Goal: Task Accomplishment & Management: Manage account settings

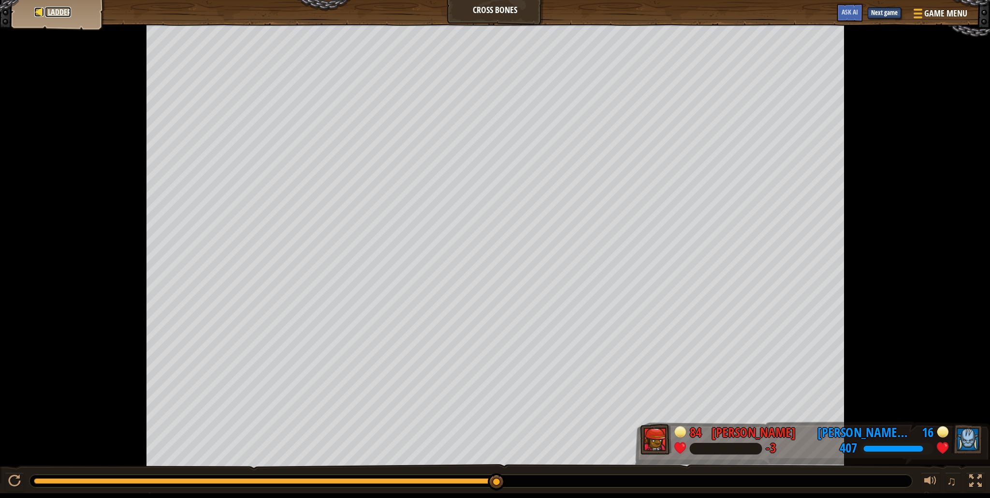
click at [49, 16] on span "Ladder" at bounding box center [59, 12] width 23 height 11
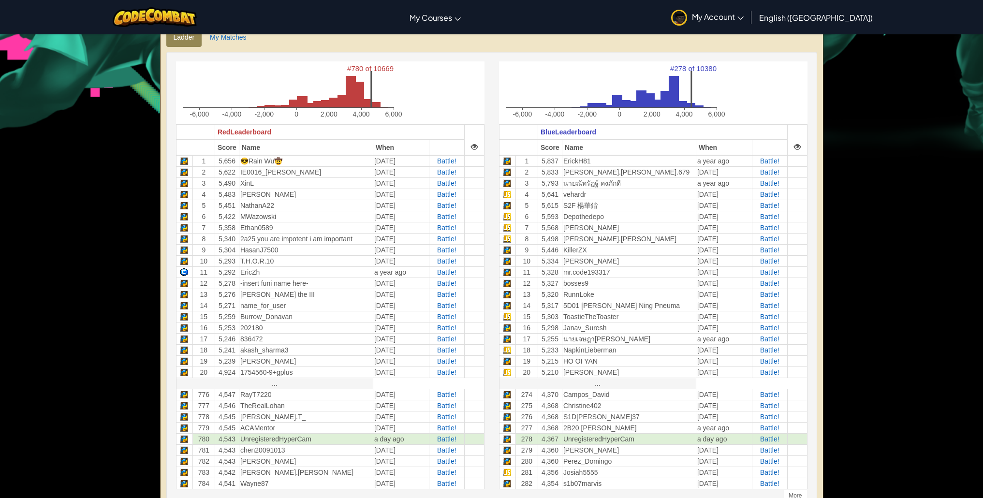
scroll to position [285, 0]
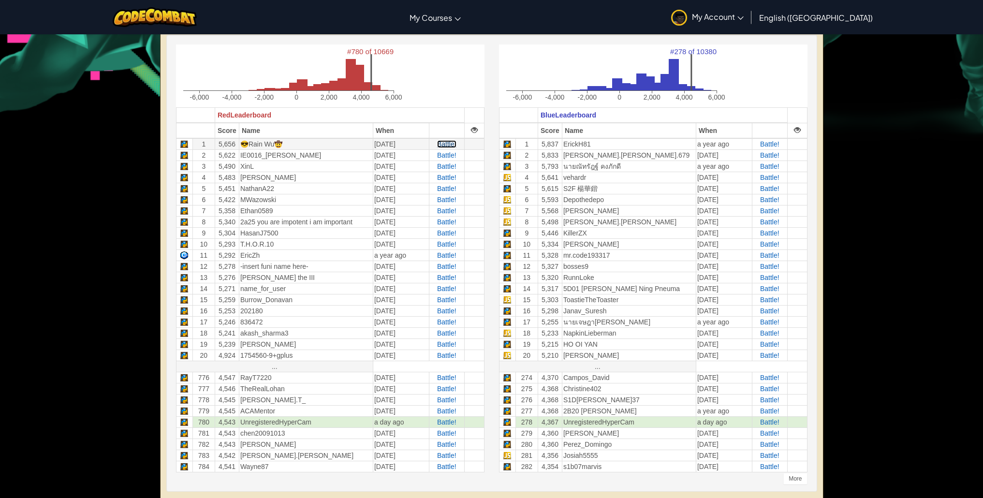
click at [454, 144] on span "Battle!" at bounding box center [446, 144] width 19 height 8
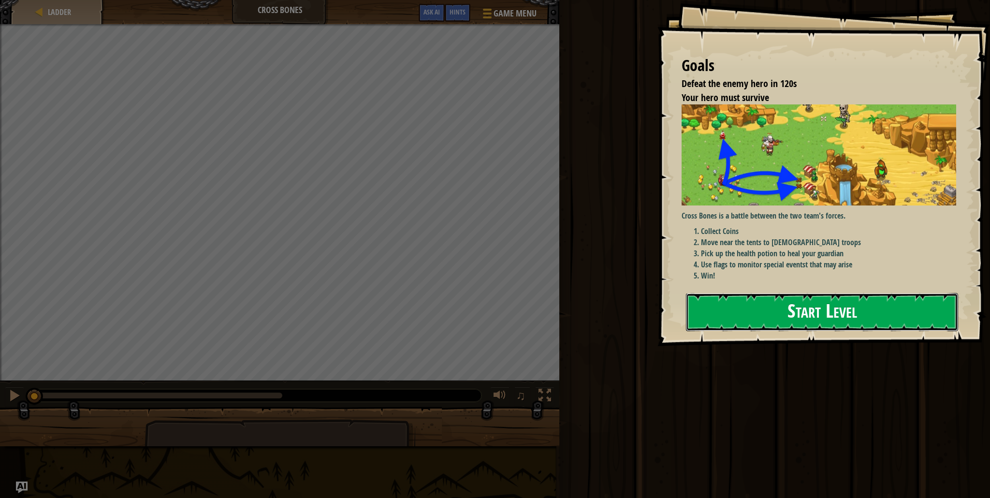
click at [783, 299] on button "Start Level" at bounding box center [822, 312] width 272 height 38
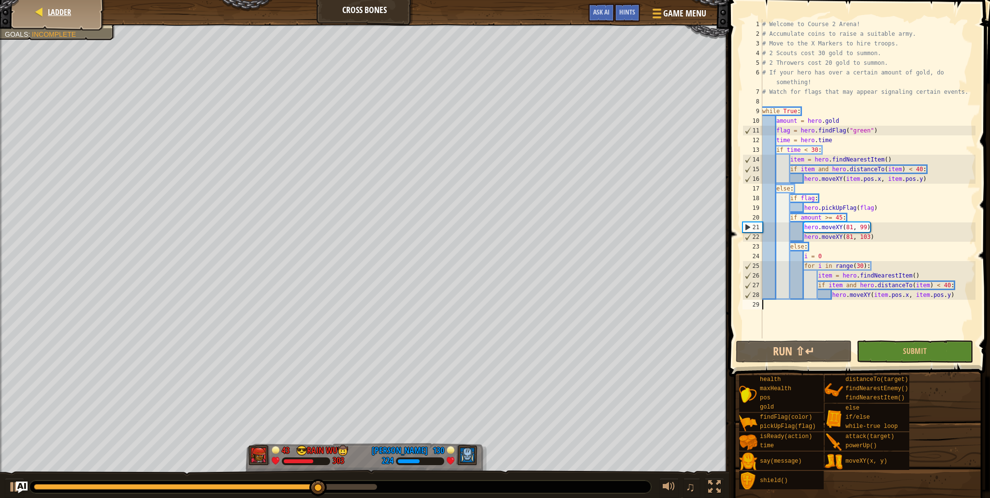
click at [37, 17] on div "Ladder" at bounding box center [57, 12] width 77 height 24
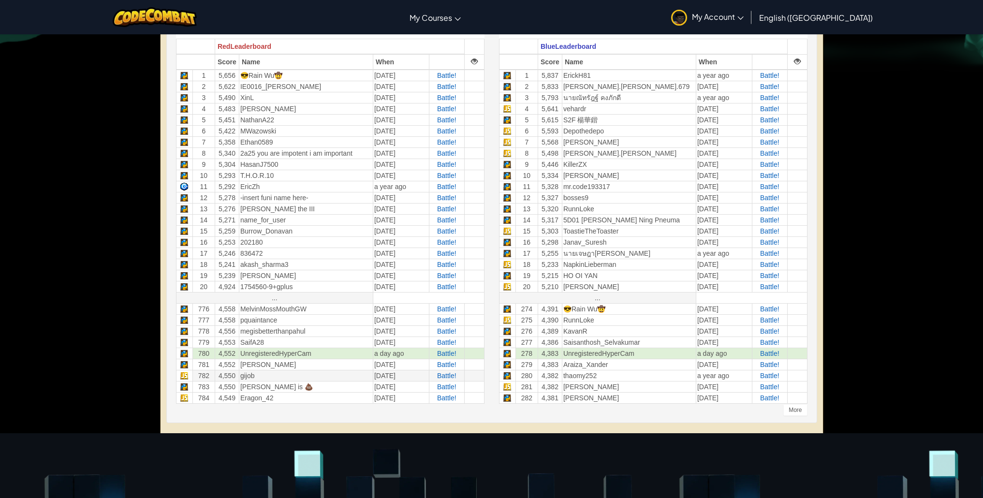
scroll to position [353, 0]
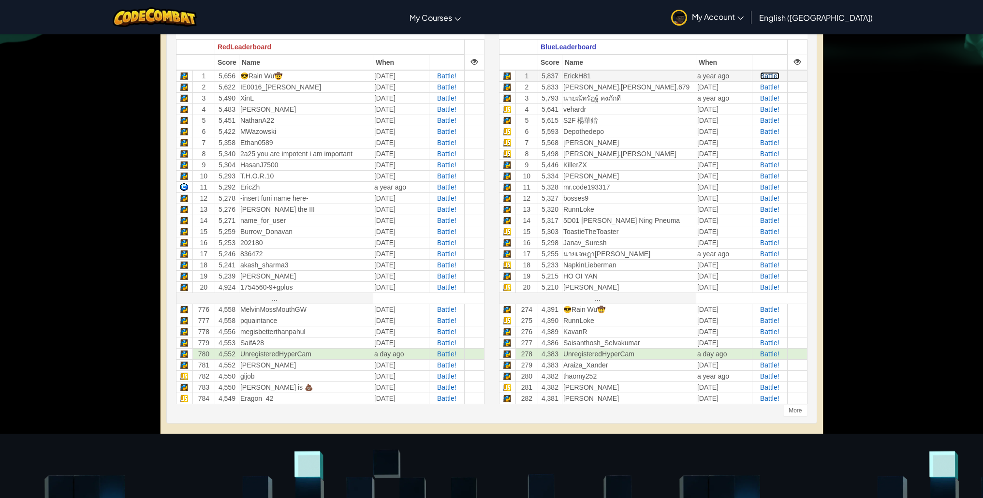
click at [770, 75] on span "Battle!" at bounding box center [769, 76] width 19 height 8
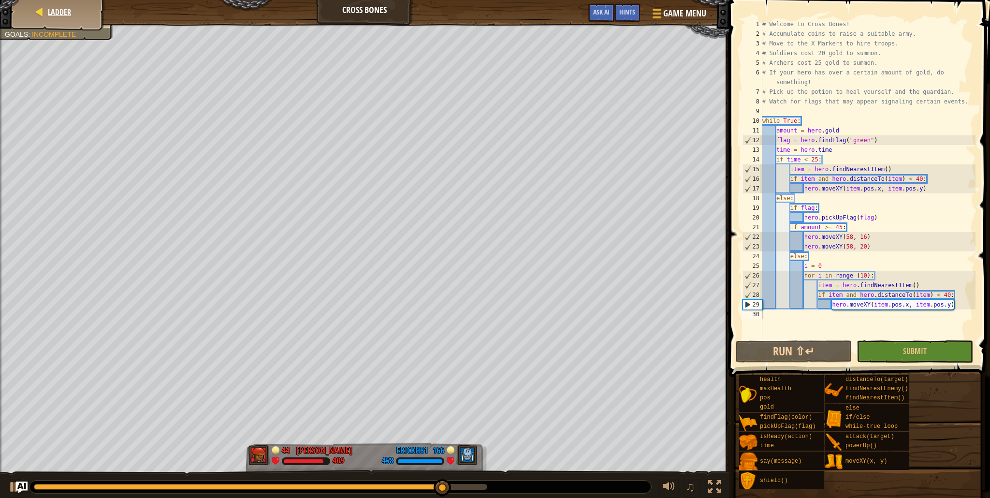
click at [74, 8] on div "Ladder" at bounding box center [57, 12] width 77 height 24
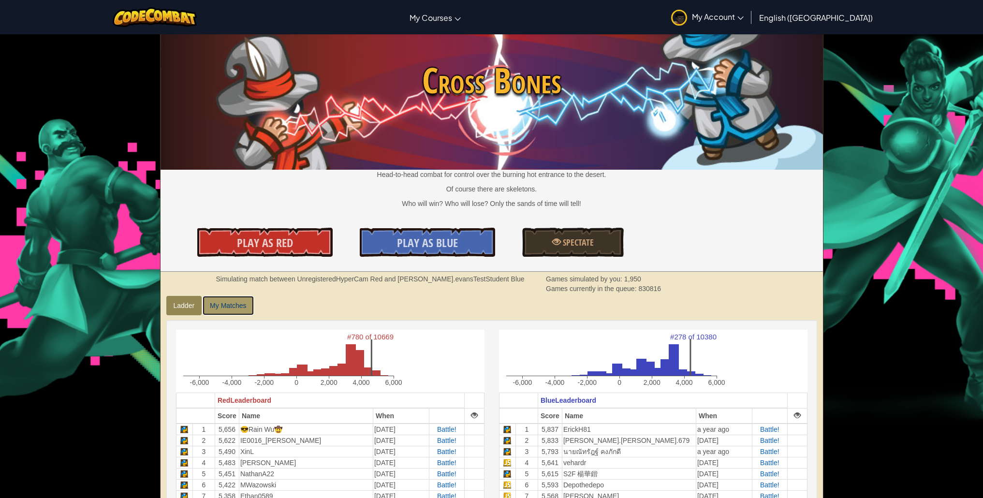
click at [222, 304] on link "My Matches" at bounding box center [227, 305] width 51 height 19
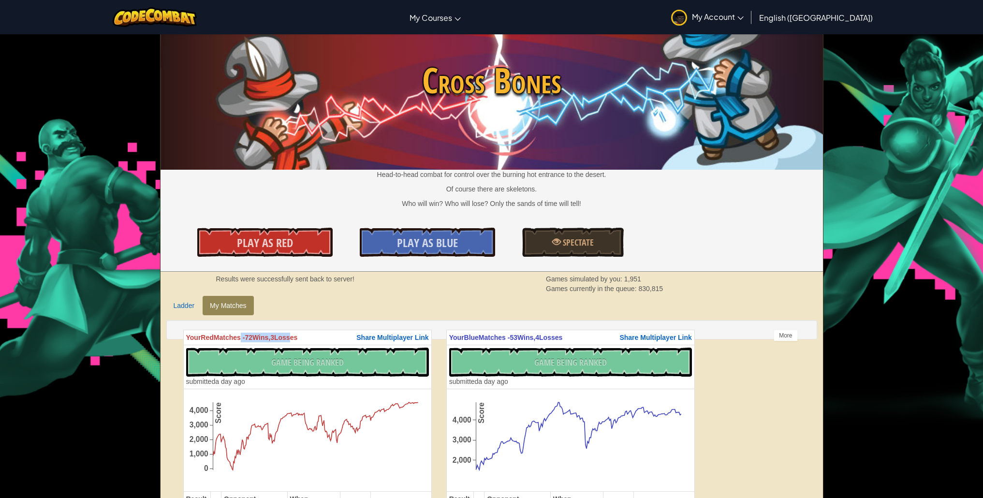
drag, startPoint x: 246, startPoint y: 333, endPoint x: 299, endPoint y: 336, distance: 53.3
click at [298, 336] on th "Your Red Matches - 72 Wins, 3 Losses Share Multiplayer Link" at bounding box center [307, 337] width 248 height 15
click at [297, 336] on span "Losses" at bounding box center [285, 337] width 23 height 8
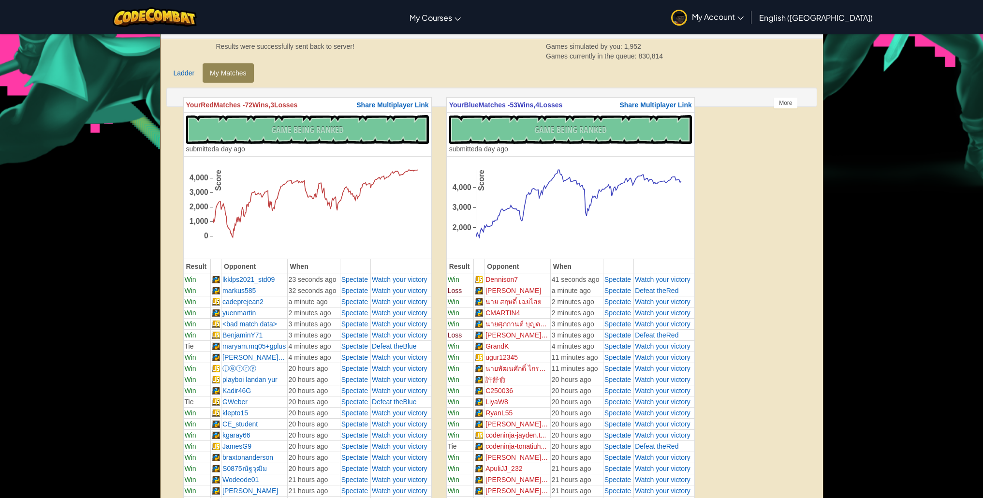
scroll to position [232, 0]
click at [181, 59] on div "Results were successfully sent back to server! Games simulated by you: 1,952 Ga…" at bounding box center [491, 52] width 662 height 24
click at [187, 70] on link "Ladder" at bounding box center [184, 73] width 36 height 19
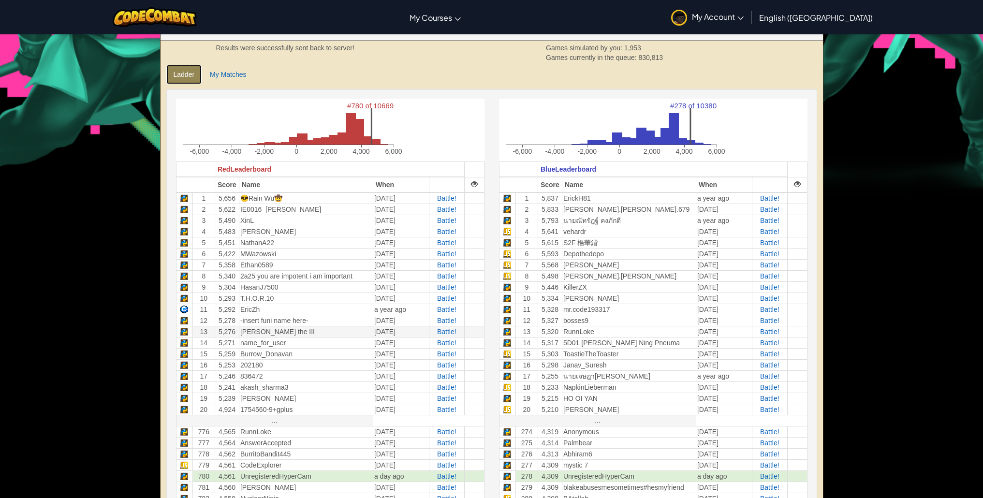
scroll to position [223, 0]
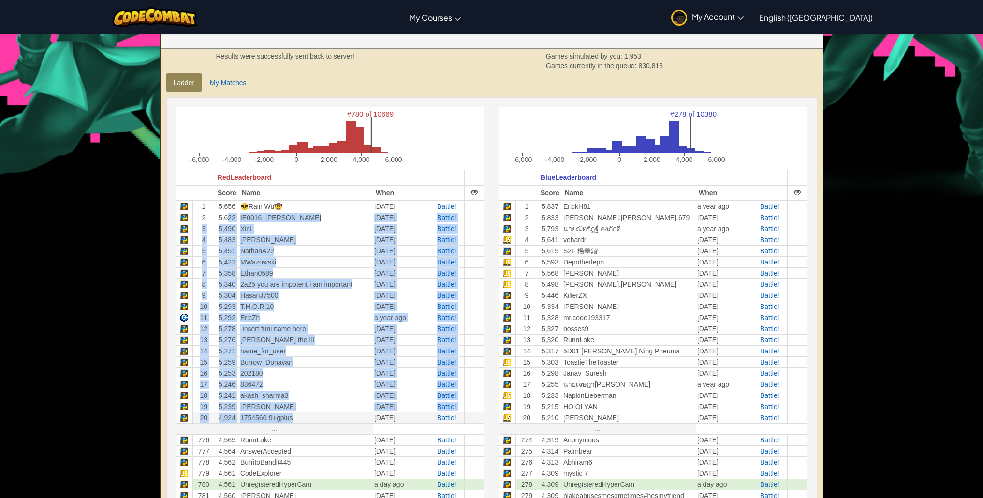
drag, startPoint x: 226, startPoint y: 220, endPoint x: 320, endPoint y: 422, distance: 222.9
click at [320, 422] on tbody "1 5,656 😎Rain Wu🤠 4 years ago Battle! 2 5,622 IE0016_姜秉呈 3 years ago Battle! 3 …" at bounding box center [330, 368] width 308 height 334
click at [320, 422] on td "1754560-9+gplus" at bounding box center [306, 417] width 134 height 11
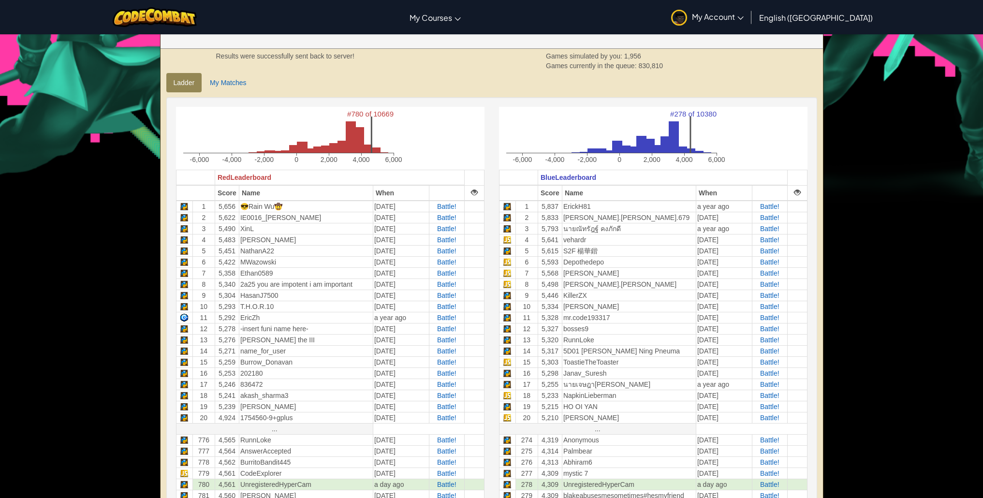
click at [344, 130] on icon "#780 of 10669 -6,000 -4,000 -2,000 0 2,000 4,000 6,000" at bounding box center [289, 137] width 227 height 60
drag, startPoint x: 344, startPoint y: 110, endPoint x: 403, endPoint y: 113, distance: 59.5
click at [403, 113] on div "#780 of 10669 -6,000 -4,000 -2,000 0 2,000 4,000 6,000" at bounding box center [330, 138] width 308 height 63
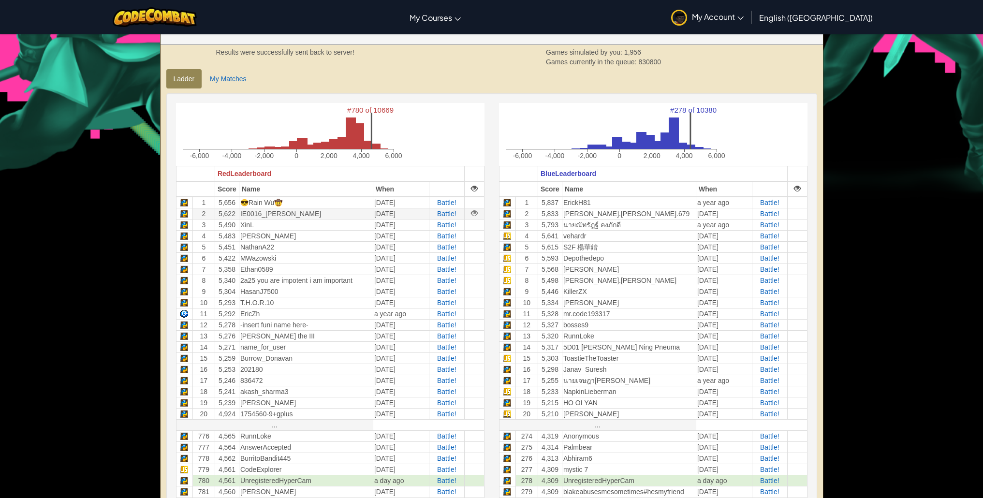
scroll to position [103, 0]
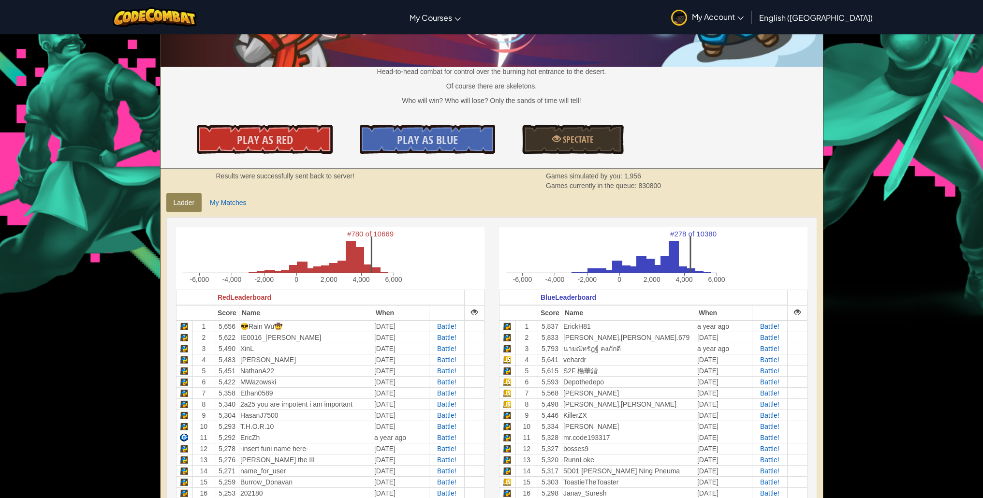
click at [226, 215] on div "#780 of 10669 -6,000 -4,000 -2,000 0 2,000 4,000 6,000 Red Leaderboard Score Na…" at bounding box center [491, 447] width 665 height 471
click at [226, 207] on link "My Matches" at bounding box center [227, 202] width 51 height 19
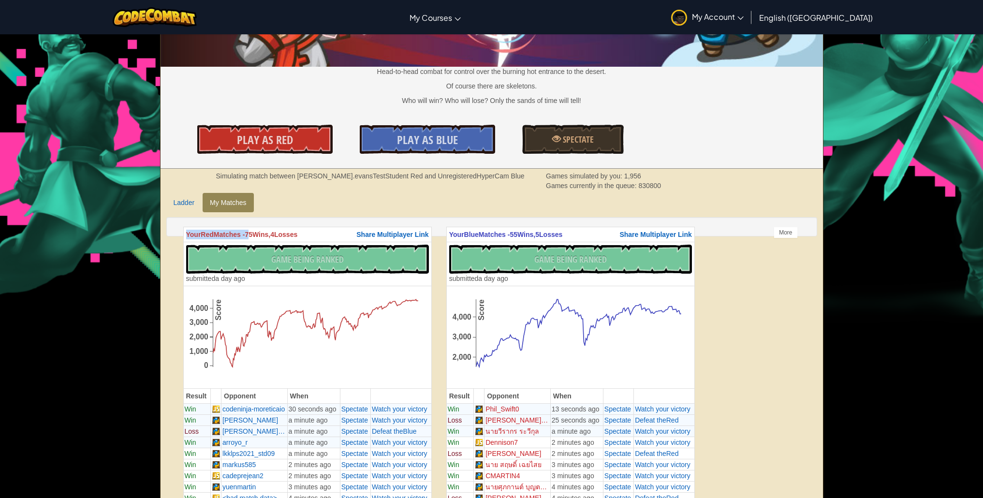
drag, startPoint x: 254, startPoint y: 232, endPoint x: 297, endPoint y: 229, distance: 43.2
click at [296, 229] on th "Your Red Matches - 75 Wins, 4 Losses Share Multiplayer Link" at bounding box center [307, 234] width 248 height 15
click at [297, 229] on th "Your Red Matches - 75 Wins, 4 Losses Share Multiplayer Link" at bounding box center [307, 234] width 248 height 15
drag, startPoint x: 258, startPoint y: 431, endPoint x: 272, endPoint y: 429, distance: 14.6
click at [272, 429] on td "nicholas.evansTest..." at bounding box center [254, 430] width 66 height 11
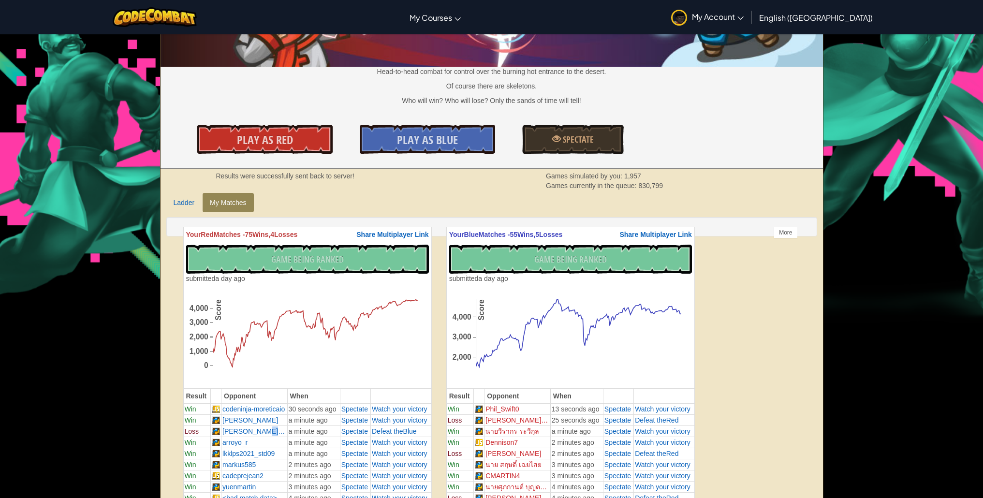
click at [274, 429] on td "nicholas.evansTest..." at bounding box center [254, 430] width 66 height 11
drag, startPoint x: 286, startPoint y: 430, endPoint x: 301, endPoint y: 429, distance: 15.1
click at [300, 429] on tr "Loss nicholas.evansTest... a minute ago Spectate Defeat the Blue" at bounding box center [307, 430] width 248 height 11
click at [301, 429] on td "a minute ago" at bounding box center [313, 430] width 53 height 11
click at [237, 432] on td "nicholas.evansTest..." at bounding box center [254, 430] width 66 height 11
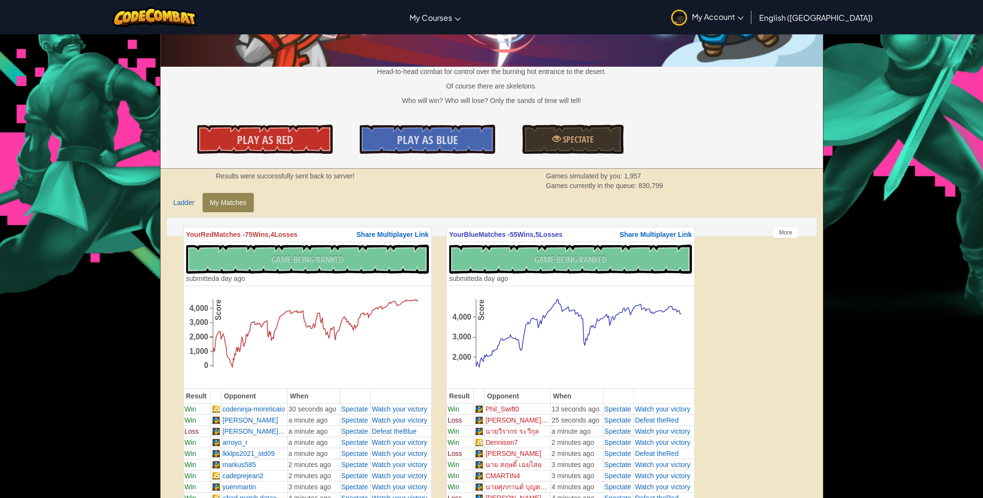
click at [211, 429] on td at bounding box center [216, 430] width 11 height 11
click at [189, 197] on link "Ladder" at bounding box center [184, 202] width 36 height 19
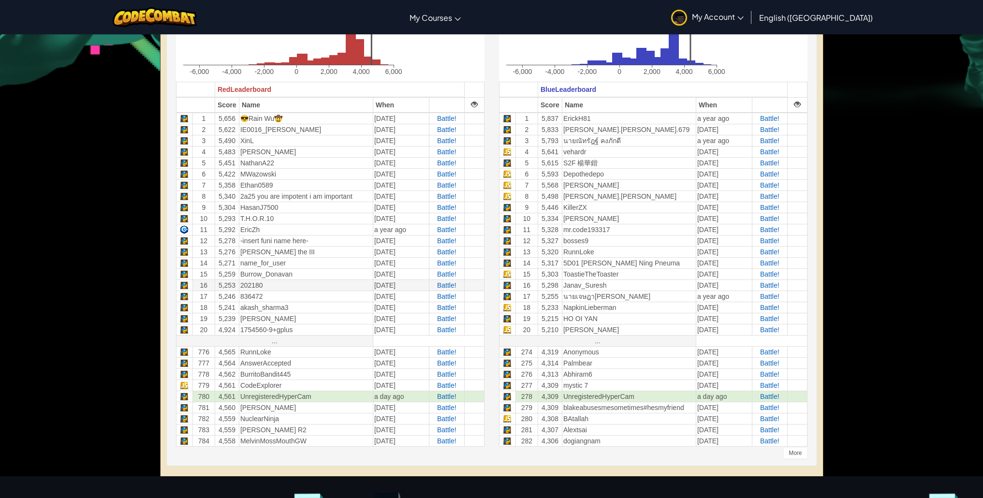
scroll to position [334, 0]
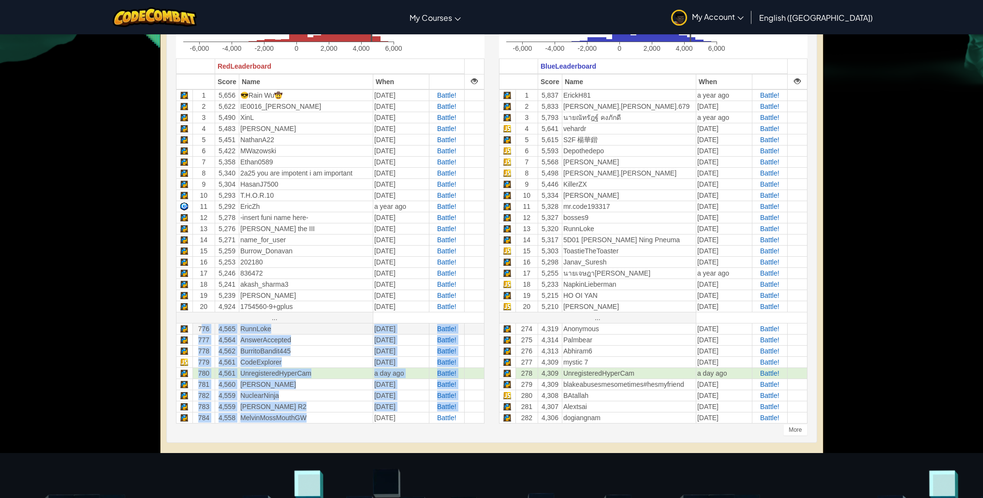
drag, startPoint x: 302, startPoint y: 418, endPoint x: 200, endPoint y: 331, distance: 134.0
click at [200, 331] on tbody "1 5,656 😎Rain Wu🤠 4 years ago Battle! 2 5,622 IE0016_姜秉呈 3 years ago Battle! 3 …" at bounding box center [330, 256] width 308 height 334
click at [215, 333] on td "4,565" at bounding box center [227, 328] width 24 height 11
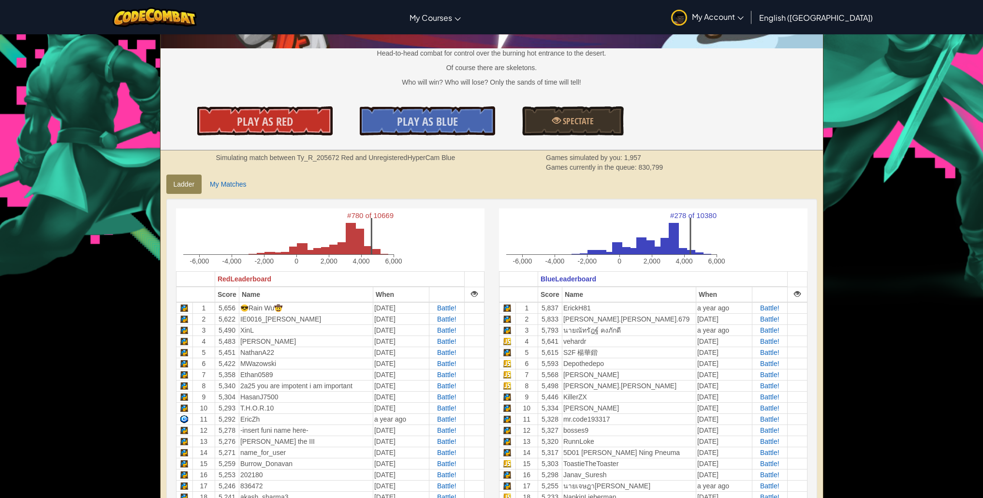
scroll to position [48, 0]
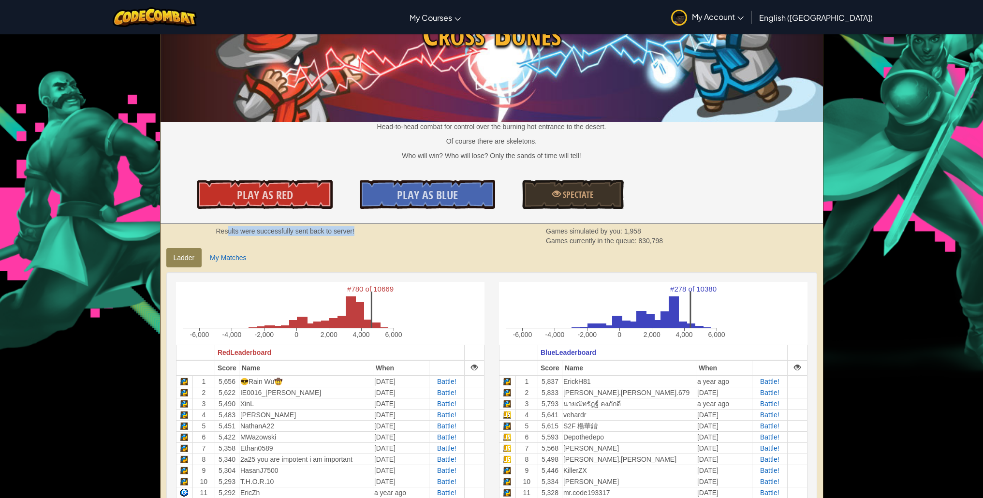
click at [448, 225] on div "Results were successfully sent back to server! Games simulated by you: 1,958 Ga…" at bounding box center [491, 236] width 662 height 24
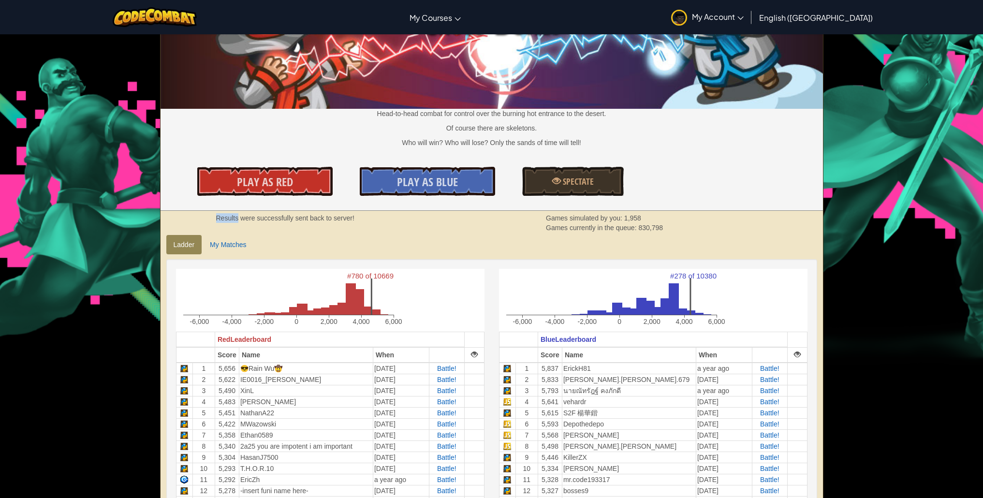
scroll to position [0, 0]
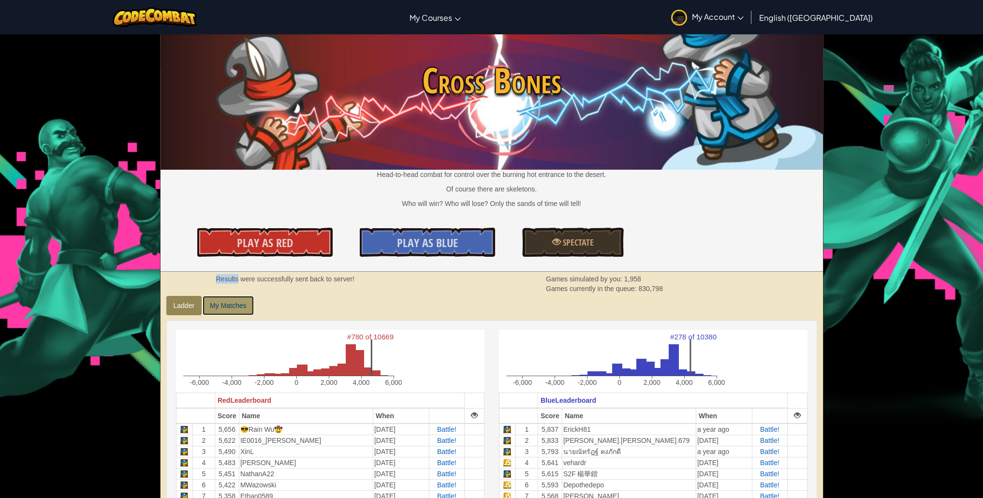
click at [231, 314] on link "My Matches" at bounding box center [227, 305] width 51 height 19
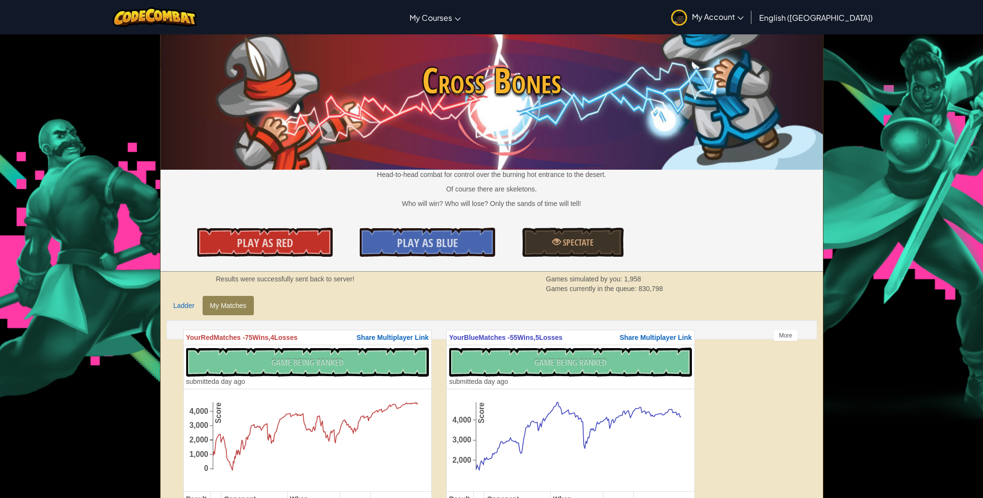
drag, startPoint x: 258, startPoint y: 331, endPoint x: 318, endPoint y: 328, distance: 60.5
click at [318, 328] on div "Your Red Matches - 75 Wins, 4 Losses Share Multiplayer Link No New Code to Rank…" at bounding box center [491, 329] width 651 height 19
drag, startPoint x: 316, startPoint y: 278, endPoint x: 338, endPoint y: 279, distance: 21.8
click at [337, 279] on strong "Results were successfully sent back to server!" at bounding box center [285, 279] width 138 height 8
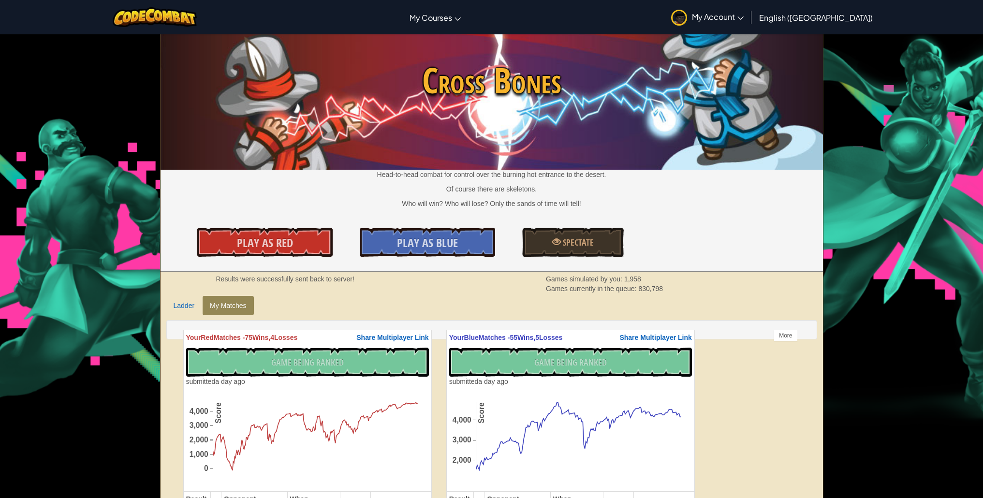
click at [339, 280] on strong "Results were successfully sent back to server!" at bounding box center [285, 279] width 138 height 8
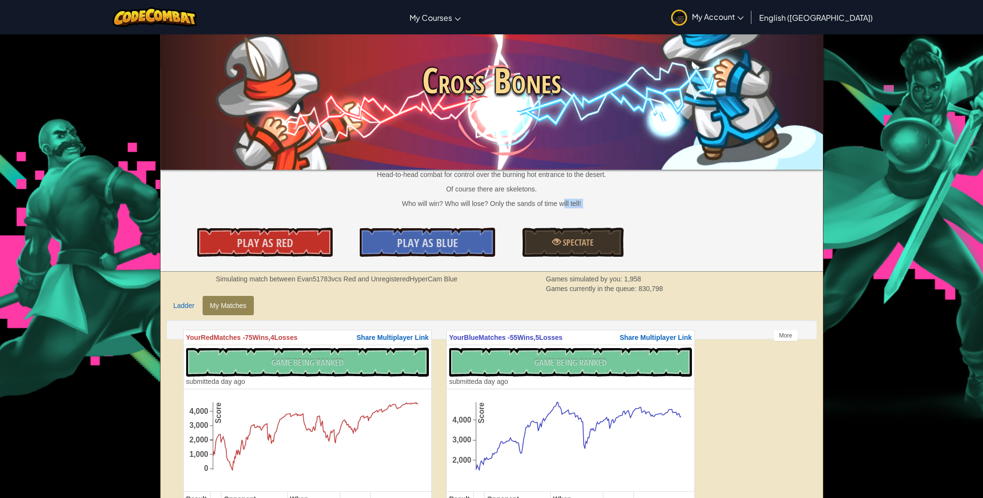
drag, startPoint x: 397, startPoint y: 210, endPoint x: 568, endPoint y: 200, distance: 171.9
click at [568, 200] on div "Cross Bones Head-to-head combat for control over the burning hot entrance to th…" at bounding box center [491, 153] width 662 height 237
click at [569, 200] on p "Who will win? Who will lose? Only the sands of time will tell!" at bounding box center [491, 204] width 662 height 10
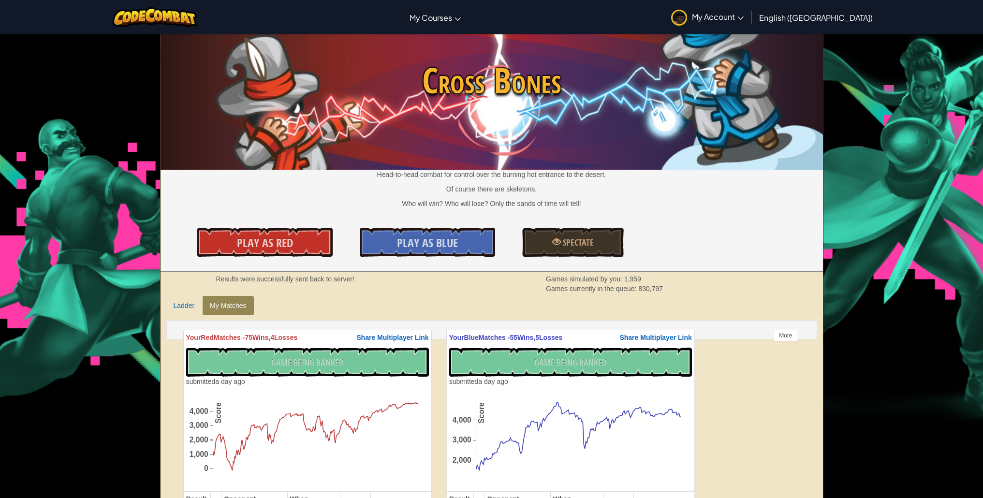
click at [236, 14] on div "Toggle navigation My Courses CodeCombat Classroom Ozaria Classroom AI League Es…" at bounding box center [491, 17] width 987 height 34
click at [164, 16] on img at bounding box center [155, 17] width 85 height 20
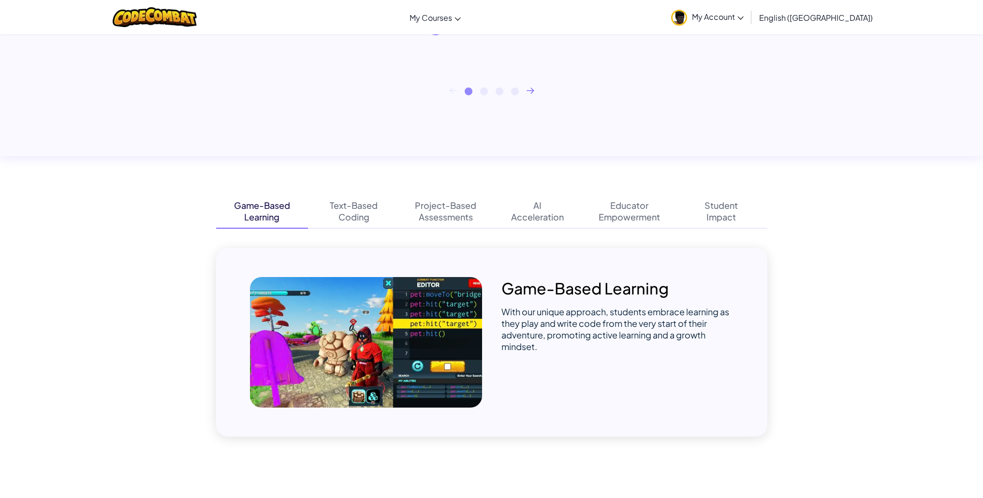
scroll to position [680, 0]
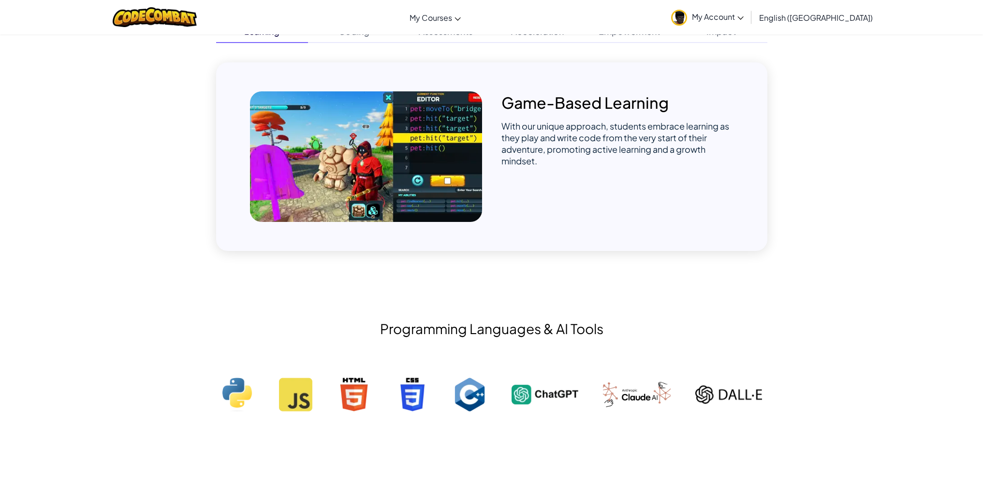
drag, startPoint x: 504, startPoint y: 101, endPoint x: 639, endPoint y: 106, distance: 134.9
click at [628, 104] on p "Game-Based Learning" at bounding box center [617, 102] width 232 height 22
drag, startPoint x: 644, startPoint y: 141, endPoint x: 625, endPoint y: 140, distance: 19.4
click at [642, 149] on span "With our unique approach, students embrace learning as they play and write code…" at bounding box center [615, 143] width 228 height 46
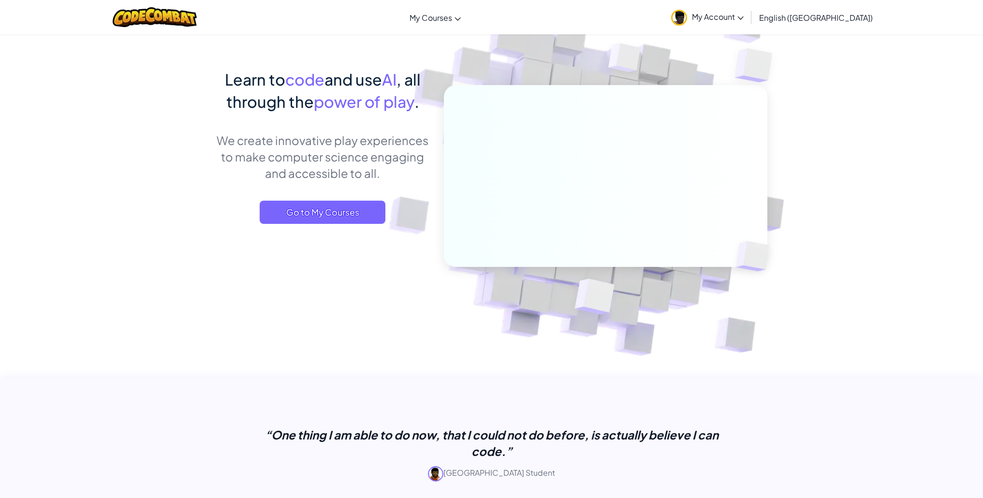
scroll to position [0, 0]
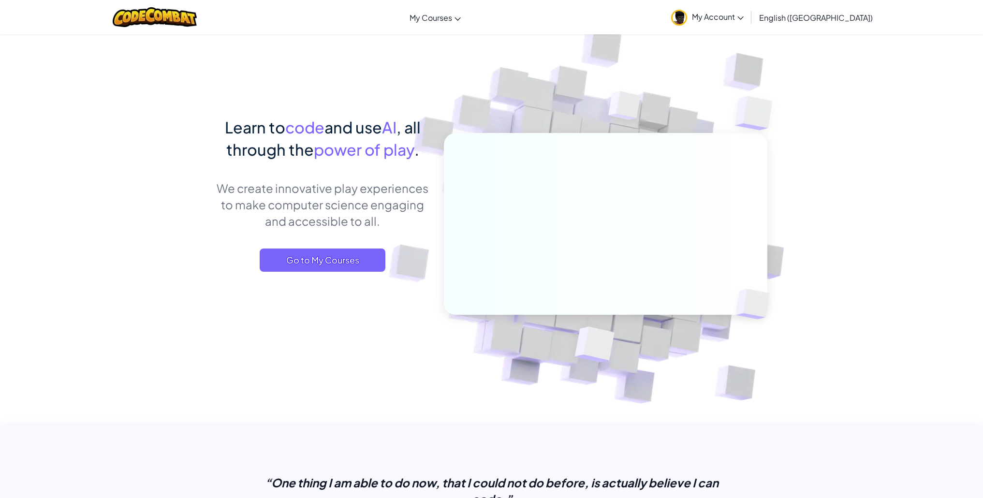
click at [340, 273] on div "Learn to code and use AI , all through the power of play . We create innovative…" at bounding box center [322, 203] width 213 height 175
click at [344, 267] on span "Go to My Courses" at bounding box center [323, 259] width 126 height 23
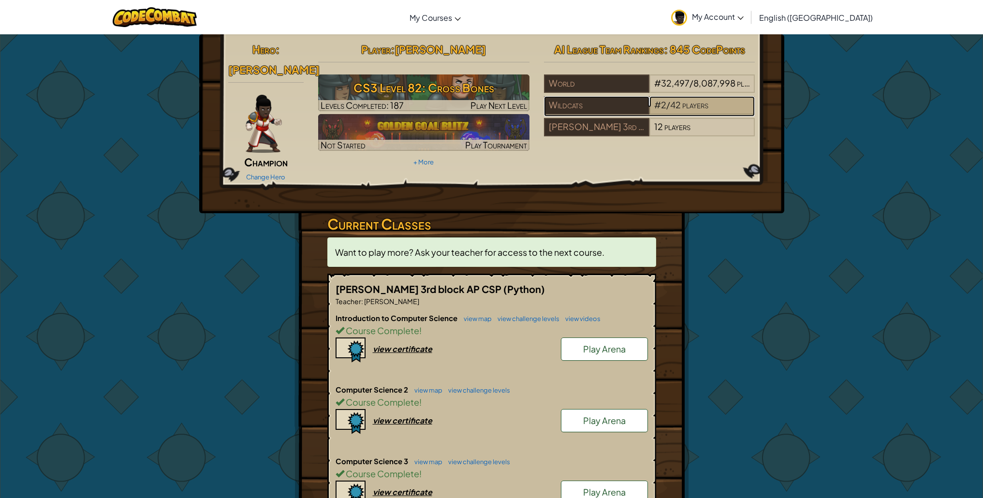
click at [694, 112] on div "# 2 / 42 players" at bounding box center [701, 105] width 105 height 18
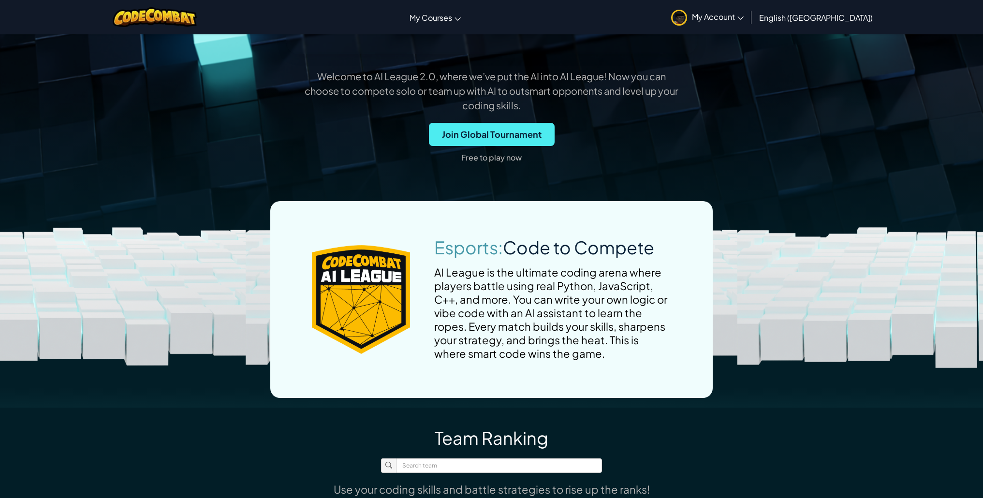
scroll to position [240, 0]
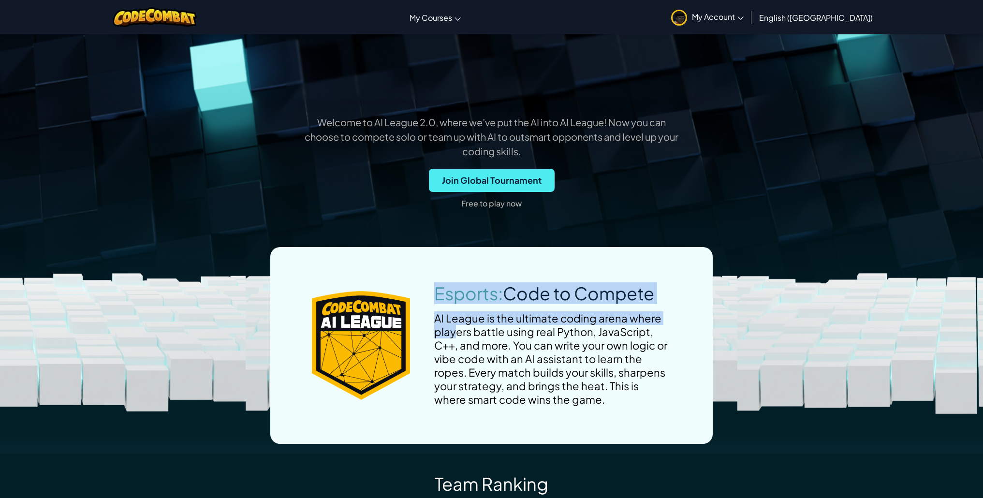
drag, startPoint x: 438, startPoint y: 300, endPoint x: 624, endPoint y: 317, distance: 187.3
click at [620, 317] on div "Esports: Code to Compete AI League is the ultimate coding arena where players b…" at bounding box center [552, 345] width 237 height 121
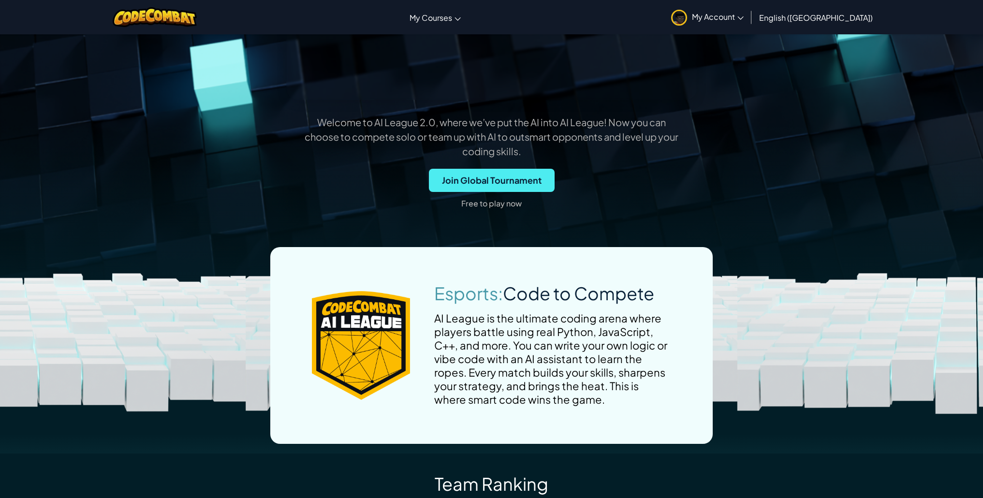
click at [588, 357] on div "AI League is the ultimate coding arena where players battle using real Python, …" at bounding box center [552, 358] width 237 height 95
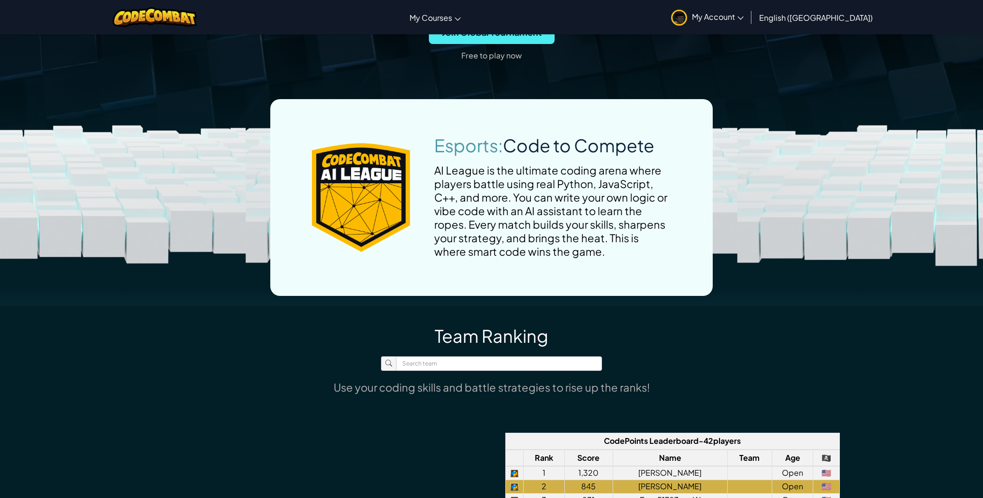
scroll to position [555, 0]
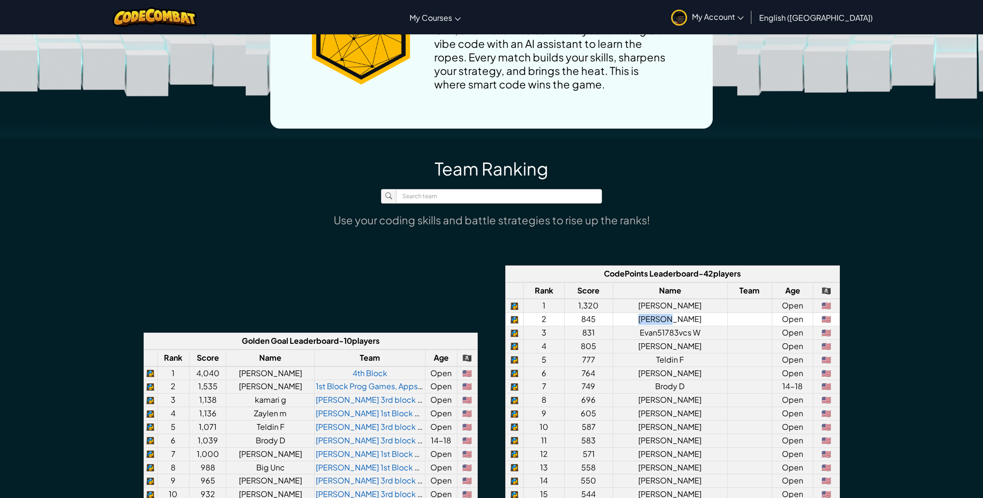
drag, startPoint x: 619, startPoint y: 323, endPoint x: 695, endPoint y: 318, distance: 76.1
click at [695, 318] on td "[PERSON_NAME]" at bounding box center [669, 320] width 115 height 14
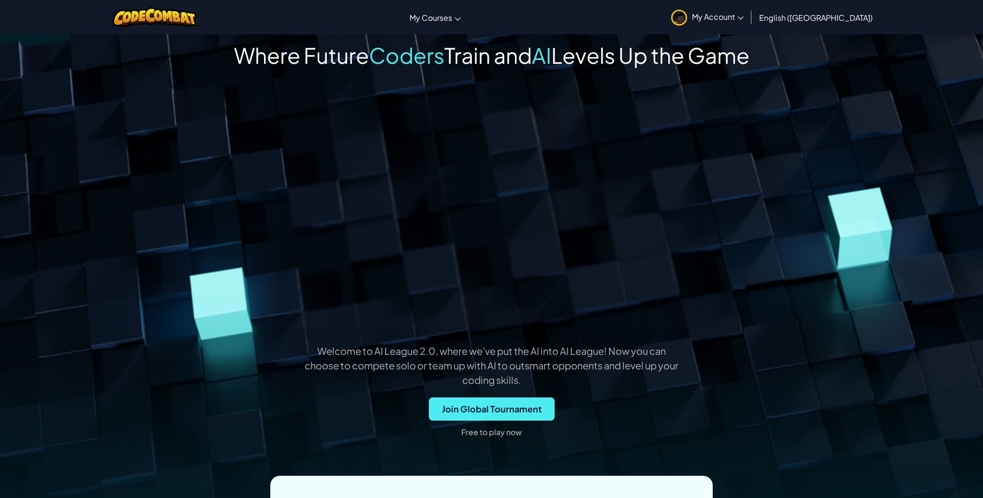
scroll to position [0, 0]
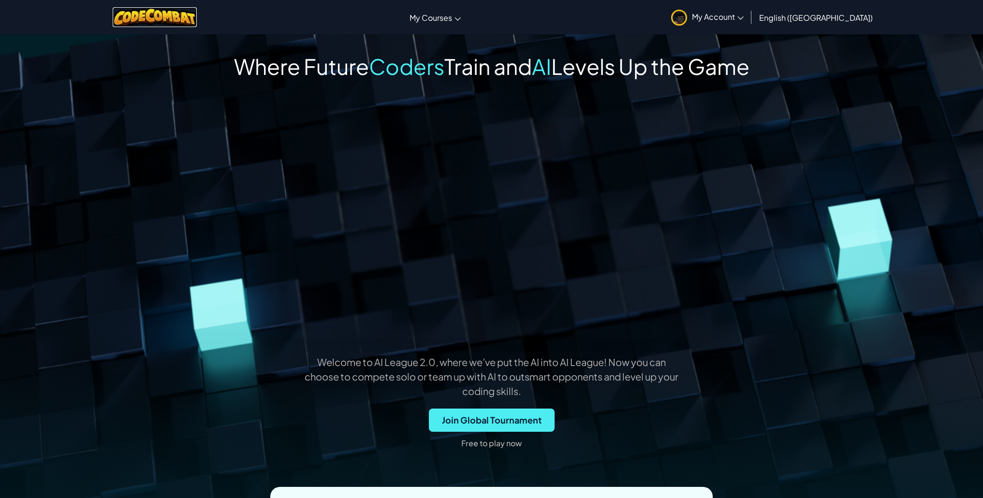
click at [170, 22] on img at bounding box center [155, 17] width 85 height 20
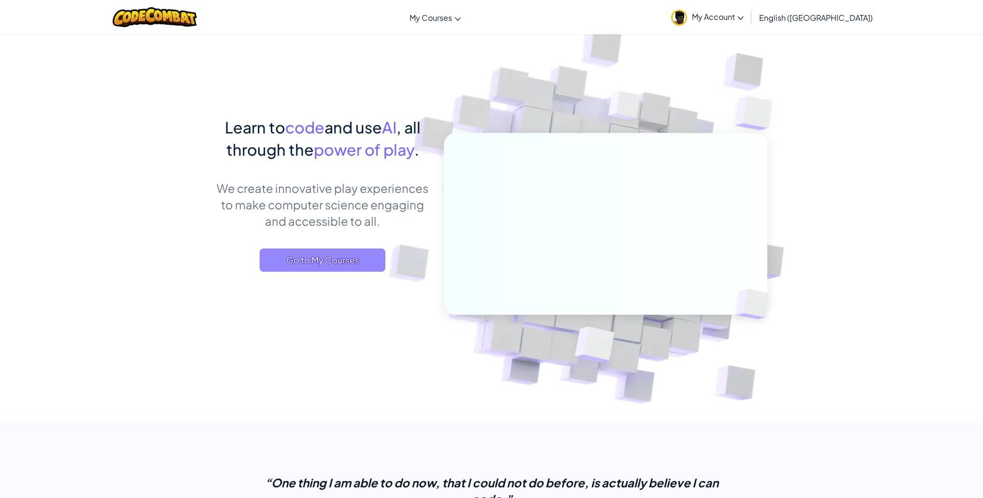
click at [298, 256] on span "Go to My Courses" at bounding box center [323, 259] width 126 height 23
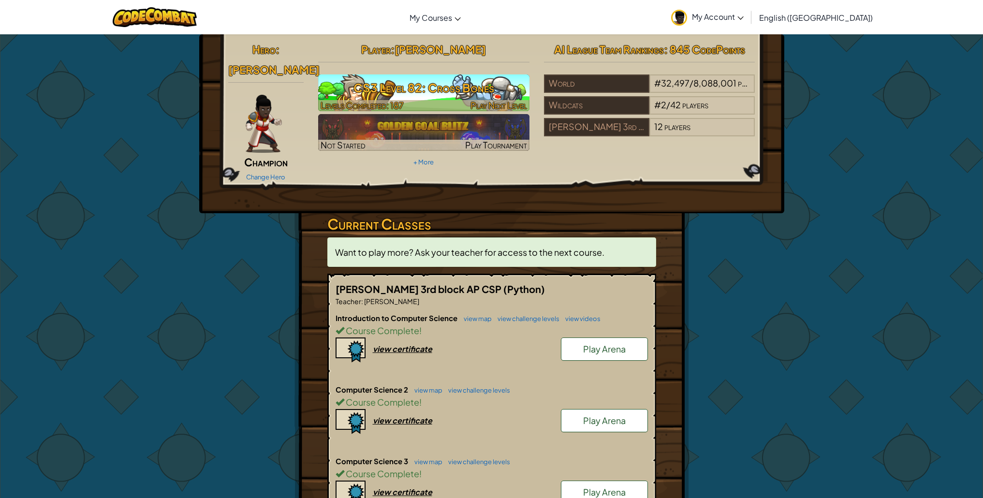
click at [408, 81] on h3 "CS3 Level 82: Cross Bones" at bounding box center [423, 88] width 211 height 22
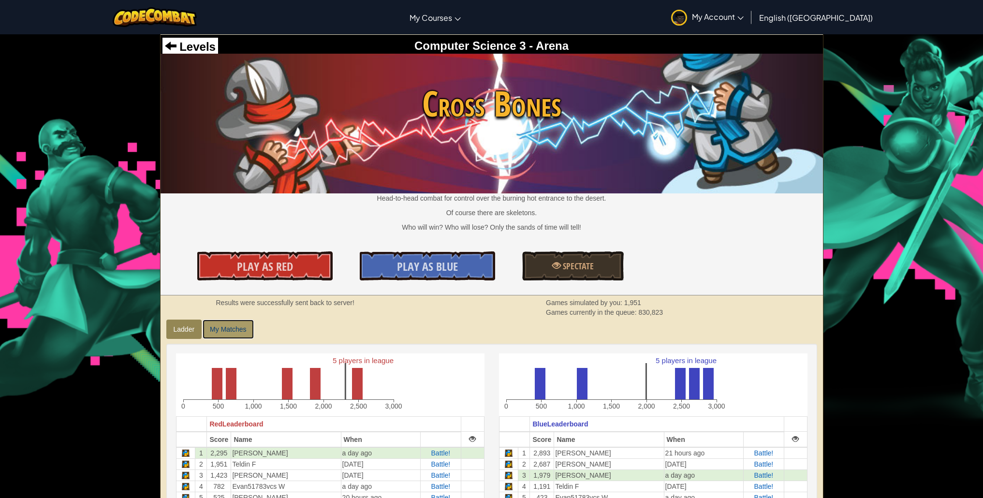
click at [235, 330] on link "My Matches" at bounding box center [227, 328] width 51 height 19
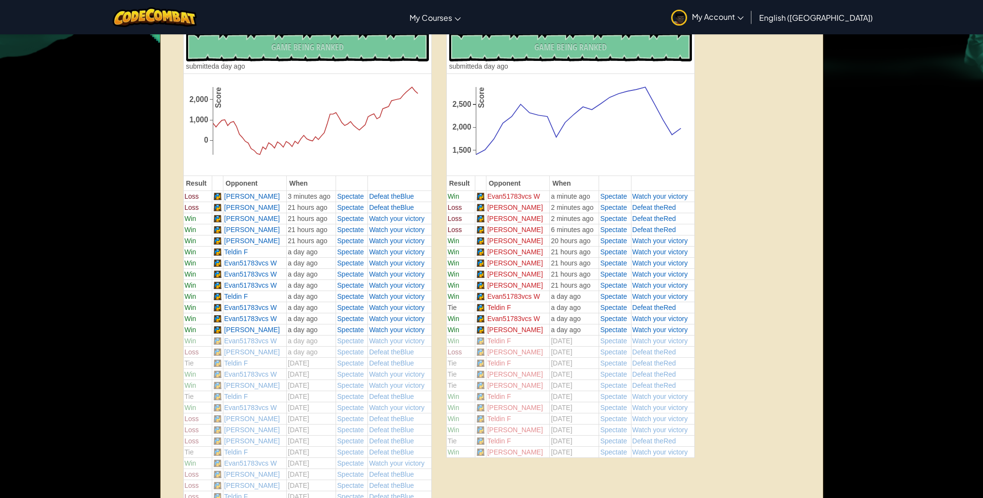
scroll to position [380, 0]
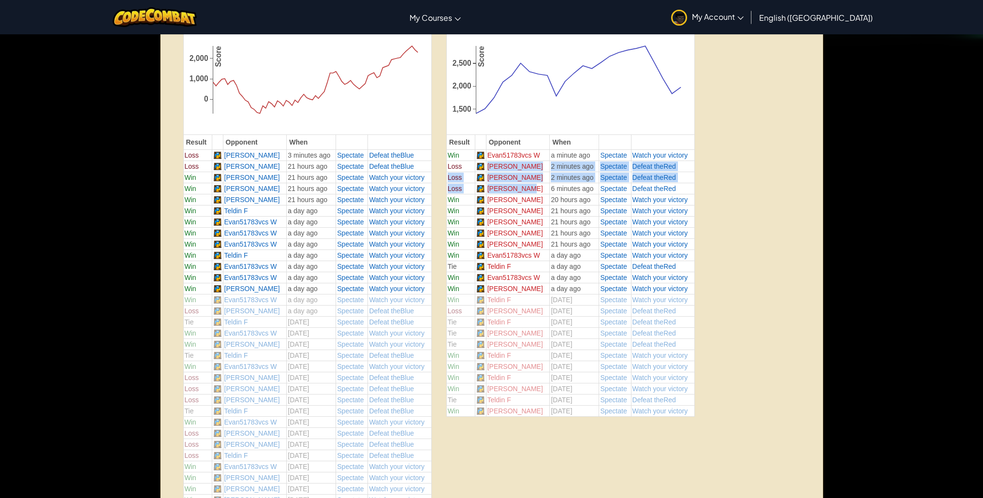
drag, startPoint x: 476, startPoint y: 167, endPoint x: 526, endPoint y: 189, distance: 55.0
click at [524, 189] on tbody "Your Blue Matches - 9 Wins, 3 Losses Share Multiplayer Link No New Code to Rank…" at bounding box center [570, 194] width 248 height 443
click at [526, 188] on td "[PERSON_NAME]" at bounding box center [518, 188] width 64 height 11
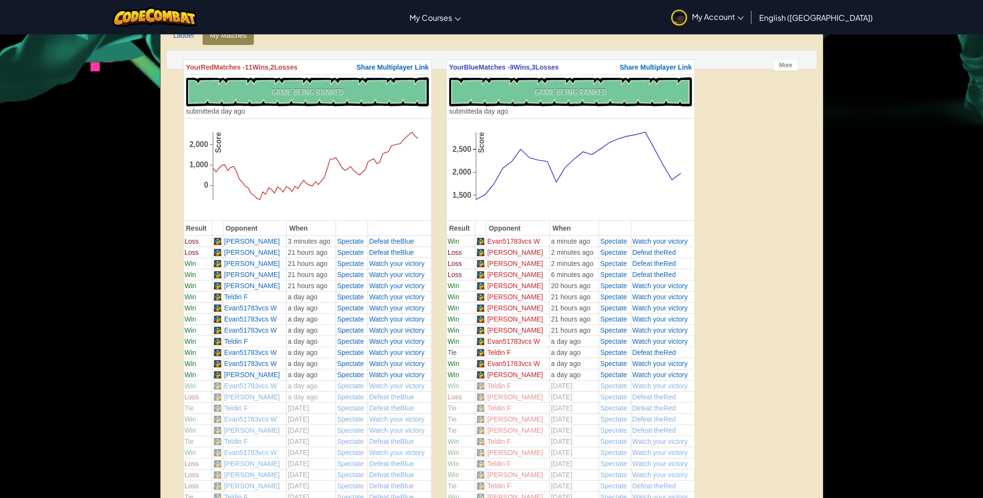
scroll to position [176, 0]
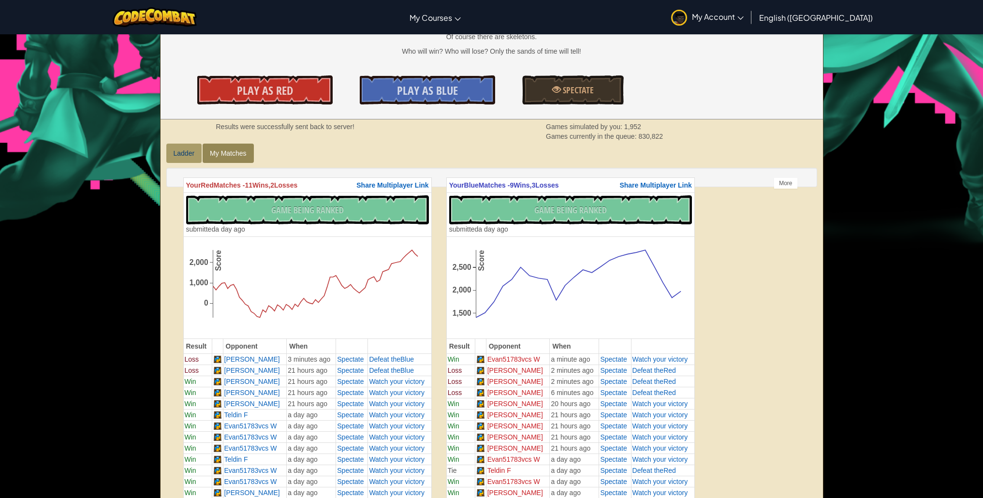
drag, startPoint x: 198, startPoint y: 174, endPoint x: 201, endPoint y: 151, distance: 23.9
click at [199, 171] on div "Your Red Matches - 11 Wins, 2 Losses Share Multiplayer Link No New Code to Rank…" at bounding box center [491, 177] width 651 height 19
click at [201, 150] on link "Ladder" at bounding box center [184, 153] width 36 height 19
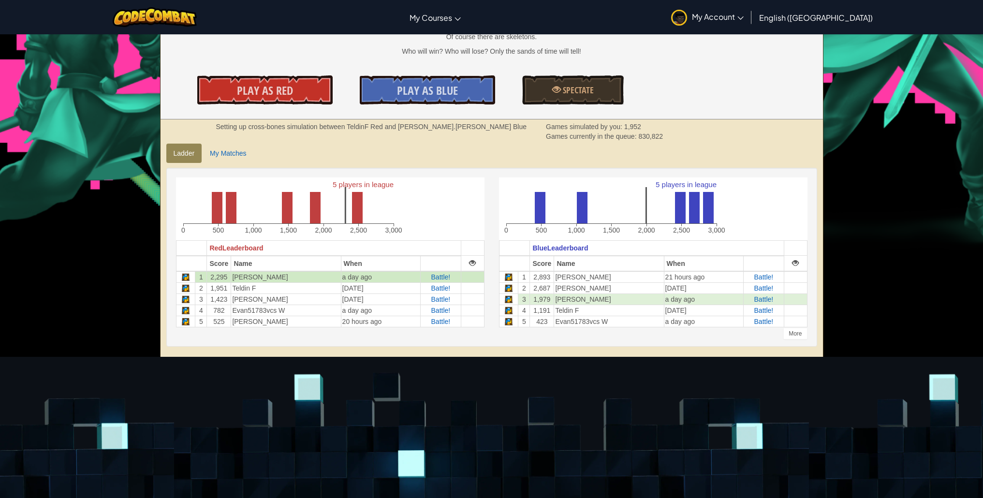
drag, startPoint x: 234, startPoint y: 278, endPoint x: 258, endPoint y: 275, distance: 24.3
click at [258, 275] on td "[PERSON_NAME]" at bounding box center [286, 277] width 110 height 12
click at [259, 275] on td "[PERSON_NAME]" at bounding box center [286, 277] width 110 height 12
click at [220, 151] on link "My Matches" at bounding box center [227, 153] width 51 height 19
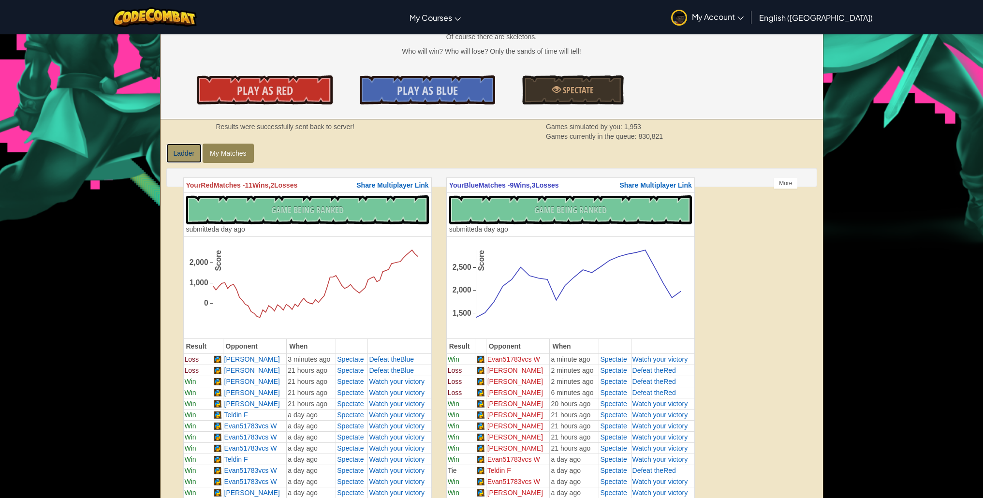
click at [195, 160] on link "Ladder" at bounding box center [184, 153] width 36 height 19
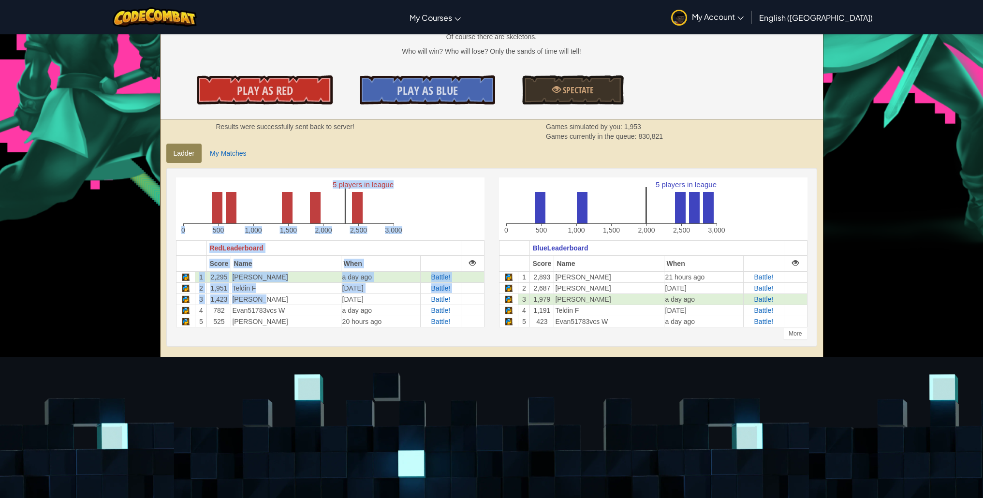
drag, startPoint x: 276, startPoint y: 295, endPoint x: 286, endPoint y: 329, distance: 34.7
click at [286, 329] on div "5 players in league 0 500 1,000 1,500 2,000 2,500 3,000 Red Leaderboard Score N…" at bounding box center [330, 256] width 323 height 159
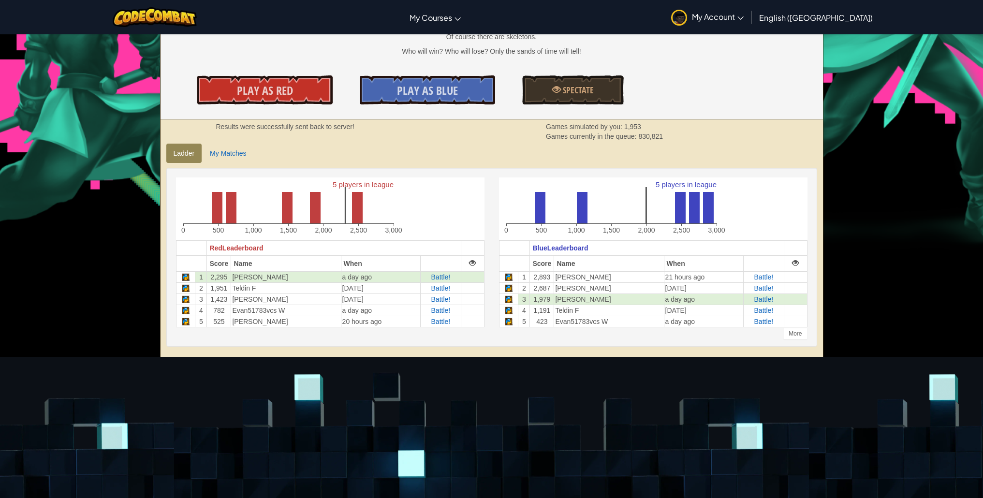
click at [287, 329] on div "5 players in league 0 500 1,000 1,500 2,000 2,500 3,000 Red Leaderboard Score N…" at bounding box center [330, 256] width 323 height 159
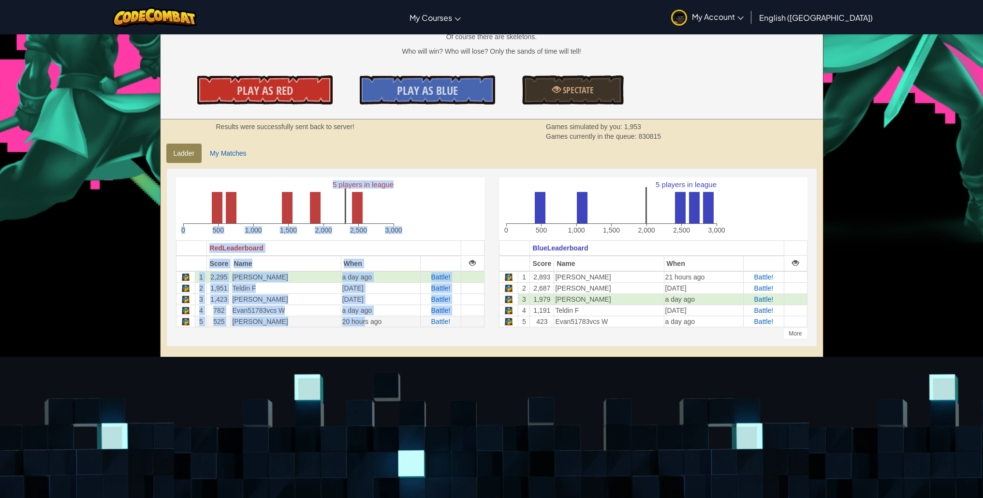
drag, startPoint x: 291, startPoint y: 322, endPoint x: 361, endPoint y: 320, distance: 69.6
click at [361, 320] on td "20 hours ago" at bounding box center [380, 321] width 79 height 11
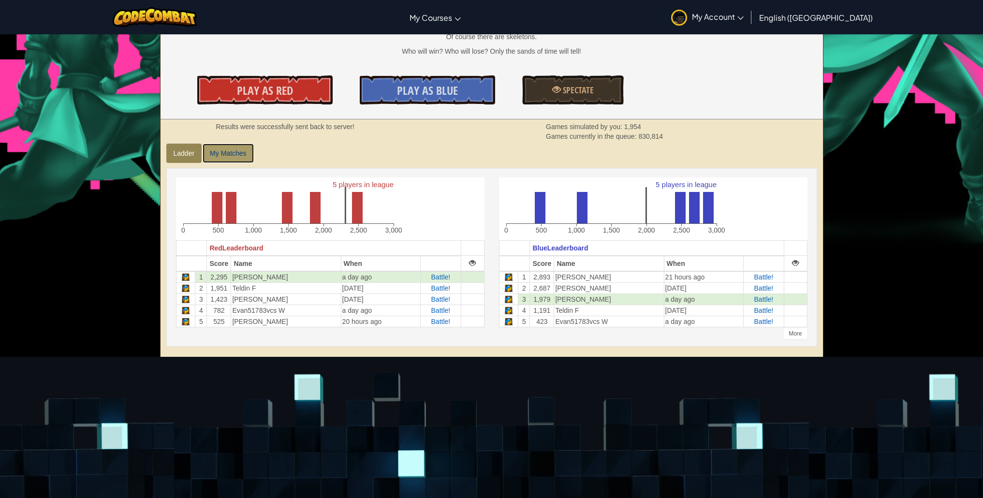
click at [229, 154] on link "My Matches" at bounding box center [227, 153] width 51 height 19
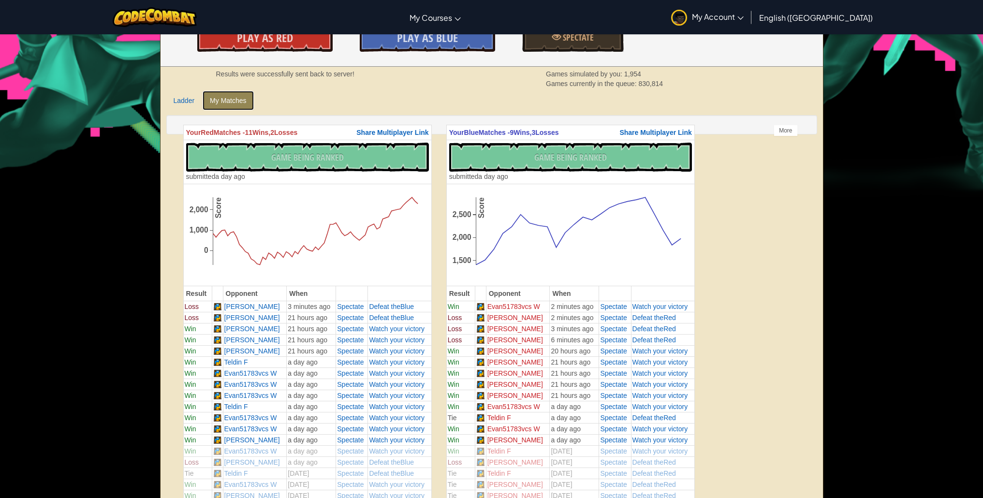
scroll to position [229, 0]
drag, startPoint x: 494, startPoint y: 414, endPoint x: 515, endPoint y: 414, distance: 20.8
click at [515, 414] on td "Teldin F" at bounding box center [518, 416] width 64 height 11
click at [515, 413] on td "Teldin F" at bounding box center [518, 416] width 64 height 11
drag, startPoint x: 500, startPoint y: 325, endPoint x: 538, endPoint y: 326, distance: 38.7
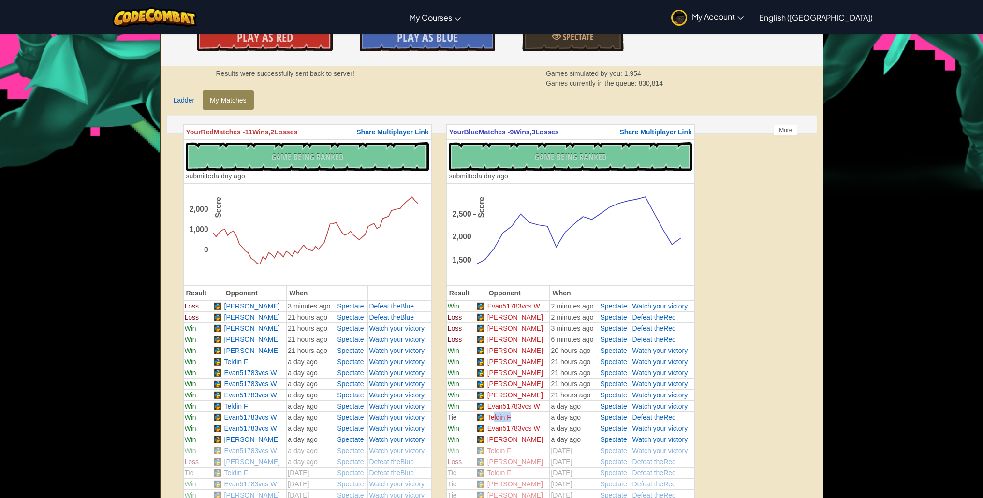
click at [538, 326] on td "[PERSON_NAME]" at bounding box center [518, 327] width 64 height 11
click at [539, 326] on td "[PERSON_NAME]" at bounding box center [518, 327] width 64 height 11
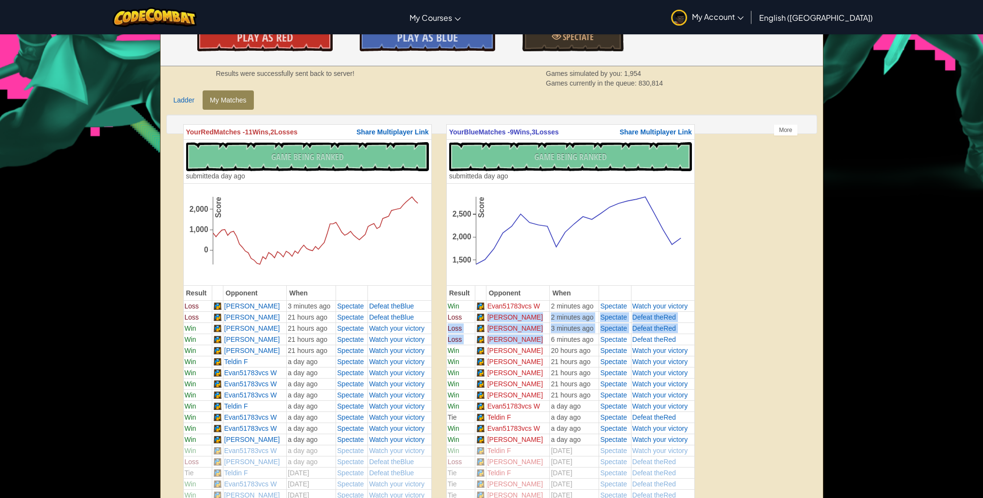
drag, startPoint x: 532, startPoint y: 339, endPoint x: 483, endPoint y: 319, distance: 52.9
click at [483, 319] on tbody "Your Blue Matches - 9 Wins, 3 Losses Share Multiplayer Link No New Code to Rank…" at bounding box center [570, 345] width 248 height 443
click at [483, 319] on td at bounding box center [480, 316] width 11 height 11
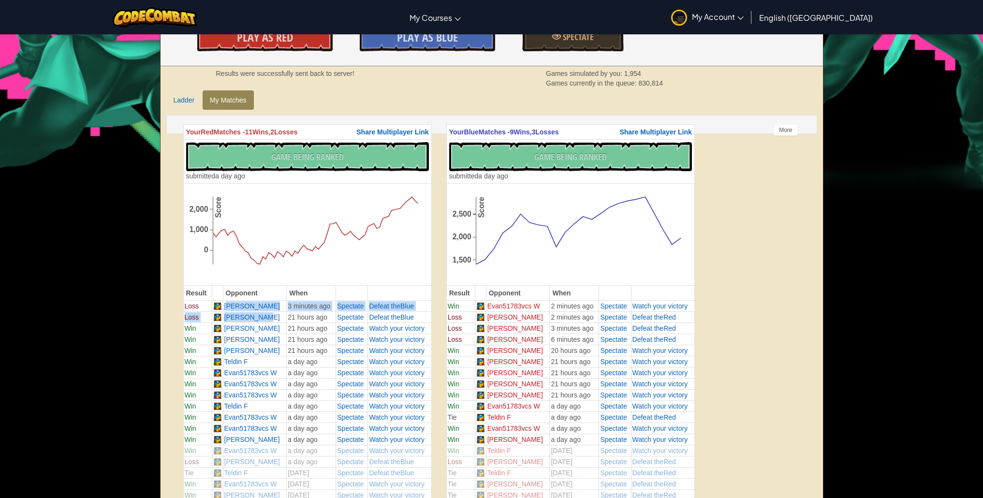
drag, startPoint x: 228, startPoint y: 304, endPoint x: 262, endPoint y: 313, distance: 36.0
click at [262, 313] on td "[PERSON_NAME]" at bounding box center [255, 316] width 64 height 11
click at [639, 313] on span "Defeat the" at bounding box center [647, 317] width 31 height 8
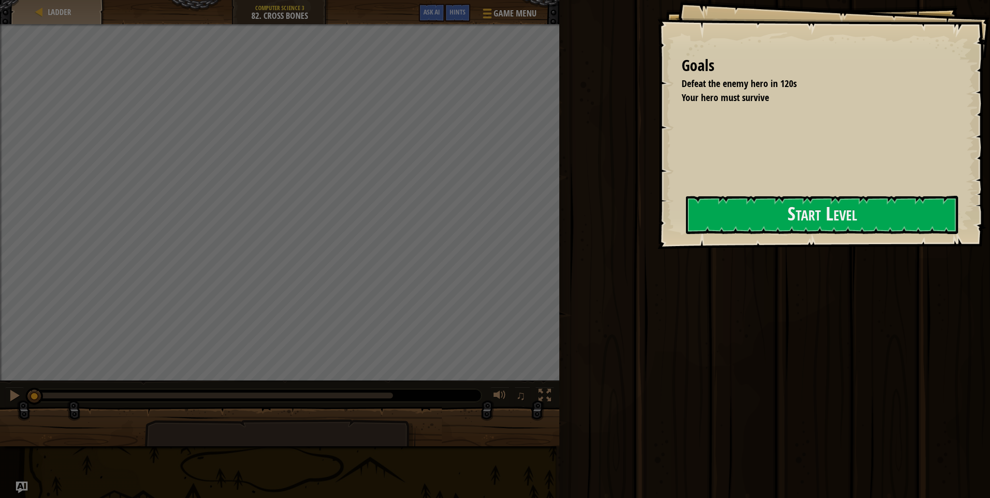
click at [687, 249] on div at bounding box center [822, 255] width 272 height 22
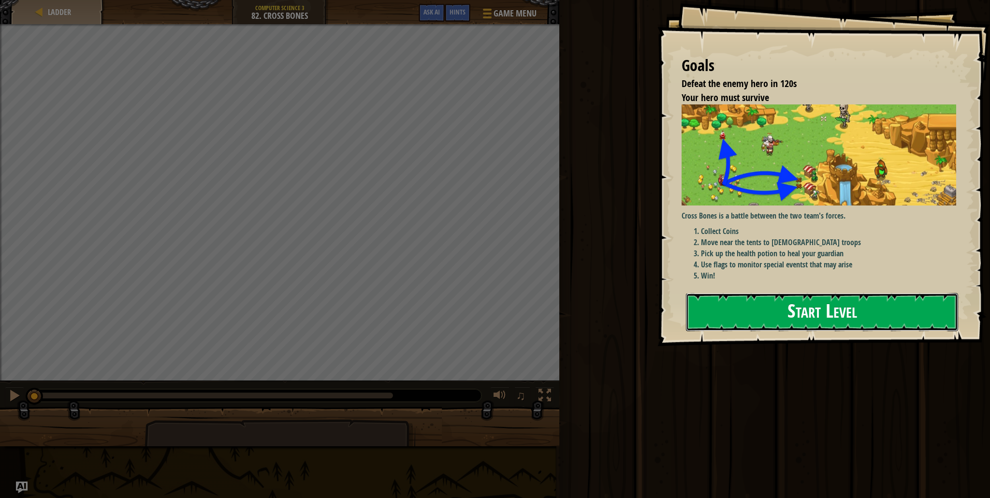
click at [776, 293] on button "Start Level" at bounding box center [822, 312] width 272 height 38
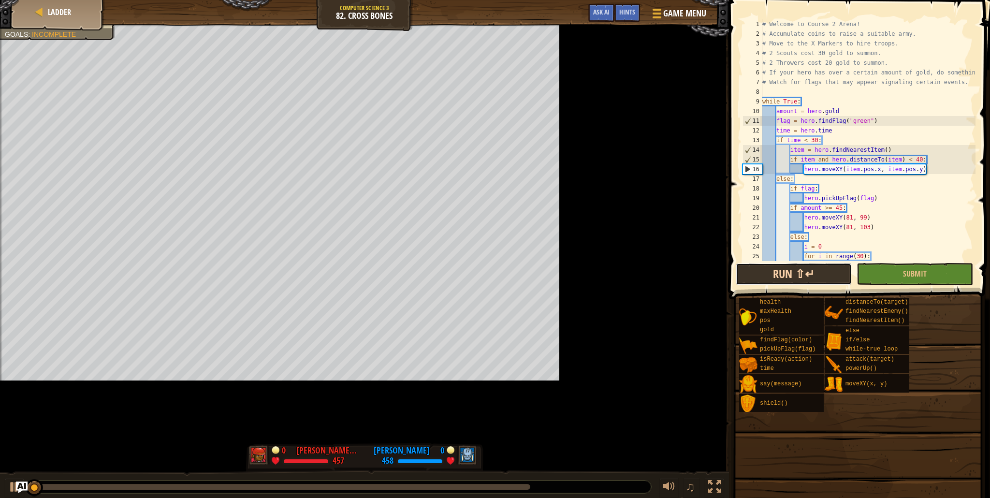
click at [756, 266] on button "Run ⇧↵" at bounding box center [794, 274] width 116 height 22
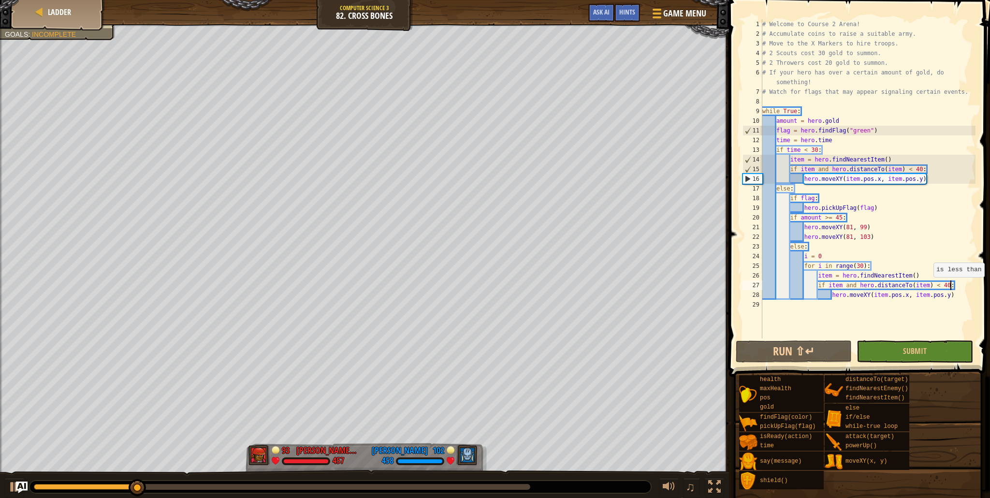
click at [952, 287] on div "# Welcome to Course 2 Arena! # Accumulate coins to raise a suitable army. # Mov…" at bounding box center [867, 188] width 215 height 338
click at [951, 289] on div "# Welcome to Course 2 Arena! # Accumulate coins to raise a suitable army. # Mov…" at bounding box center [867, 188] width 215 height 338
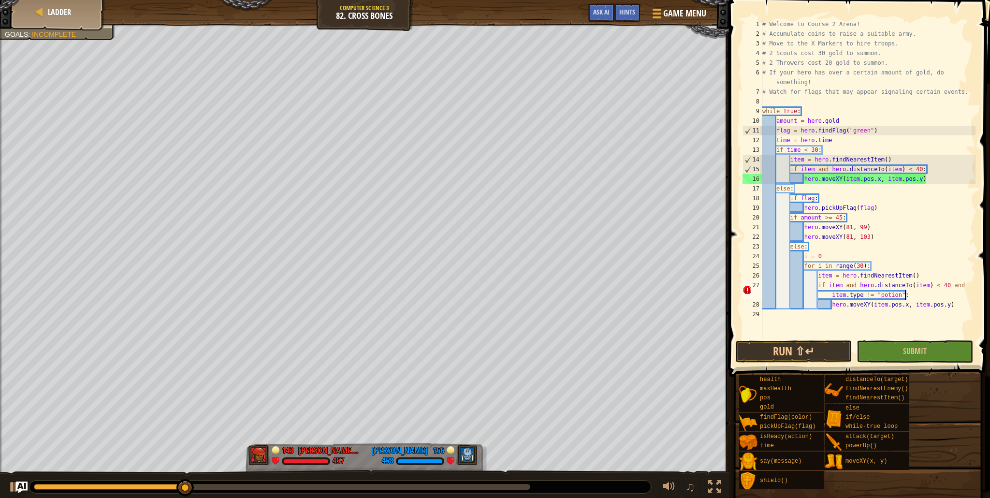
scroll to position [4, 23]
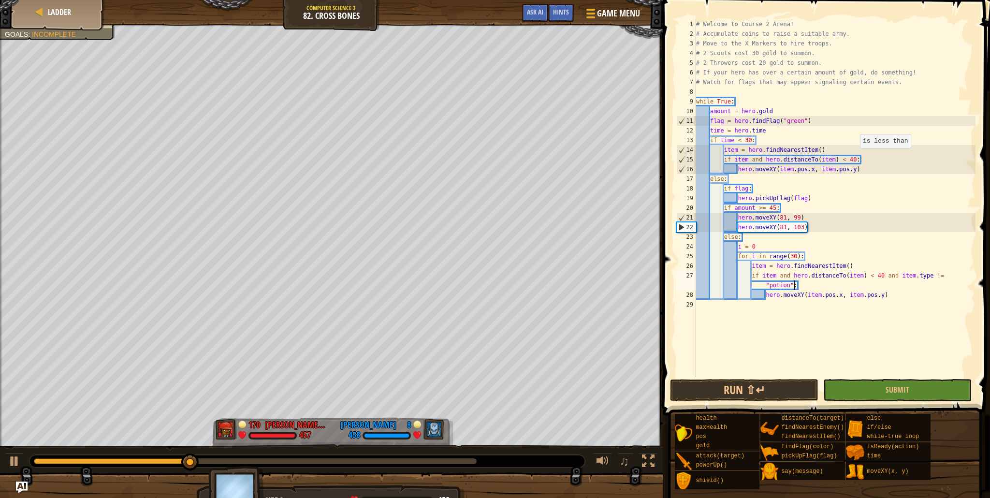
click at [855, 159] on div "# Welcome to Course 2 Arena! # Accumulate coins to raise a suitable army. # Mov…" at bounding box center [834, 207] width 281 height 377
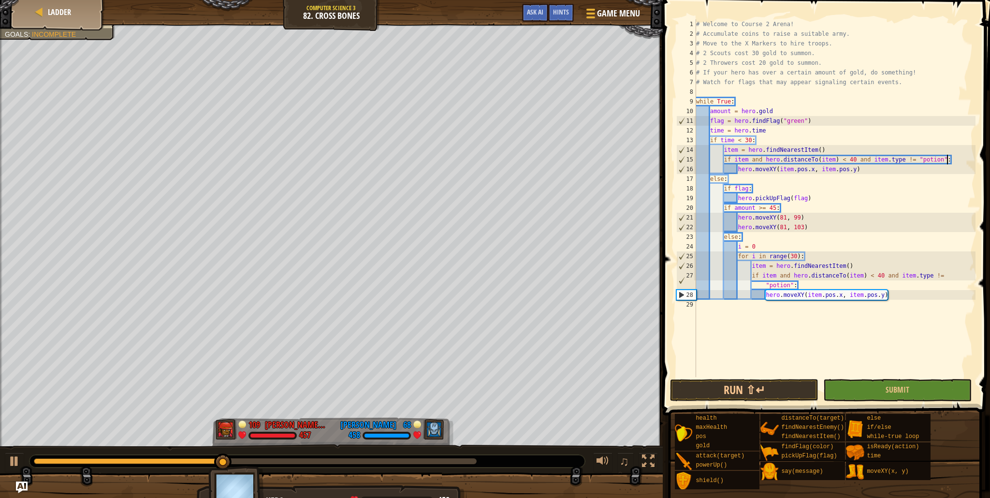
scroll to position [4, 20]
click at [878, 163] on div "# Welcome to Course 2 Arena! # Accumulate coins to raise a suitable army. # Mov…" at bounding box center [834, 207] width 281 height 377
click at [876, 168] on div "# Welcome to Course 2 Arena! # Accumulate coins to raise a suitable army. # Mov…" at bounding box center [834, 207] width 281 height 377
type textarea "hero.moveXY(item.pos.x, item.pos.y)"
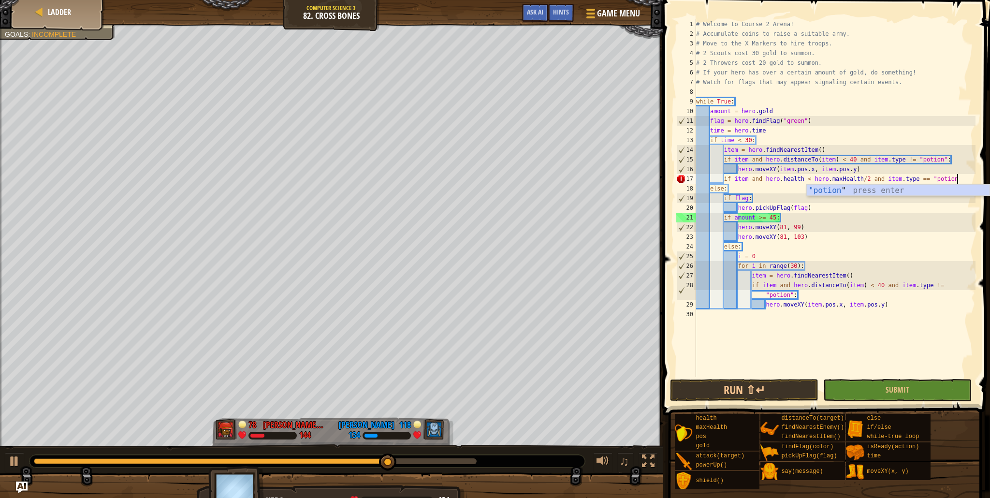
scroll to position [4, 21]
type textarea "if item and hero.health < hero.maxHealth/2 and item.type == "potion":"
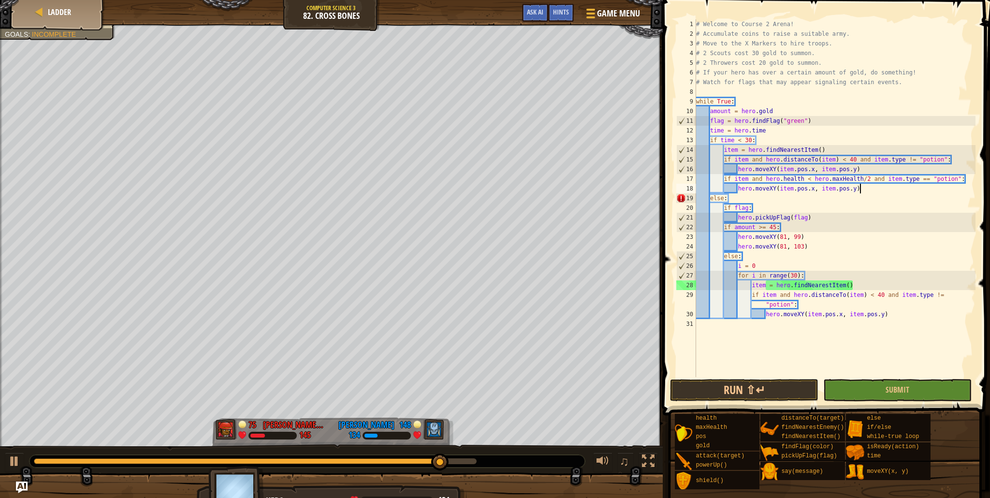
scroll to position [4, 13]
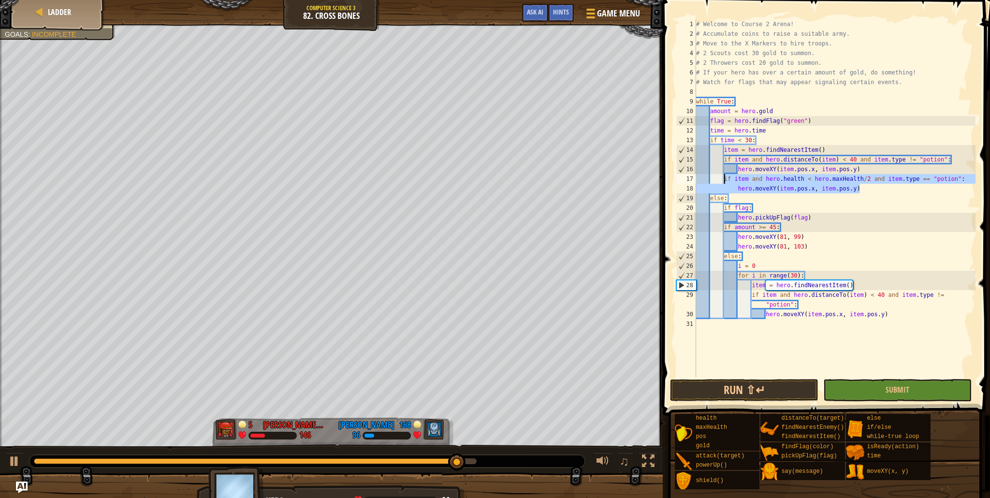
drag, startPoint x: 868, startPoint y: 190, endPoint x: 723, endPoint y: 179, distance: 145.4
click at [723, 179] on div "# Welcome to Course 2 Arena! # Accumulate coins to raise a suitable army. # Mov…" at bounding box center [834, 207] width 281 height 377
type textarea "if item and hero.health < hero.maxHealth/2 and item.type == "potion": hero.move…"
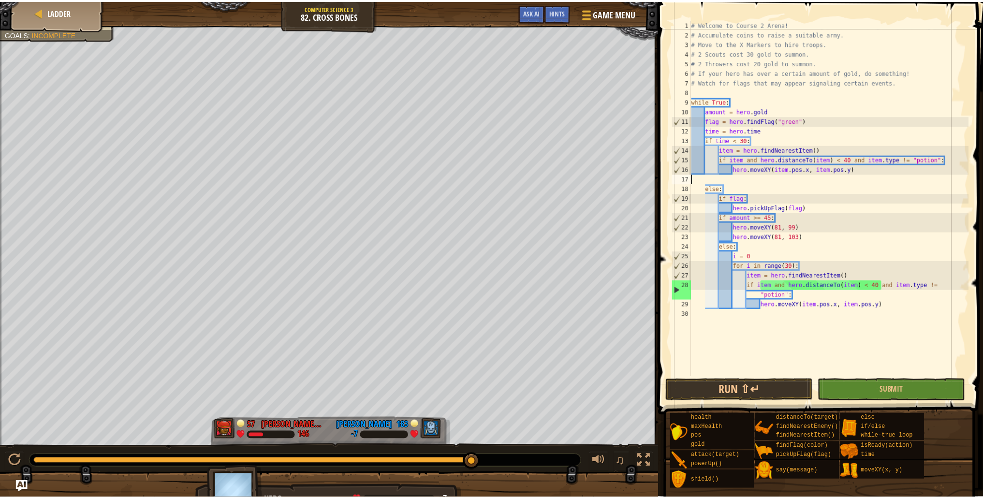
scroll to position [4, 0]
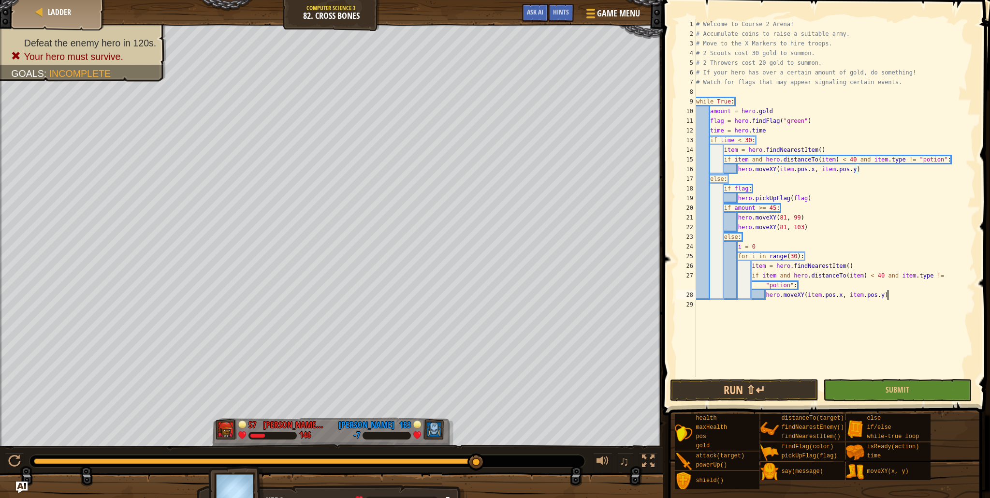
click at [912, 298] on div "# Welcome to Course 2 Arena! # Accumulate coins to raise a suitable army. # Mov…" at bounding box center [834, 207] width 281 height 377
type textarea "hero.moveXY(item.pos.x, item.pos.y)"
paste textarea "hero.moveXY(item.pos.x, item.pos.y)"
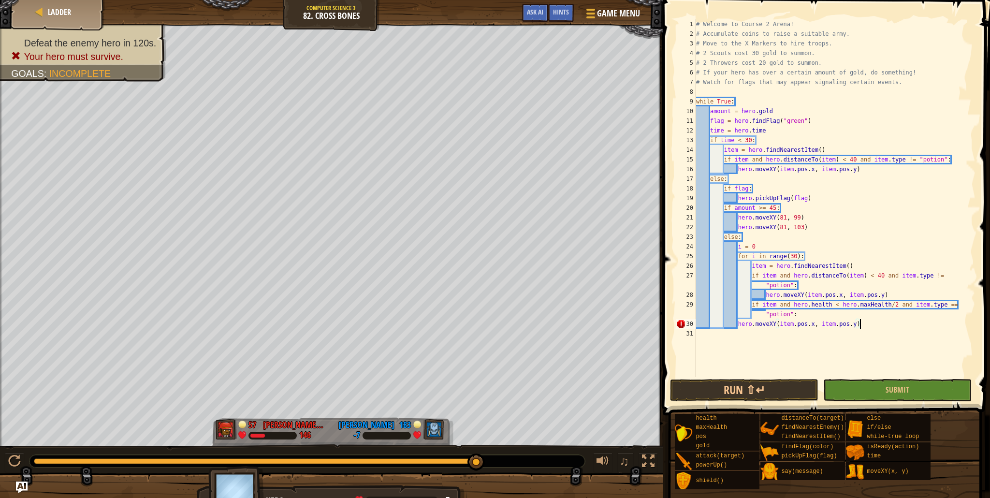
click at [737, 324] on div "# Welcome to Course 2 Arena! # Accumulate coins to raise a suitable army. # Mov…" at bounding box center [834, 207] width 281 height 377
type textarea "hero.moveXY(item.pos.x, item.pos.y)"
click at [927, 332] on div "# Welcome to Course 2 Arena! # Accumulate coins to raise a suitable army. # Mov…" at bounding box center [834, 207] width 281 height 377
drag, startPoint x: 985, startPoint y: 299, endPoint x: 989, endPoint y: 295, distance: 5.1
click at [989, 296] on span at bounding box center [827, 194] width 335 height 444
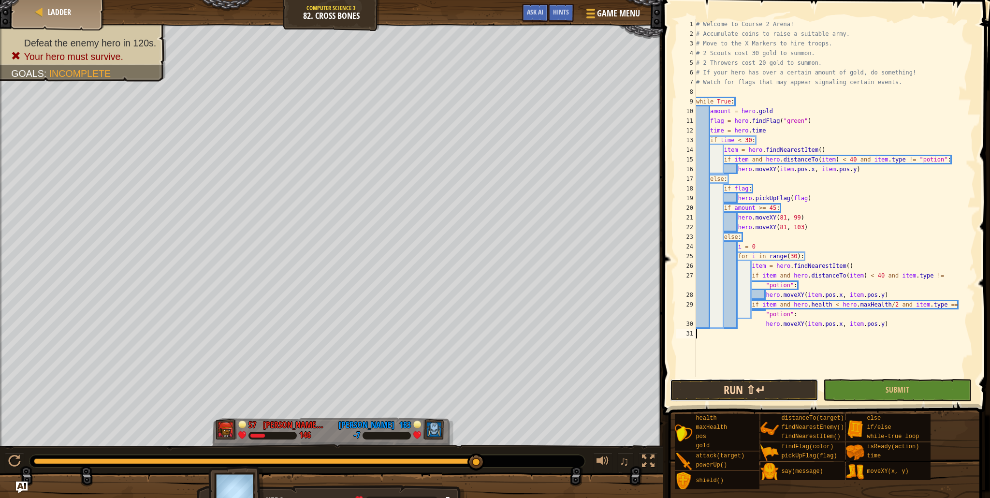
click at [797, 389] on button "Run ⇧↵" at bounding box center [744, 390] width 148 height 22
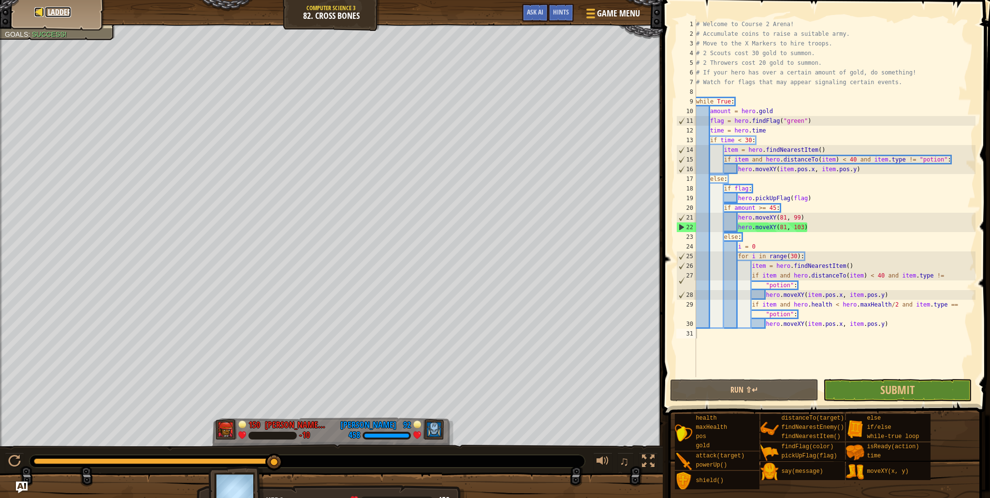
click at [70, 10] on span "Ladder" at bounding box center [59, 12] width 23 height 11
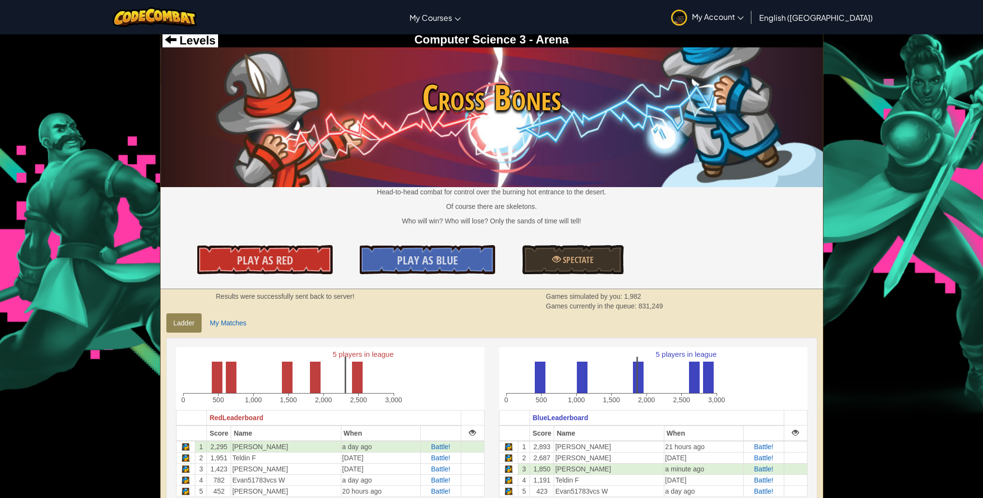
scroll to position [14, 0]
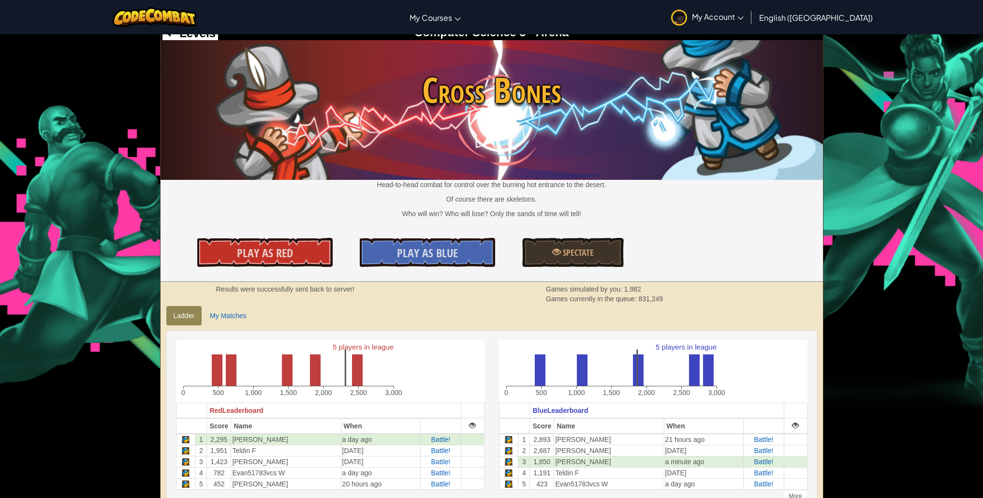
click at [219, 298] on div "Results were successfully sent back to server! Games simulated by you: 1,982 Ga…" at bounding box center [491, 293] width 565 height 19
click at [221, 310] on link "My Matches" at bounding box center [227, 315] width 51 height 19
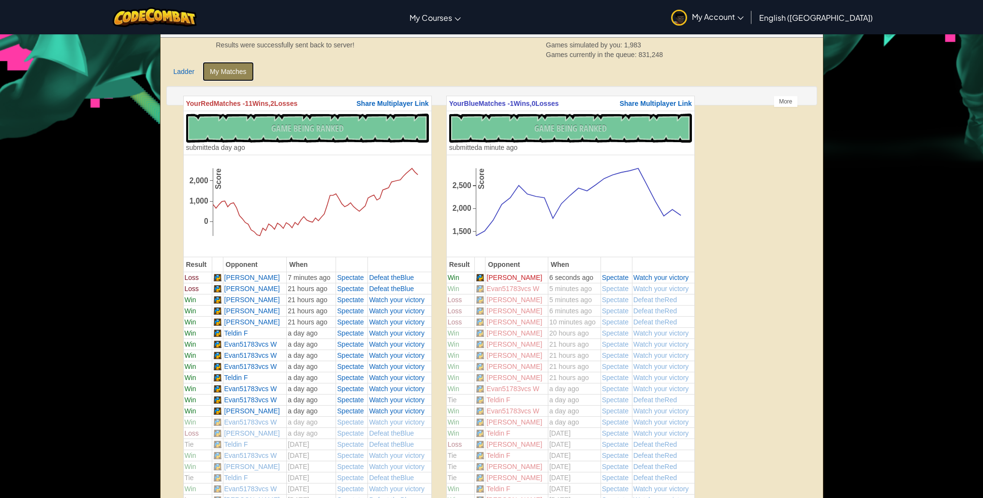
scroll to position [212, 0]
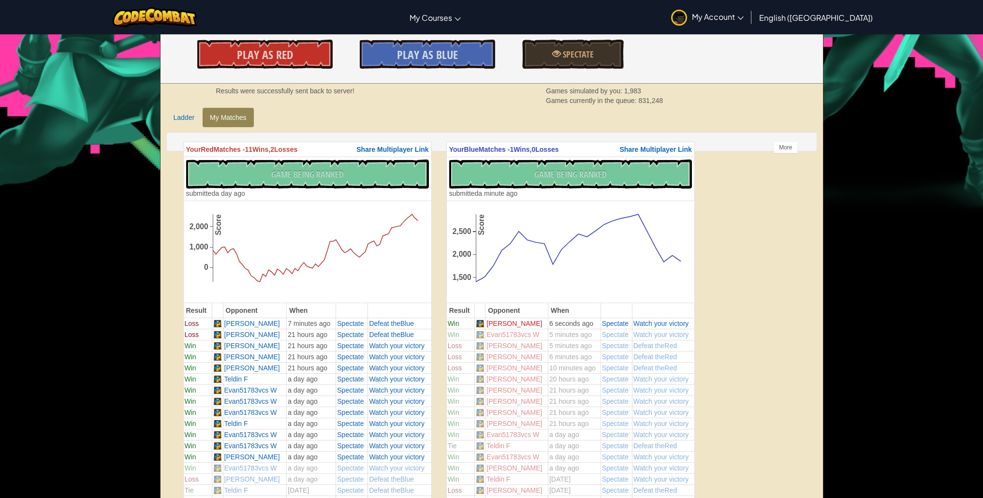
click at [185, 117] on link "Ladder" at bounding box center [184, 117] width 36 height 19
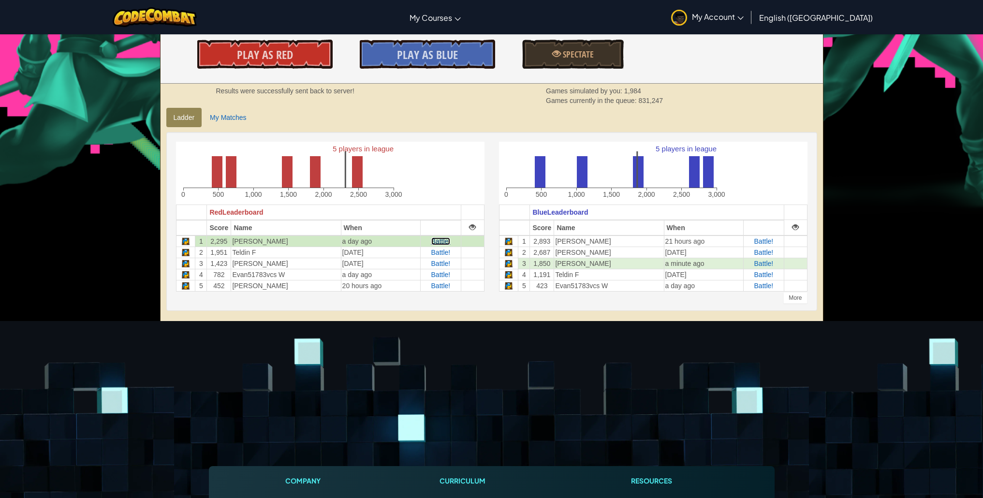
click at [435, 242] on span "Battle!" at bounding box center [440, 241] width 19 height 8
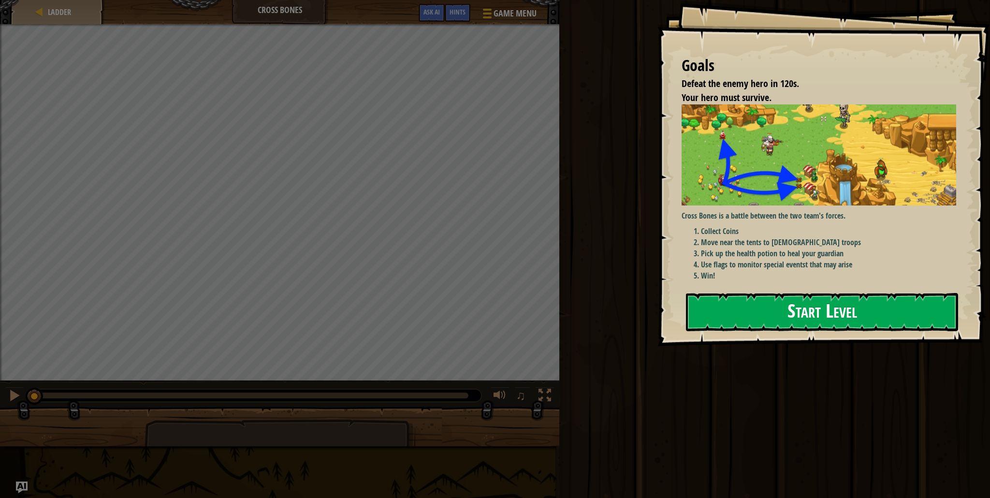
click at [801, 269] on div "Goals Defeat the enemy hero in 120s. Your hero must survive. Cross Bones is a b…" at bounding box center [823, 173] width 333 height 346
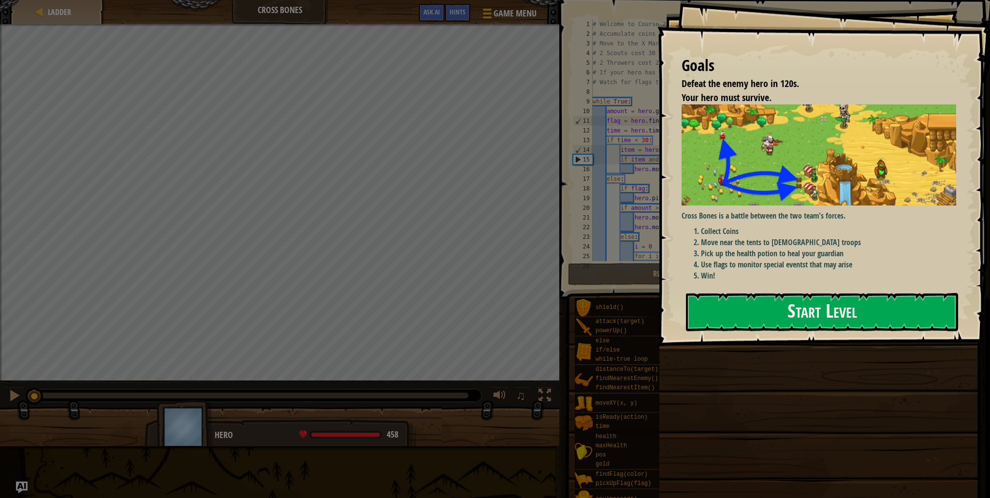
click at [792, 346] on div "Goals Defeat the enemy hero in 120s. Your hero must survive. Cross Bones is a b…" at bounding box center [823, 173] width 333 height 346
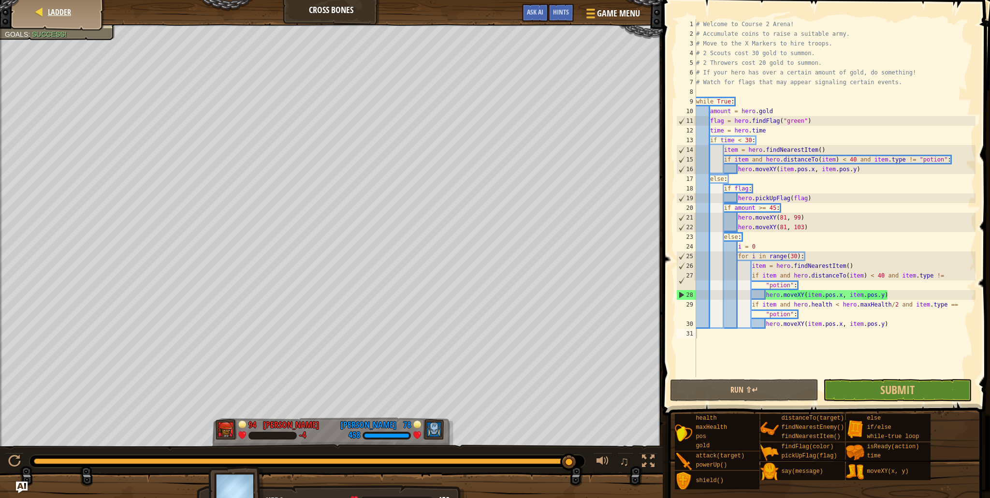
click at [54, 17] on div "Ladder" at bounding box center [57, 12] width 77 height 24
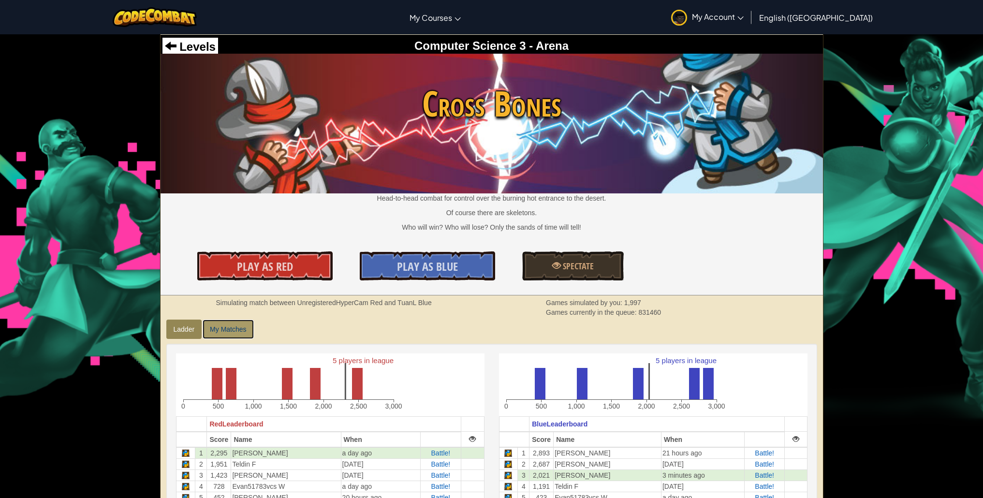
click at [224, 324] on link "My Matches" at bounding box center [227, 328] width 51 height 19
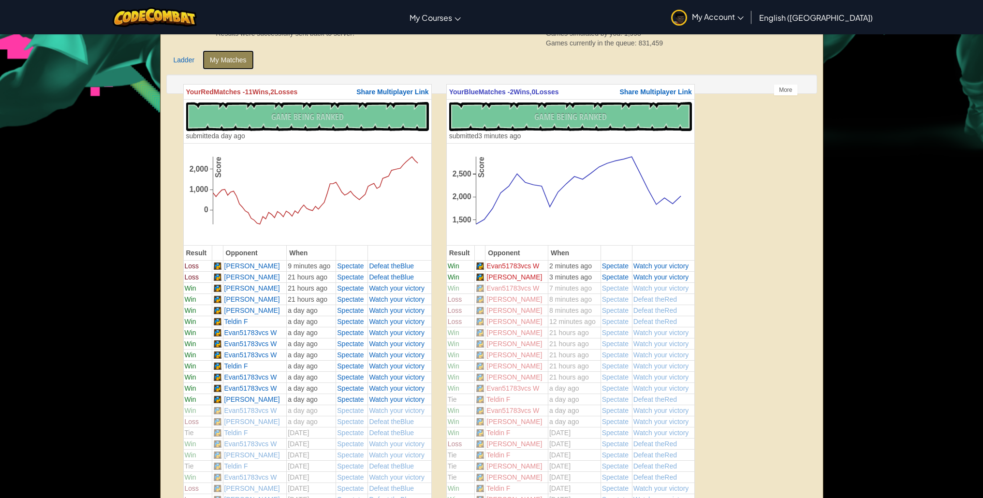
scroll to position [231, 0]
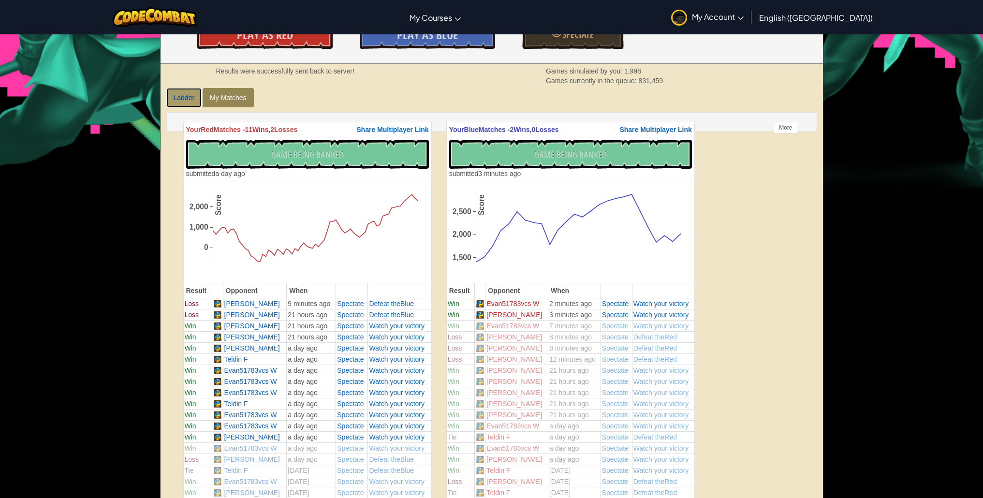
click at [175, 103] on link "Ladder" at bounding box center [184, 97] width 36 height 19
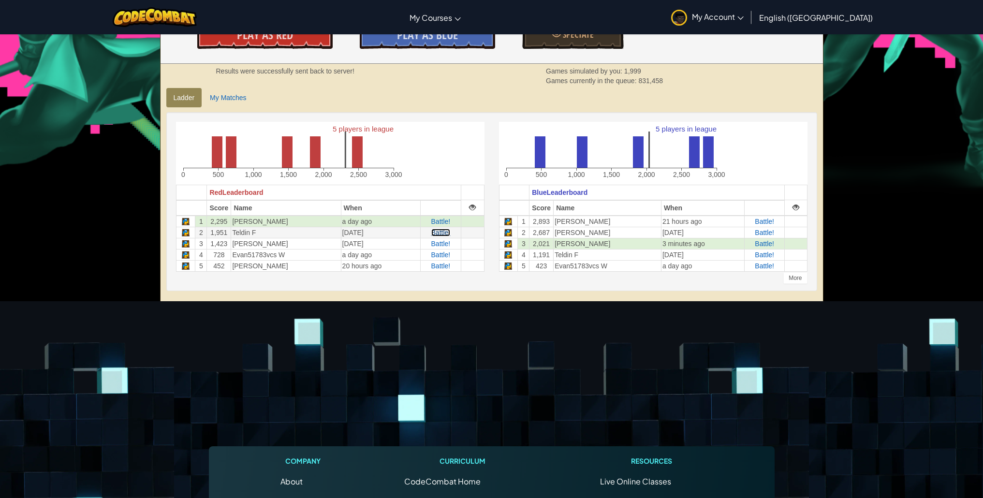
click at [436, 231] on span "Battle!" at bounding box center [440, 233] width 19 height 8
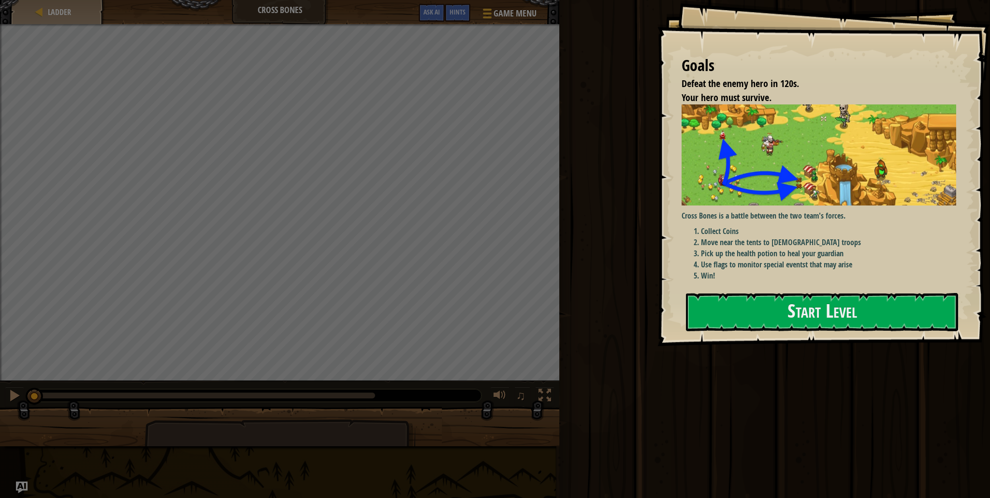
click at [658, 208] on div "Goals Defeat the enemy hero in 120s. Your hero must survive. Cross Bones is a b…" at bounding box center [495, 249] width 990 height 498
click at [801, 307] on button "Start Level" at bounding box center [822, 312] width 272 height 38
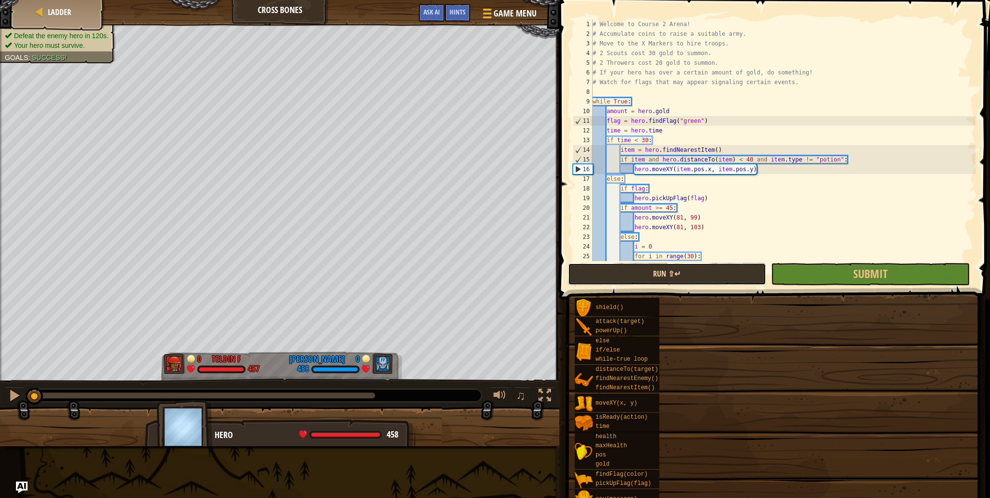
click at [726, 278] on button "Run ⇧↵" at bounding box center [667, 274] width 198 height 22
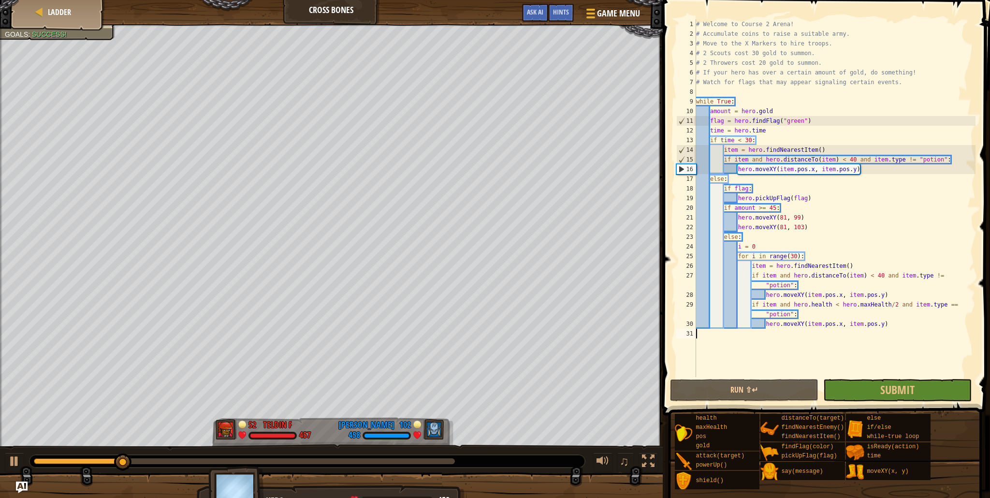
click at [791, 315] on div "# Welcome to Course 2 Arena! # Accumulate coins to raise a suitable army. # Mov…" at bounding box center [834, 207] width 281 height 377
click at [795, 312] on div "# Welcome to Course 2 Arena! # Accumulate coins to raise a suitable army. # Mov…" at bounding box center [834, 207] width 281 height 377
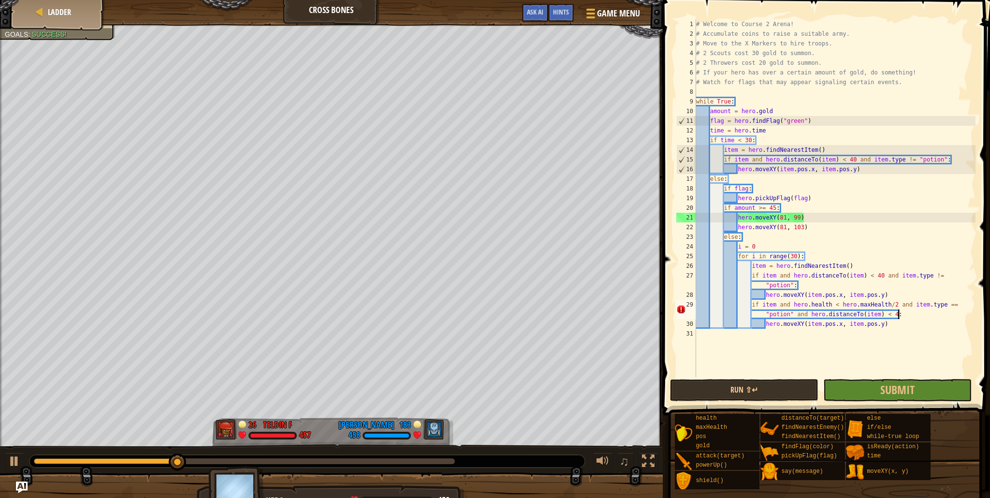
scroll to position [4, 33]
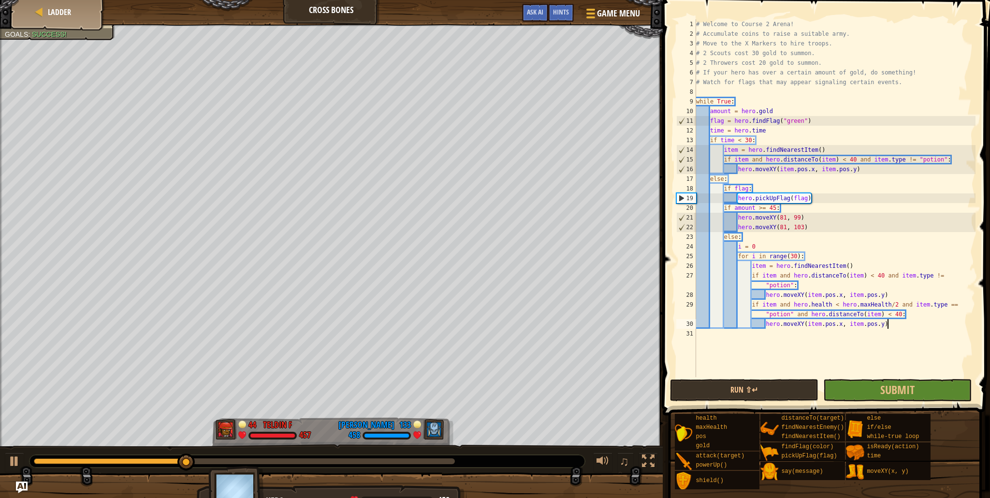
click at [949, 326] on div "# Welcome to Course 2 Arena! # Accumulate coins to raise a suitable army. # Mov…" at bounding box center [834, 207] width 281 height 377
click at [780, 388] on button "Run ⇧↵" at bounding box center [744, 390] width 148 height 22
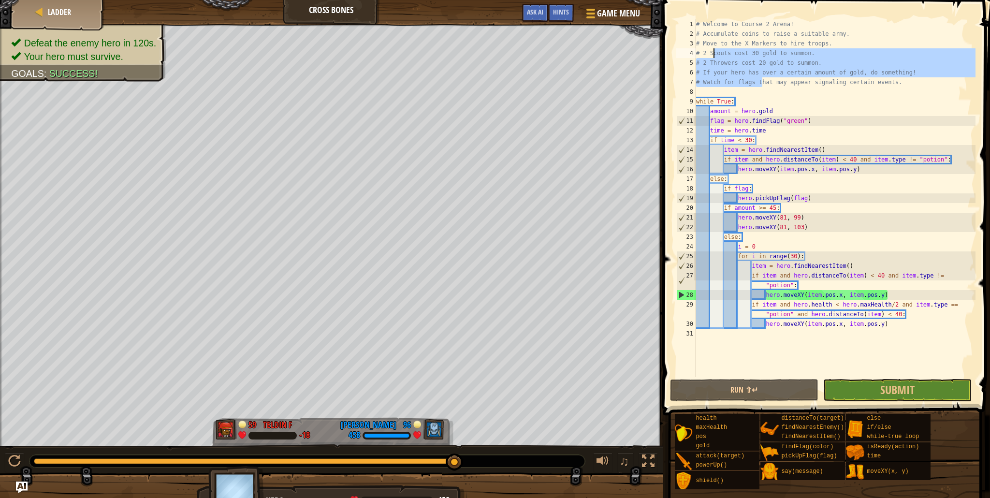
drag, startPoint x: 762, startPoint y: 87, endPoint x: 708, endPoint y: 55, distance: 62.4
click at [708, 55] on div "# Welcome to Course 2 Arena! # Accumulate coins to raise a suitable army. # Mov…" at bounding box center [834, 207] width 281 height 377
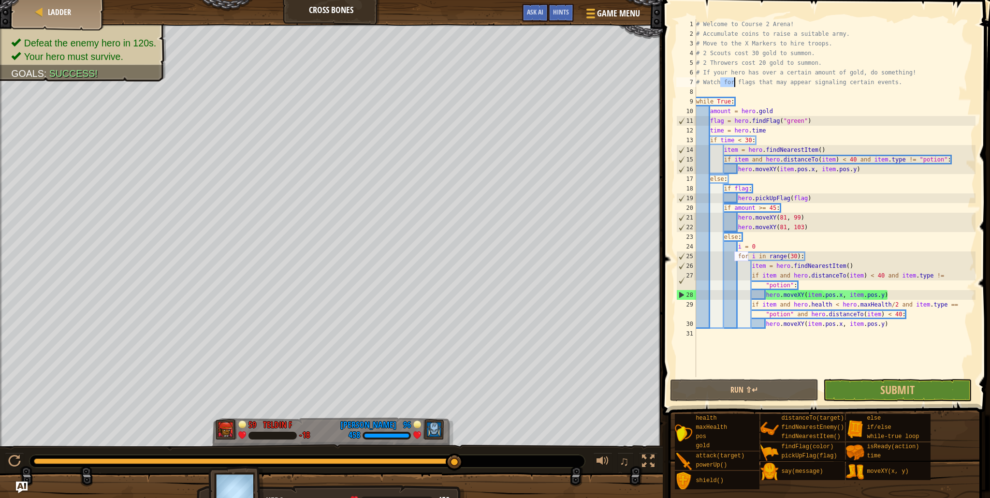
drag, startPoint x: 719, startPoint y: 78, endPoint x: 736, endPoint y: 77, distance: 16.9
click at [735, 77] on div "# Welcome to Course 2 Arena! # Accumulate coins to raise a suitable army. # Mov…" at bounding box center [834, 207] width 281 height 377
click at [736, 77] on div "# Welcome to Course 2 Arena! # Accumulate coins to raise a suitable army. # Mov…" at bounding box center [834, 207] width 281 height 377
drag, startPoint x: 724, startPoint y: 74, endPoint x: 803, endPoint y: 82, distance: 79.7
click at [803, 82] on div "# Welcome to Course 2 Arena! # Accumulate coins to raise a suitable army. # Mov…" at bounding box center [834, 207] width 281 height 377
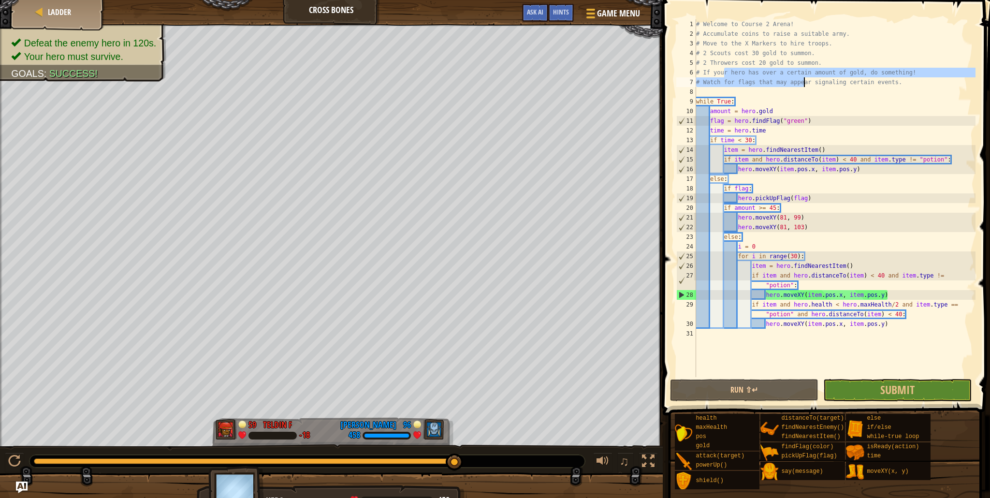
click at [803, 82] on div "# Welcome to Course 2 Arena! # Accumulate coins to raise a suitable army. # Mov…" at bounding box center [834, 207] width 281 height 377
click at [564, 14] on span "Hints" at bounding box center [561, 11] width 16 height 9
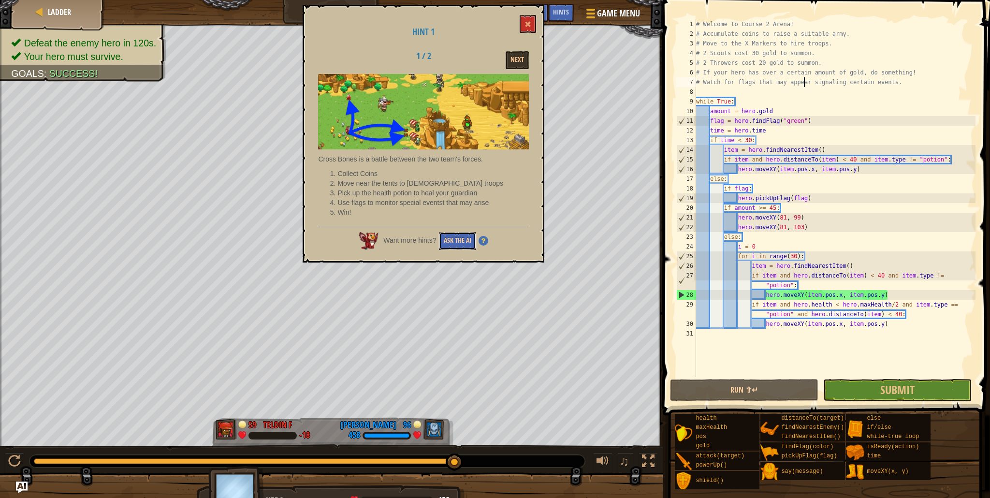
click at [442, 244] on button "Ask the AI" at bounding box center [457, 241] width 37 height 18
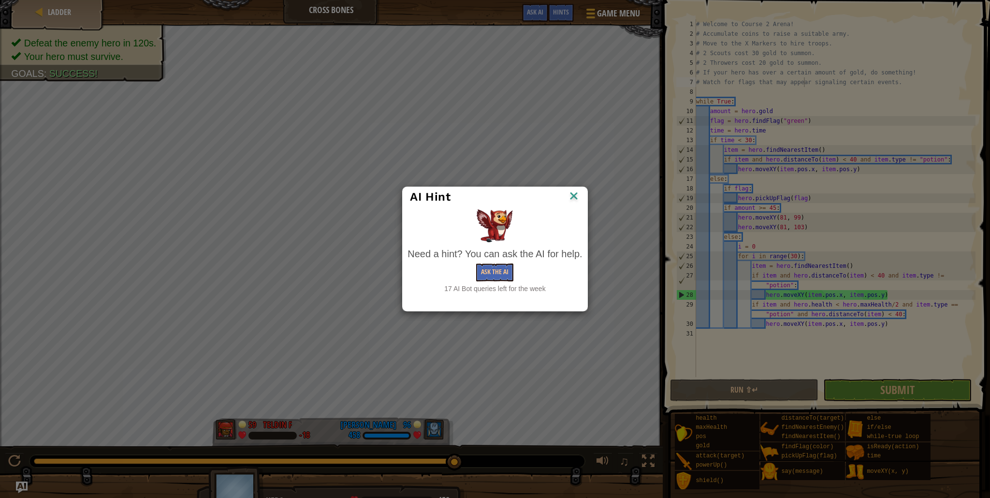
click at [571, 195] on img at bounding box center [573, 196] width 13 height 14
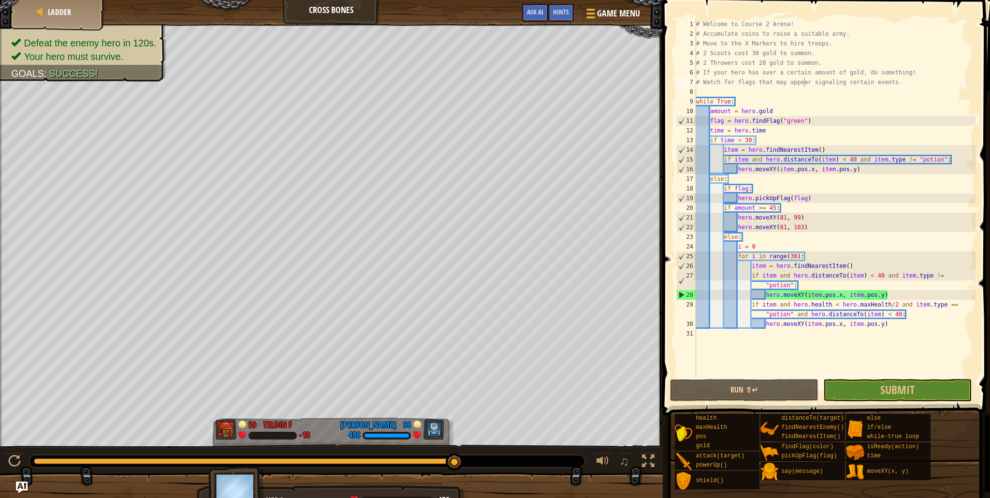
click at [567, 3] on div "Ladder Cross Bones Game Menu Done Hints Ask AI" at bounding box center [331, 12] width 663 height 24
click at [568, 10] on div "Hints" at bounding box center [561, 13] width 26 height 18
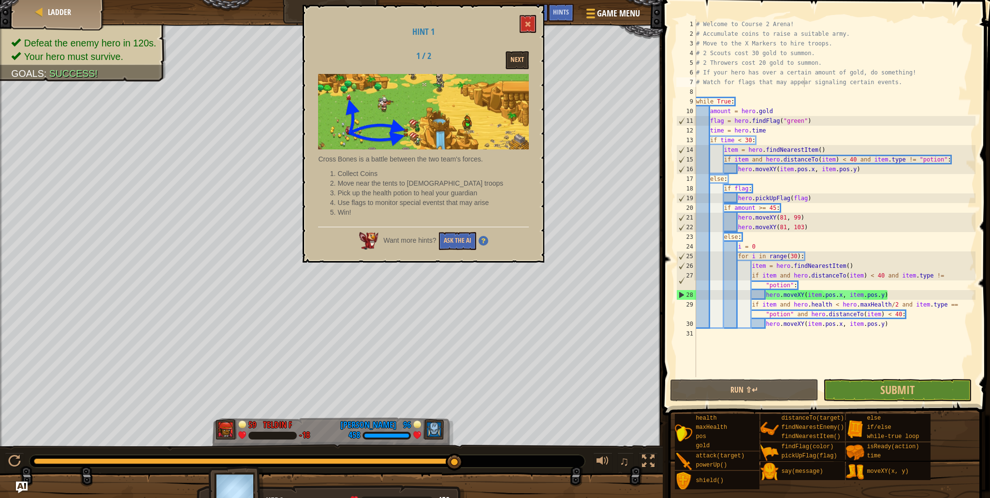
drag, startPoint x: 371, startPoint y: 187, endPoint x: 439, endPoint y: 189, distance: 68.2
click at [439, 189] on ol "Collect Coins Move near the tents to summon troops Pick up the health potion to…" at bounding box center [423, 193] width 211 height 48
click at [509, 58] on button "Next" at bounding box center [517, 60] width 23 height 18
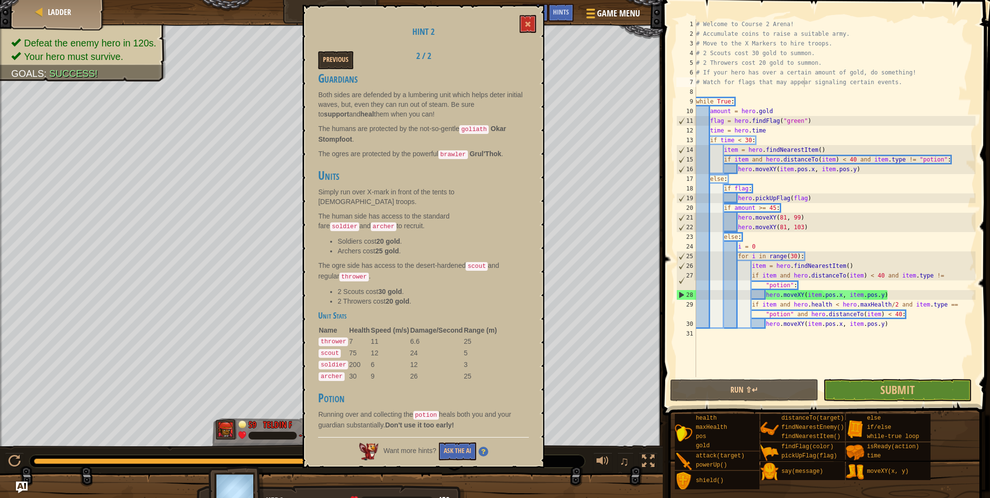
scroll to position [253, 0]
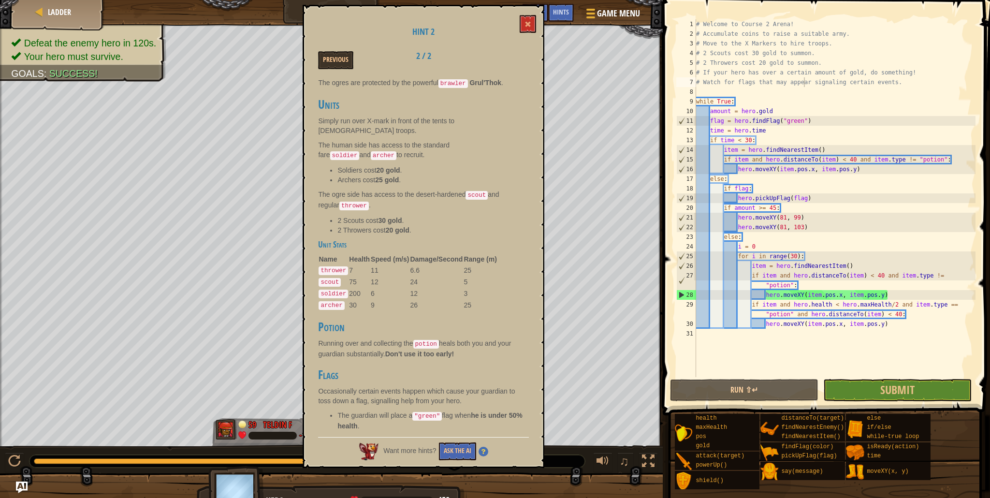
click at [709, 119] on div "# Welcome to Course 2 Arena! # Accumulate coins to raise a suitable army. # Mov…" at bounding box center [834, 207] width 281 height 377
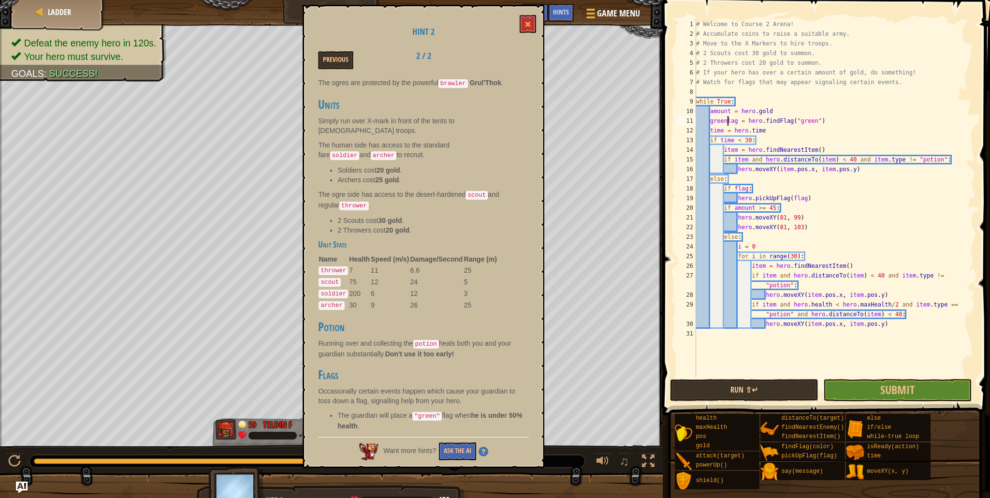
scroll to position [4, 2]
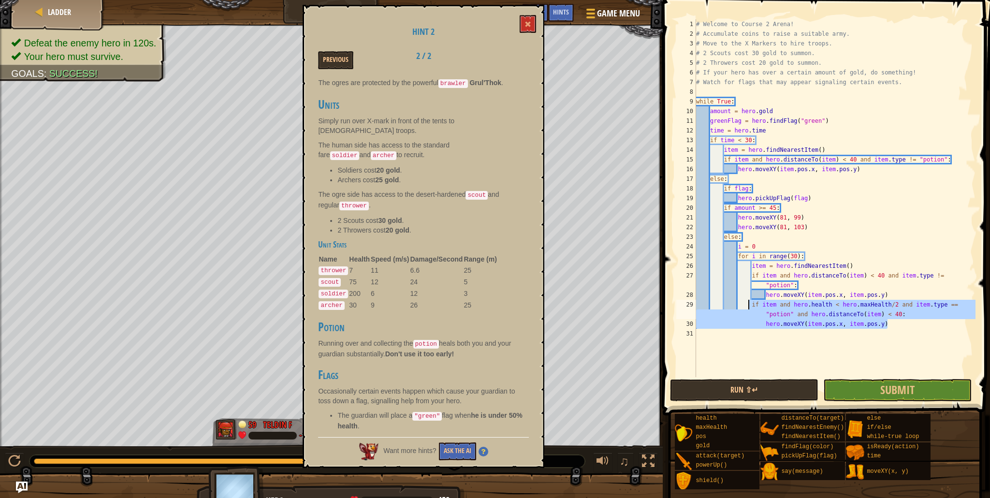
drag, startPoint x: 894, startPoint y: 325, endPoint x: 750, endPoint y: 305, distance: 145.3
click at [750, 305] on div "# Welcome to Course 2 Arena! # Accumulate coins to raise a suitable army. # Mov…" at bounding box center [834, 207] width 281 height 377
type textarea "if item and hero.health < hero.maxHealth/2 and item.type == "potion" and hero.d…"
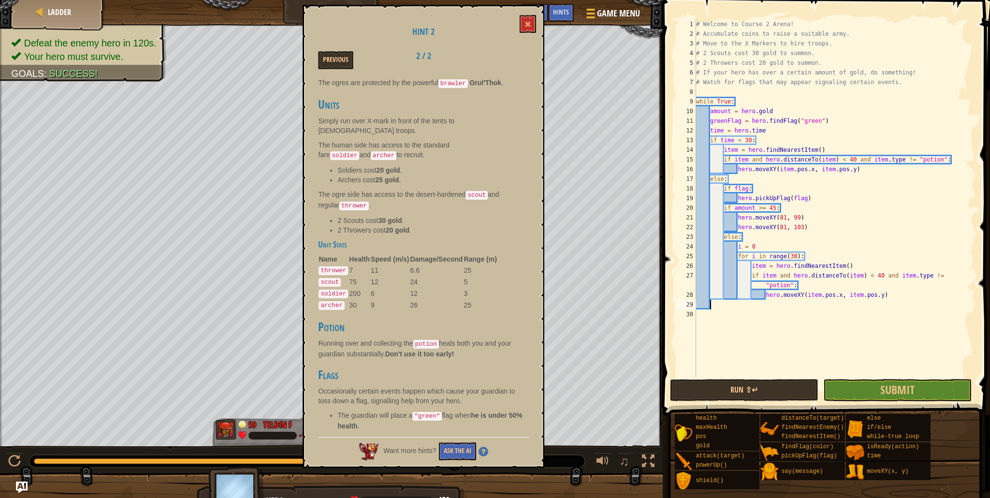
scroll to position [4, 0]
click at [736, 188] on div "# Welcome to Course 2 Arena! # Accumulate coins to raise a suitable army. # Mov…" at bounding box center [834, 207] width 281 height 377
drag, startPoint x: 751, startPoint y: 179, endPoint x: 745, endPoint y: 186, distance: 8.6
click at [749, 179] on div "# Welcome to Course 2 Arena! # Accumulate coins to raise a suitable army. # Mov…" at bounding box center [834, 207] width 281 height 377
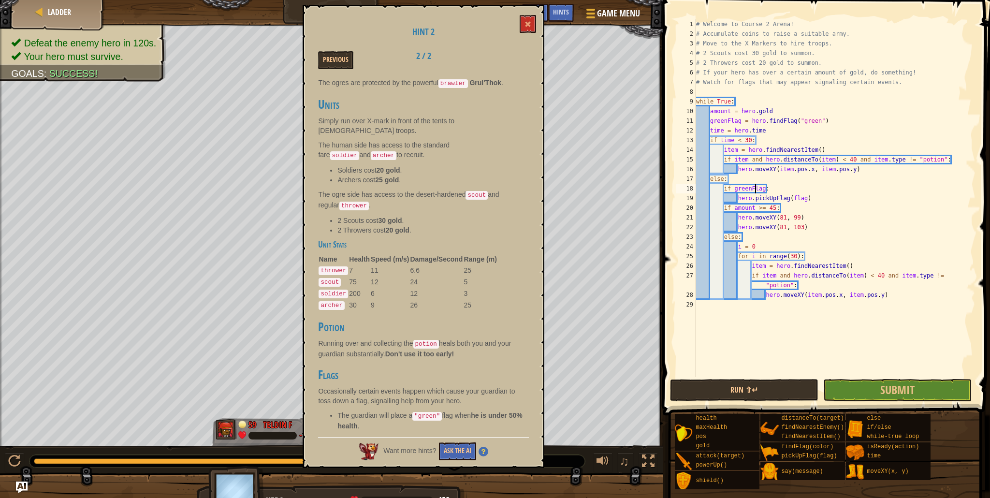
type textarea "else:"
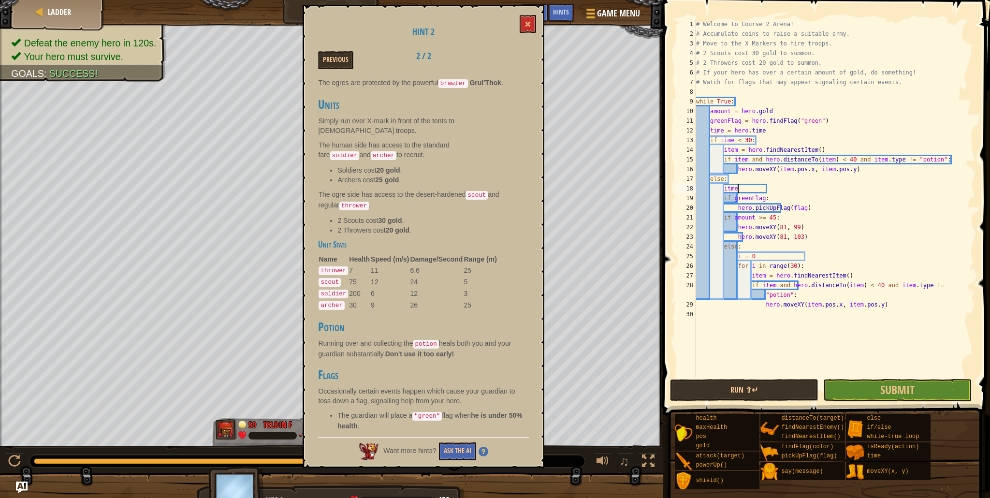
scroll to position [4, 3]
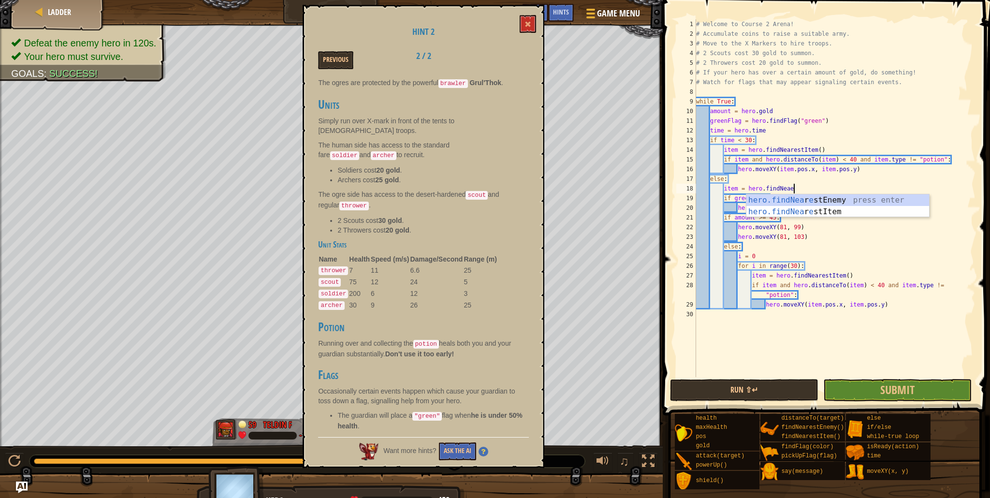
type textarea "item = hero.findNear"
type textarea "item = hero.findNeare"
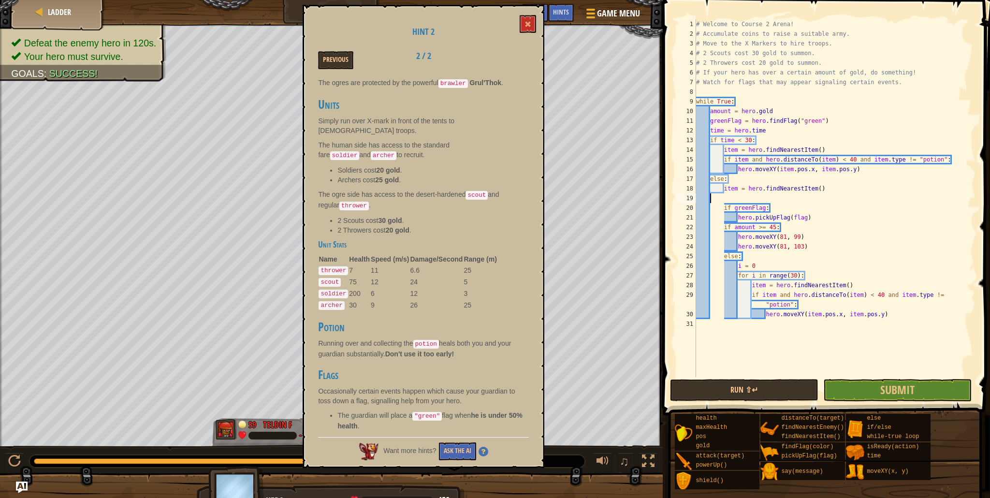
scroll to position [4, 0]
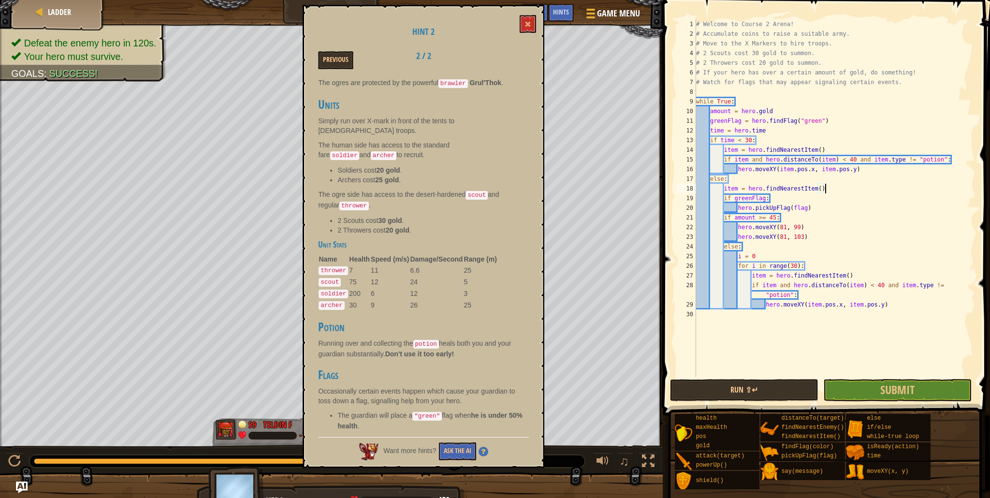
click at [785, 202] on div "# Welcome to Course 2 Arena! # Accumulate coins to raise a suitable army. # Mov…" at bounding box center [834, 207] width 281 height 377
drag, startPoint x: 826, startPoint y: 186, endPoint x: 723, endPoint y: 188, distance: 103.5
click at [723, 188] on div "# Welcome to Course 2 Arena! # Accumulate coins to raise a suitable army. # Mov…" at bounding box center [834, 207] width 281 height 377
type textarea "item = hero.findNearestItem()"
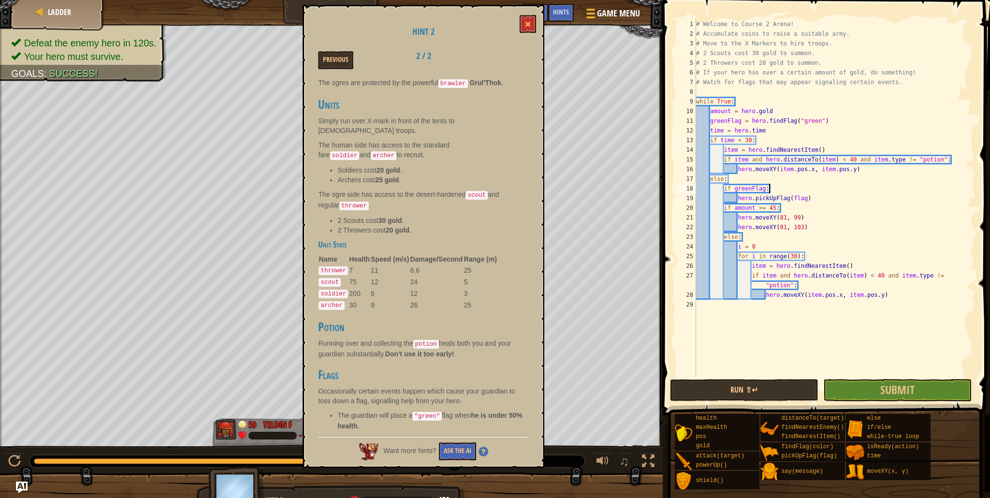
click at [783, 190] on div "# Welcome to Course 2 Arena! # Accumulate coins to raise a suitable army. # Mov…" at bounding box center [834, 207] width 281 height 377
type textarea "if greenFlag:"
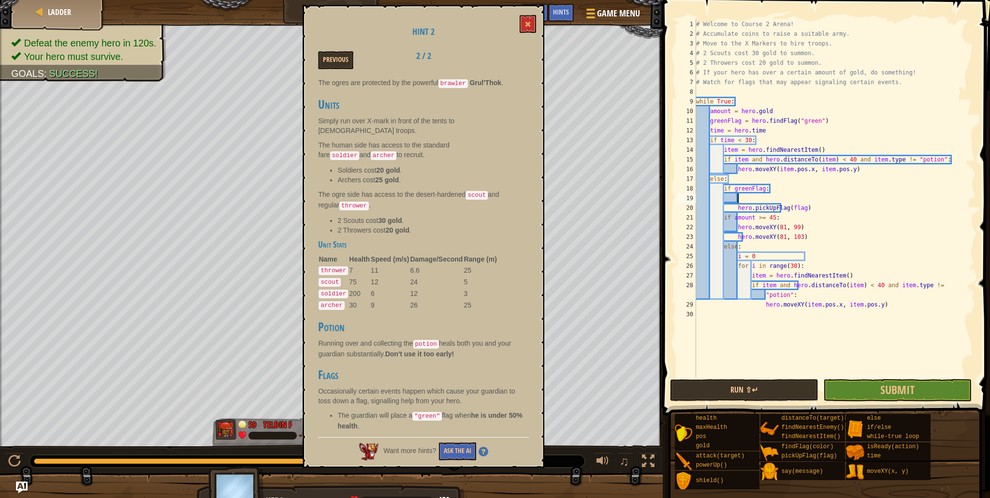
paste textarea "item = hero.findNearestItem()"
drag, startPoint x: 822, startPoint y: 211, endPoint x: 738, endPoint y: 207, distance: 84.2
click at [738, 207] on div "# Welcome to Course 2 Arena! # Accumulate coins to raise a suitable army. # Mov…" at bounding box center [834, 207] width 281 height 377
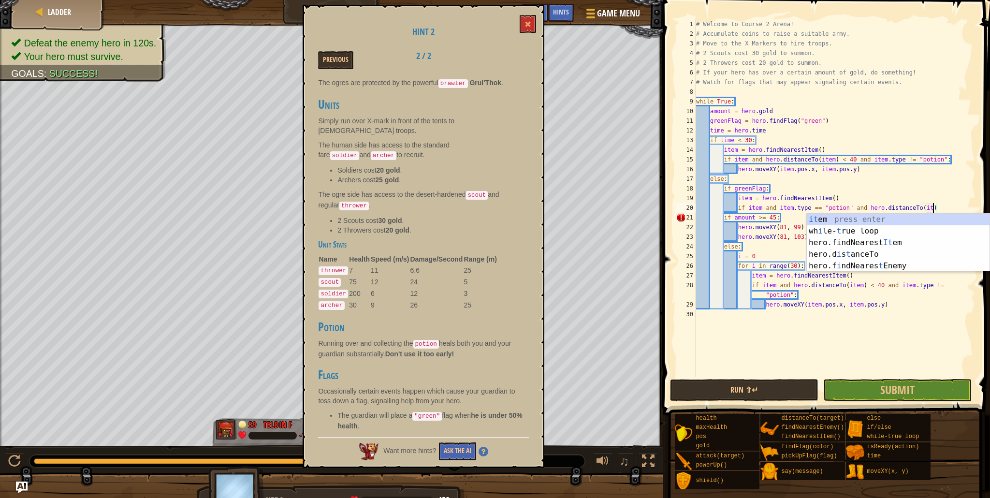
scroll to position [4, 20]
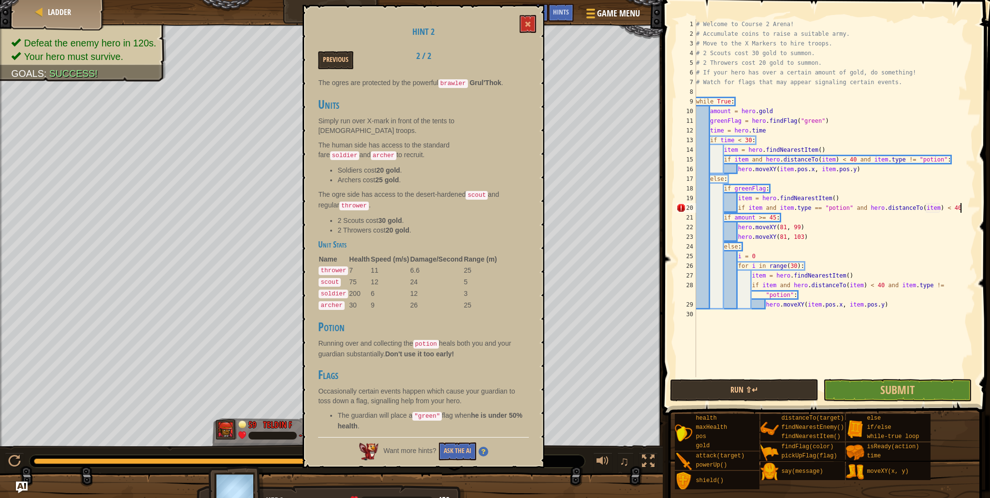
type textarea "if item and item.type == "potion" and hero.distanceTo(item) < 40:"
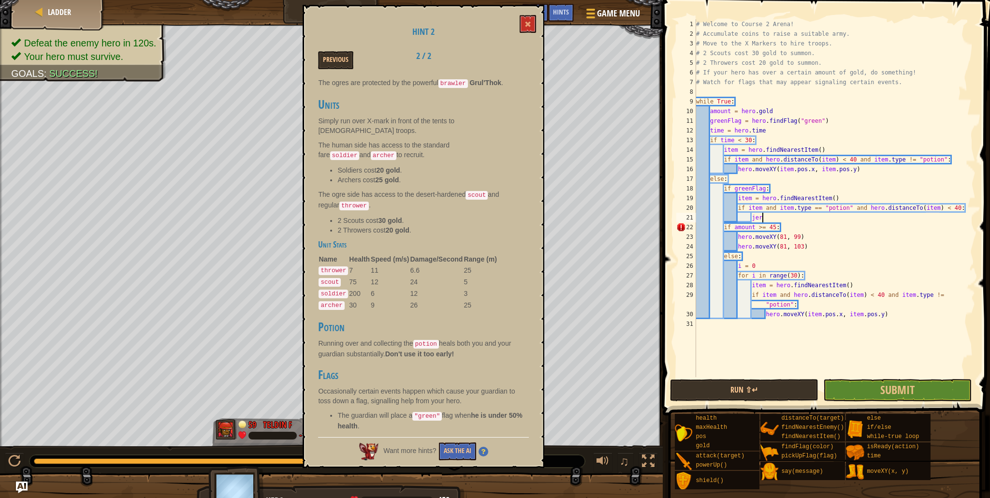
type textarea "j"
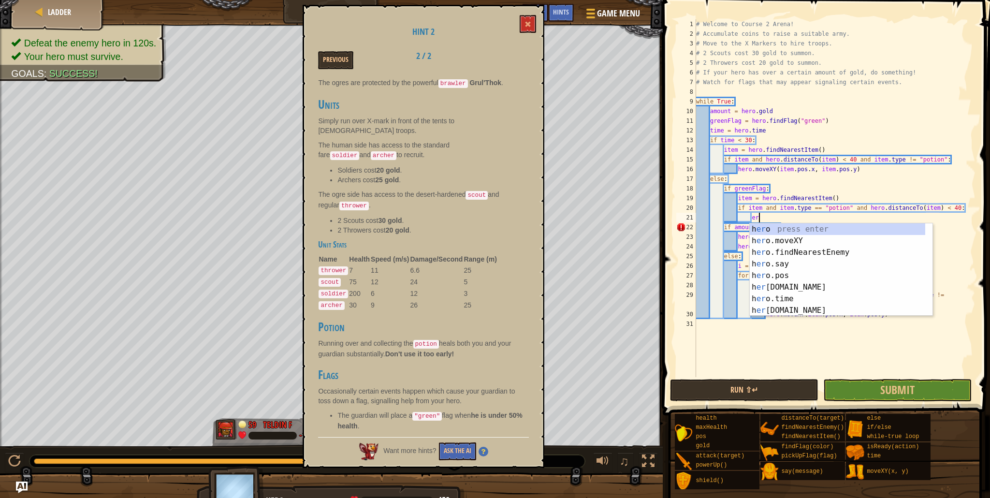
type textarea "e"
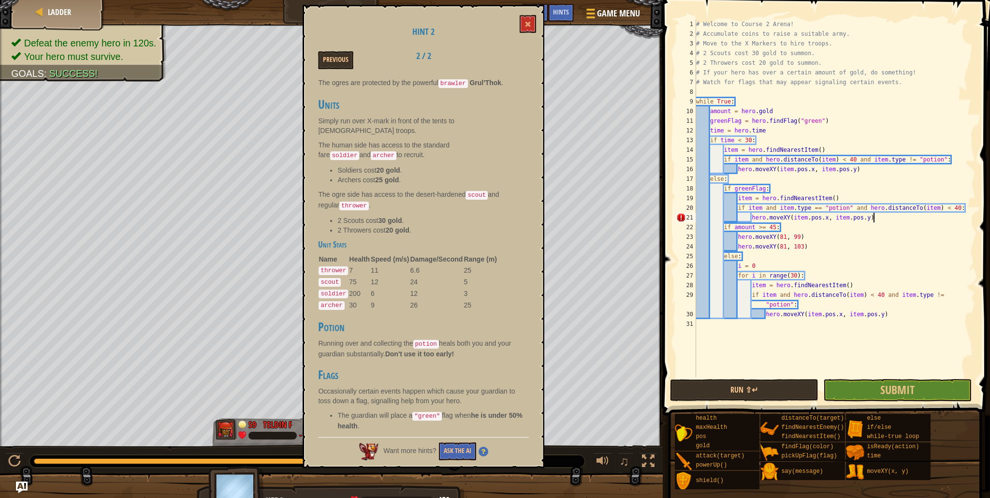
scroll to position [4, 14]
click at [835, 119] on div "# Welcome to Course 2 Arena! # Accumulate coins to raise a suitable army. # Mov…" at bounding box center [834, 207] width 281 height 377
type textarea "greenFlag = hero.findFlag("green")"
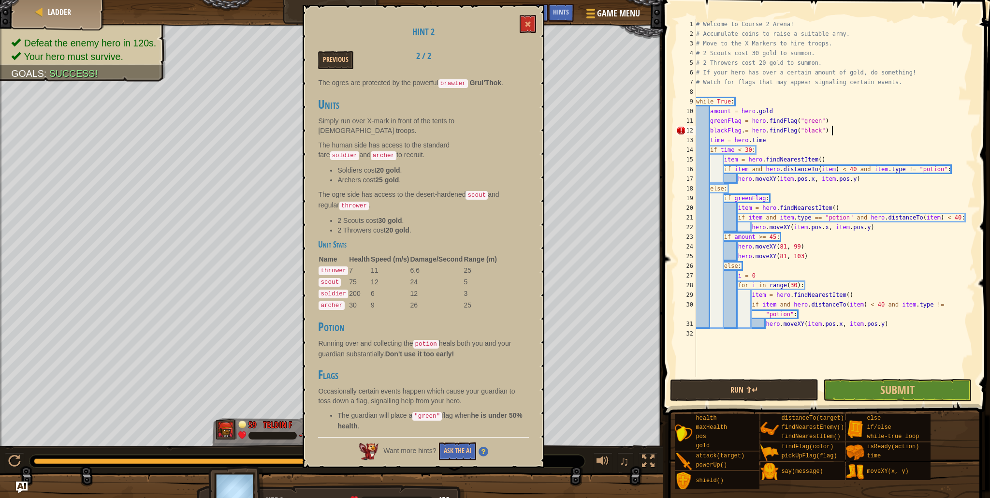
scroll to position [4, 11]
click at [745, 133] on div "# Welcome to Course 2 Arena! # Accumulate coins to raise a suitable army. # Mov…" at bounding box center [834, 207] width 281 height 377
drag, startPoint x: 791, startPoint y: 171, endPoint x: 842, endPoint y: 169, distance: 51.7
click at [840, 170] on div "# Welcome to Course 2 Arena! # Accumulate coins to raise a suitable army. # Mov…" at bounding box center [834, 207] width 281 height 377
drag, startPoint x: 855, startPoint y: 169, endPoint x: 862, endPoint y: 179, distance: 11.9
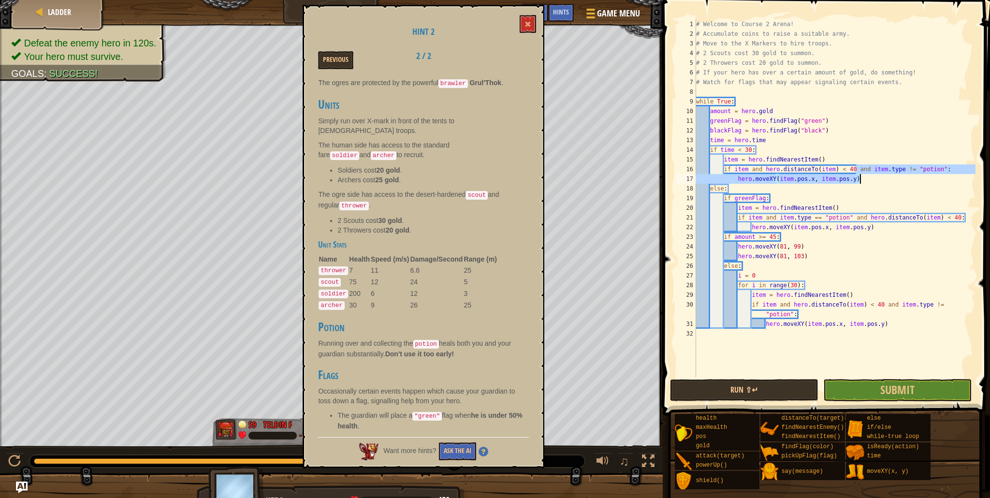
click at [862, 179] on div "# Welcome to Course 2 Arena! # Accumulate coins to raise a suitable army. # Mov…" at bounding box center [834, 207] width 281 height 377
click at [863, 179] on div "# Welcome to Course 2 Arena! # Accumulate coins to raise a suitable army. # Mov…" at bounding box center [834, 207] width 281 height 377
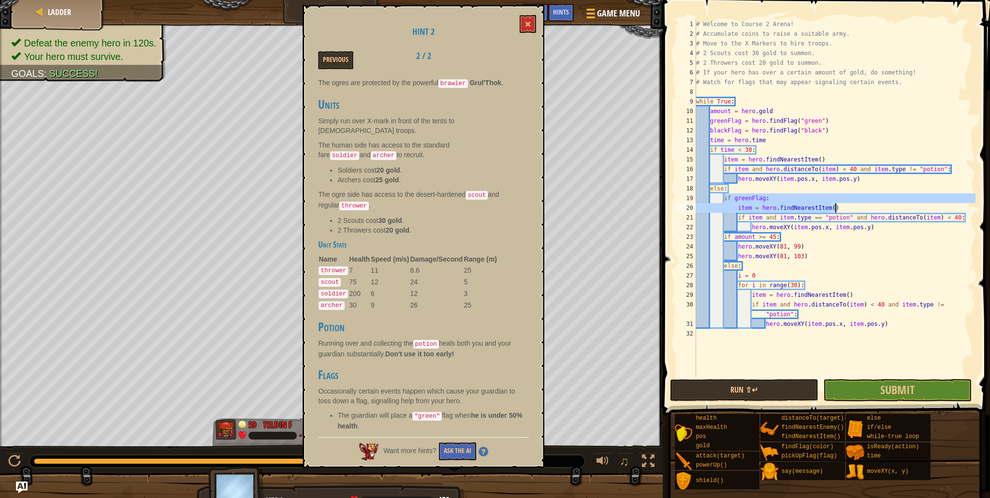
drag, startPoint x: 723, startPoint y: 200, endPoint x: 839, endPoint y: 208, distance: 117.2
click at [839, 208] on div "# Welcome to Course 2 Arena! # Accumulate coins to raise a suitable army. # Mov…" at bounding box center [834, 207] width 281 height 377
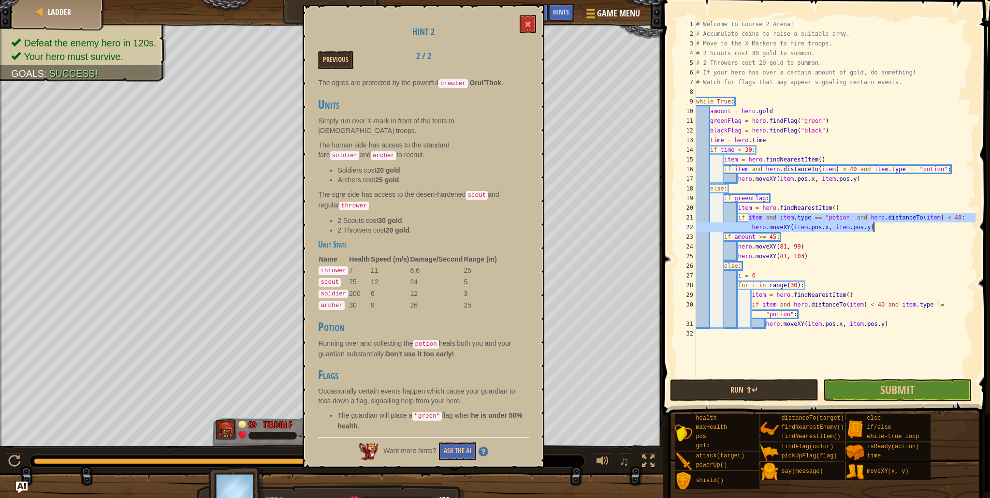
drag, startPoint x: 747, startPoint y: 221, endPoint x: 950, endPoint y: 224, distance: 203.5
click at [950, 224] on div "# Welcome to Course 2 Arena! # Accumulate coins to raise a suitable army. # Mov…" at bounding box center [834, 207] width 281 height 377
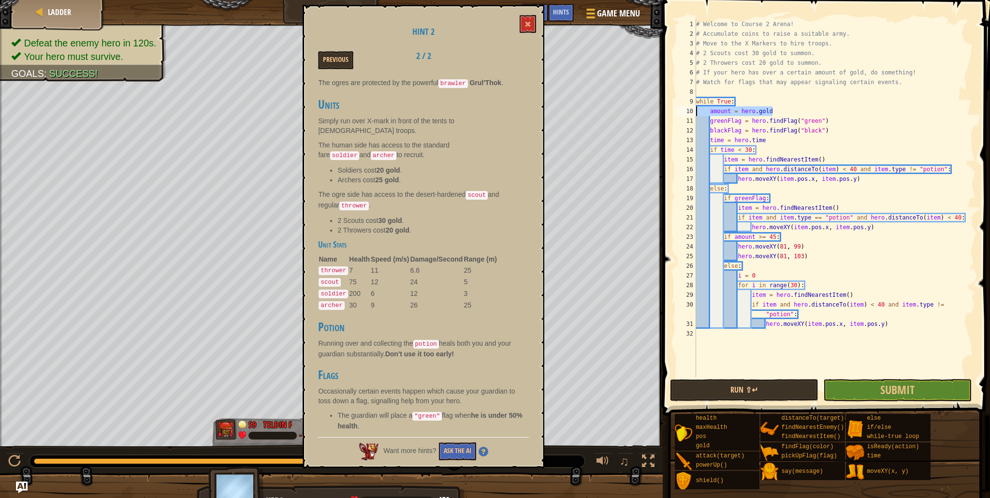
drag, startPoint x: 777, startPoint y: 108, endPoint x: 695, endPoint y: 109, distance: 82.2
click at [695, 109] on div "hero.moveXY(item.pos.x, item.pos.y) 1 2 3 4 5 6 7 8 9 10 11 12 13 14 15 16 17 1…" at bounding box center [824, 198] width 301 height 358
type textarea "amount = hero.gold"
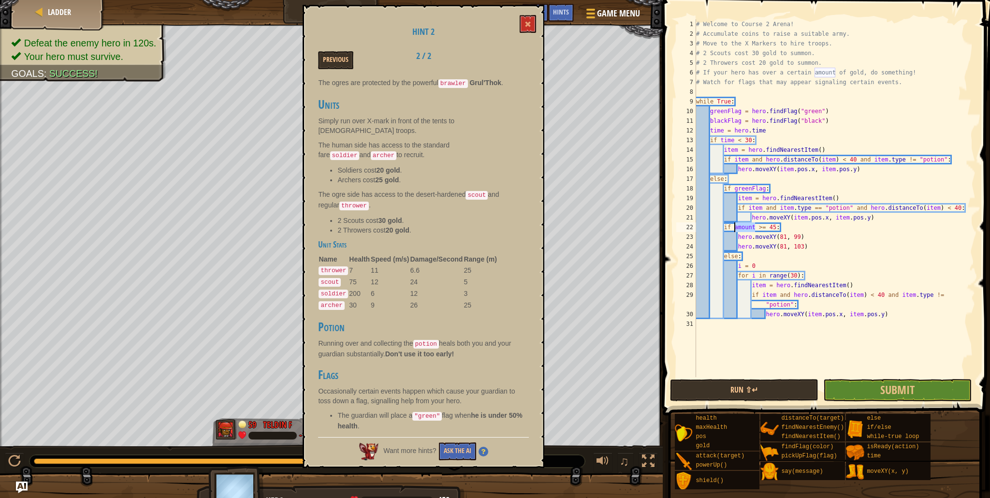
drag, startPoint x: 742, startPoint y: 227, endPoint x: 735, endPoint y: 229, distance: 7.5
click at [735, 229] on div "# Welcome to Course 2 Arena! # Accumulate coins to raise a suitable army. # Mov…" at bounding box center [834, 207] width 281 height 377
type textarea "if [DOMAIN_NAME] >= 45:"
click at [853, 328] on div "# Welcome to Course 2 Arena! # Accumulate coins to raise a suitable army. # Mov…" at bounding box center [834, 207] width 281 height 377
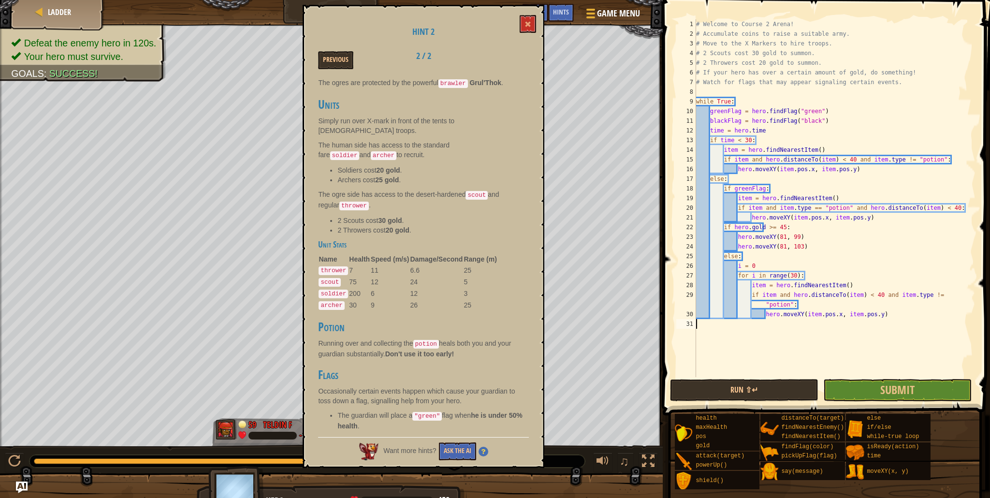
scroll to position [4, 0]
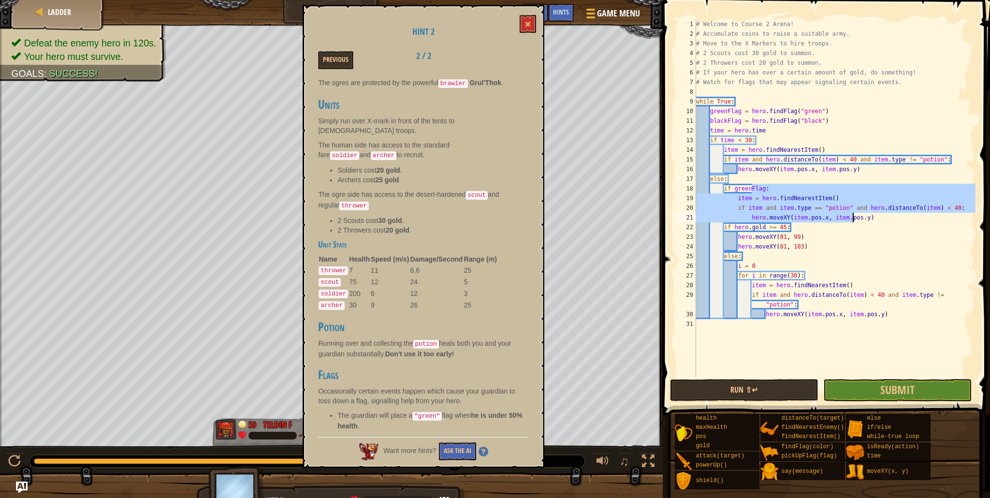
drag, startPoint x: 754, startPoint y: 191, endPoint x: 895, endPoint y: 218, distance: 143.6
click at [897, 217] on div "# Welcome to Course 2 Arena! # Accumulate coins to raise a suitable army. # Mov…" at bounding box center [834, 207] width 281 height 377
click at [895, 219] on div "# Welcome to Course 2 Arena! # Accumulate coins to raise a suitable army. # Mov…" at bounding box center [834, 207] width 281 height 377
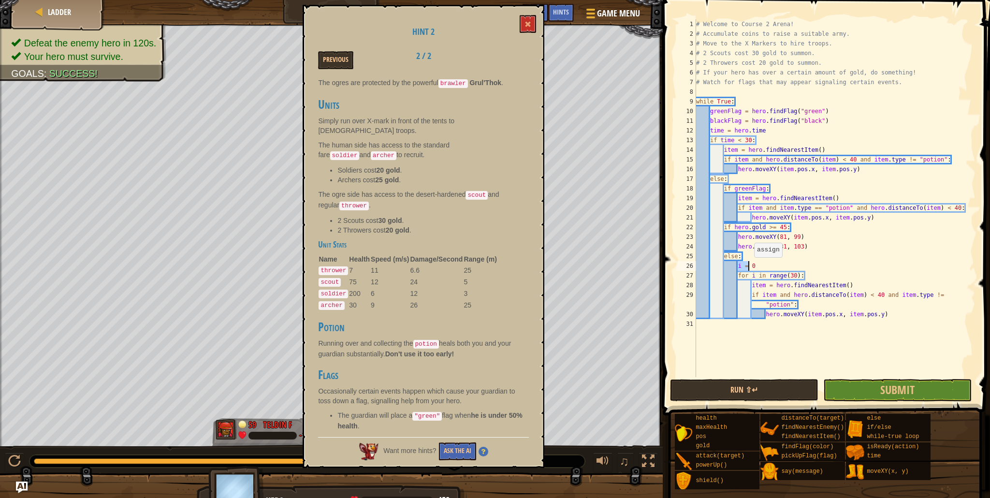
drag, startPoint x: 737, startPoint y: 265, endPoint x: 750, endPoint y: 266, distance: 12.6
click at [750, 266] on div "# Welcome to Course 2 Arena! # Accumulate coins to raise a suitable army. # Mov…" at bounding box center [834, 207] width 281 height 377
drag, startPoint x: 739, startPoint y: 279, endPoint x: 809, endPoint y: 277, distance: 69.6
click at [809, 277] on div "# Welcome to Course 2 Arena! # Accumulate coins to raise a suitable army. # Mov…" at bounding box center [834, 207] width 281 height 377
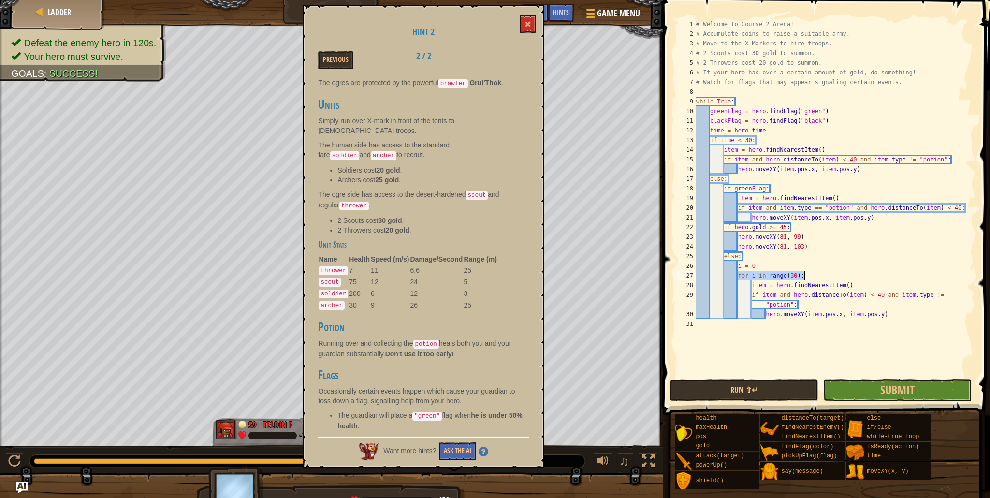
click at [809, 277] on div "# Welcome to Course 2 Arena! # Accumulate coins to raise a suitable army. # Mov…" at bounding box center [834, 207] width 281 height 377
drag, startPoint x: 754, startPoint y: 286, endPoint x: 868, endPoint y: 282, distance: 114.6
click at [868, 282] on div "# Welcome to Course 2 Arena! # Accumulate coins to raise a suitable army. # Mov…" at bounding box center [834, 207] width 281 height 377
drag, startPoint x: 757, startPoint y: 295, endPoint x: 949, endPoint y: 304, distance: 192.1
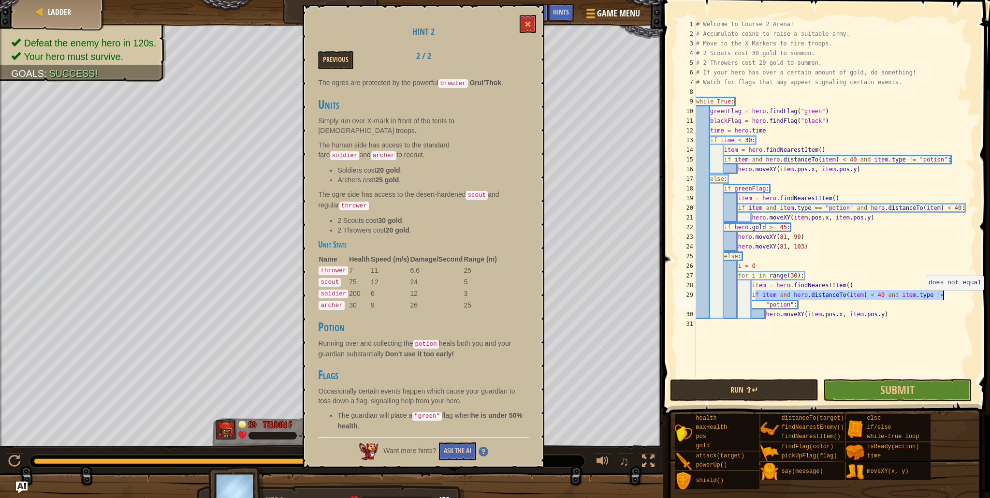
click at [949, 304] on div "# Welcome to Course 2 Arena! # Accumulate coins to raise a suitable army. # Mov…" at bounding box center [834, 207] width 281 height 377
drag, startPoint x: 768, startPoint y: 310, endPoint x: 890, endPoint y: 314, distance: 121.8
click at [890, 314] on div "# Welcome to Course 2 Arena! # Accumulate coins to raise a suitable army. # Mov…" at bounding box center [834, 207] width 281 height 377
type textarea "hero.moveXY(item.pos.x, item.pos.y)"
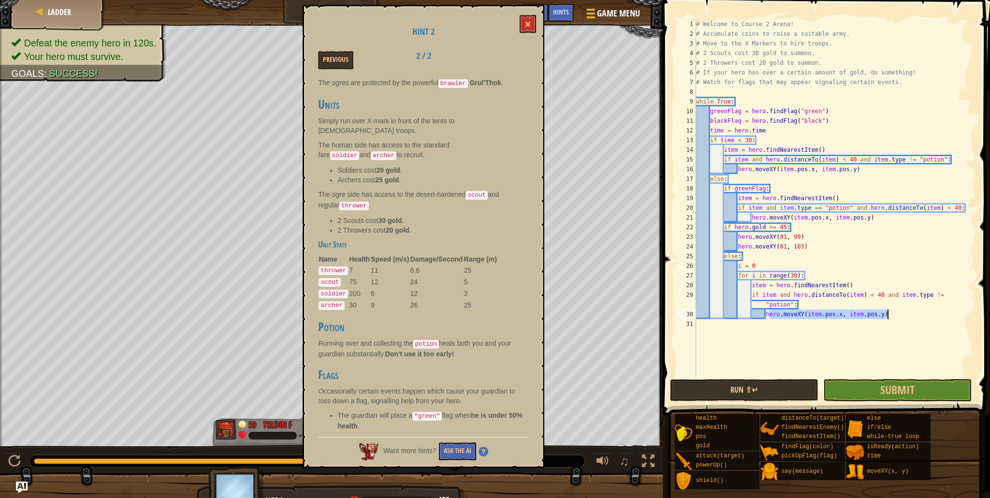
click at [890, 314] on div "# Welcome to Course 2 Arena! # Accumulate coins to raise a suitable army. # Mov…" at bounding box center [834, 207] width 281 height 377
click at [887, 330] on div "# Welcome to Course 2 Arena! # Accumulate coins to raise a suitable army. # Mov…" at bounding box center [834, 207] width 281 height 377
click at [782, 179] on div "# Welcome to Course 2 Arena! # Accumulate coins to raise a suitable army. # Mov…" at bounding box center [834, 207] width 281 height 377
type textarea "else:"
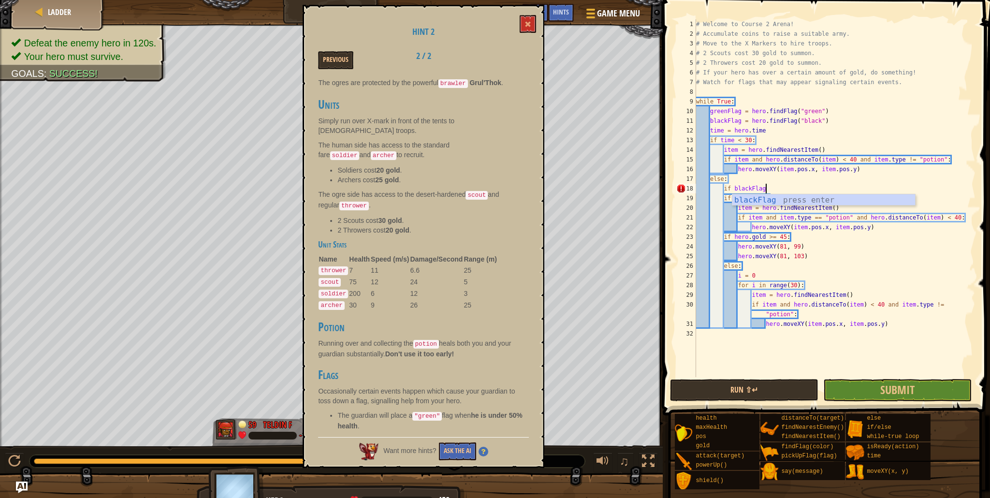
scroll to position [4, 5]
type textarea "i"
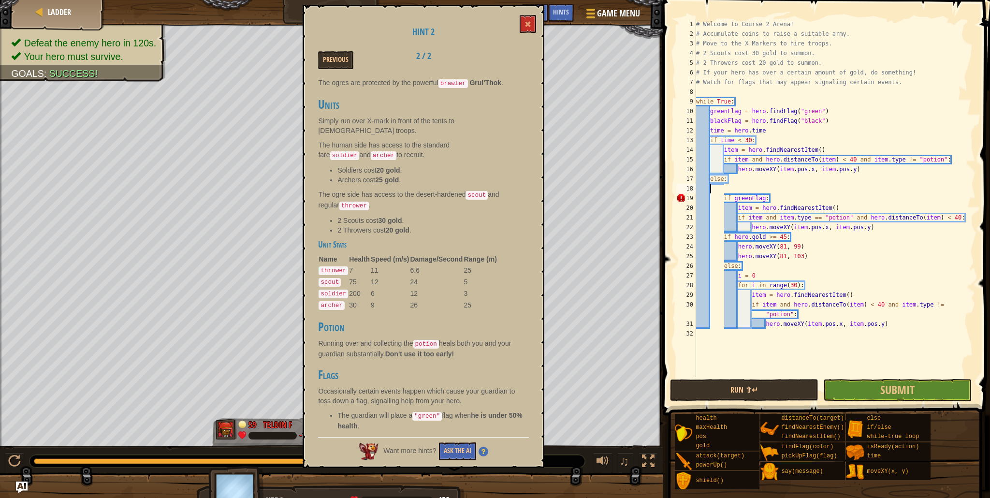
scroll to position [4, 0]
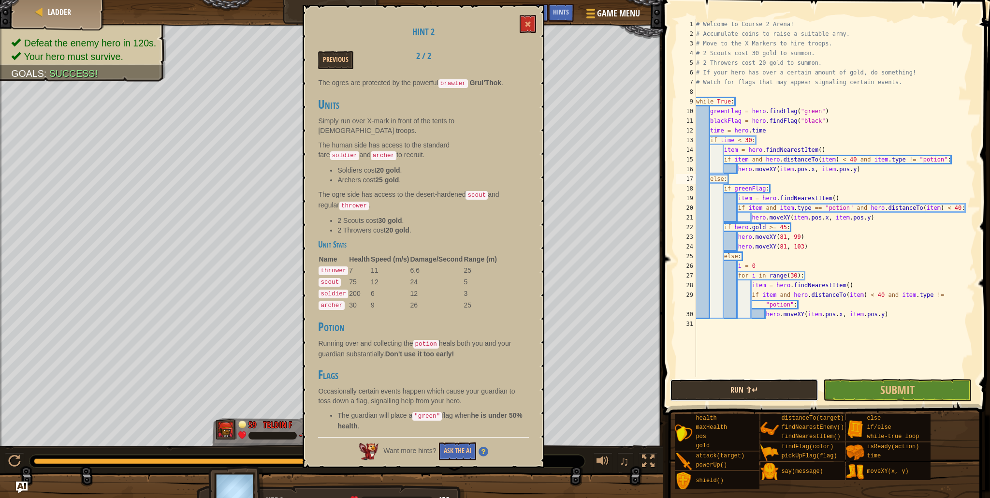
click at [787, 398] on button "Run ⇧↵" at bounding box center [744, 390] width 148 height 22
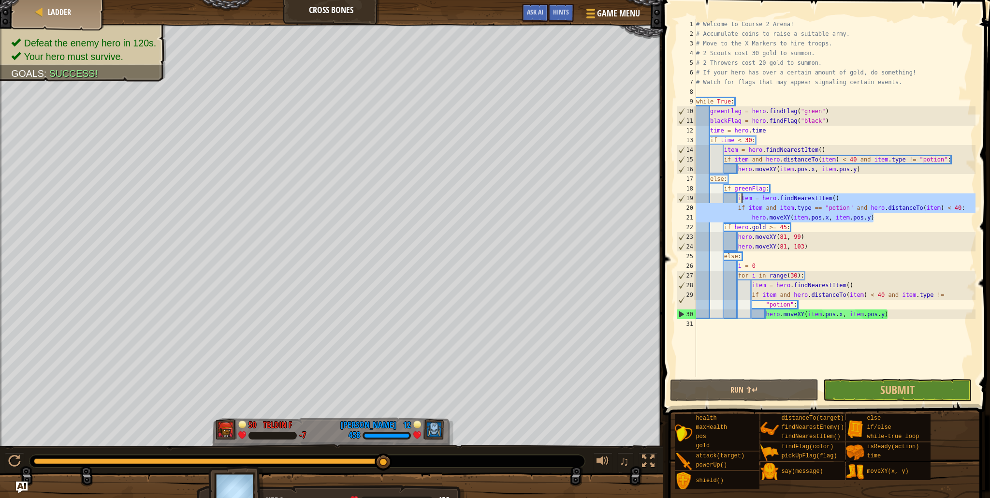
drag, startPoint x: 873, startPoint y: 220, endPoint x: 739, endPoint y: 199, distance: 135.1
click at [739, 199] on div "# Welcome to Course 2 Arena! # Accumulate coins to raise a suitable army. # Mov…" at bounding box center [834, 207] width 281 height 377
type textarea "i"
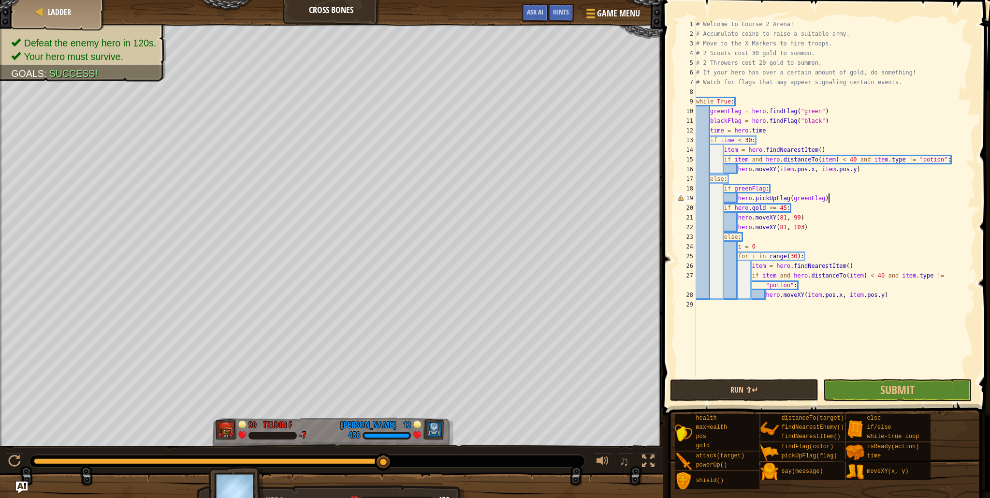
scroll to position [4, 10]
click at [787, 395] on button "Run ⇧↵" at bounding box center [744, 390] width 148 height 22
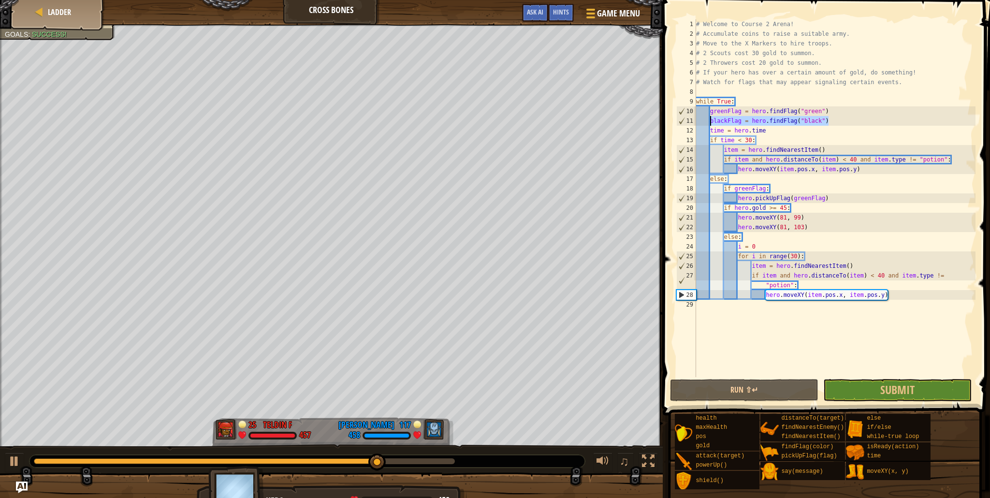
drag, startPoint x: 838, startPoint y: 120, endPoint x: 711, endPoint y: 124, distance: 127.2
click at [711, 124] on div "# Welcome to Course 2 Arena! # Accumulate coins to raise a suitable army. # Mov…" at bounding box center [834, 207] width 281 height 377
type textarea "blackFlag = hero.findFlag("black")"
drag, startPoint x: 837, startPoint y: 121, endPoint x: 694, endPoint y: 125, distance: 142.6
click at [694, 125] on div "blackFlag = hero.findFlag("black") 1 2 3 4 5 6 7 8 9 10 11 12 13 14 15 16 17 18…" at bounding box center [824, 198] width 301 height 358
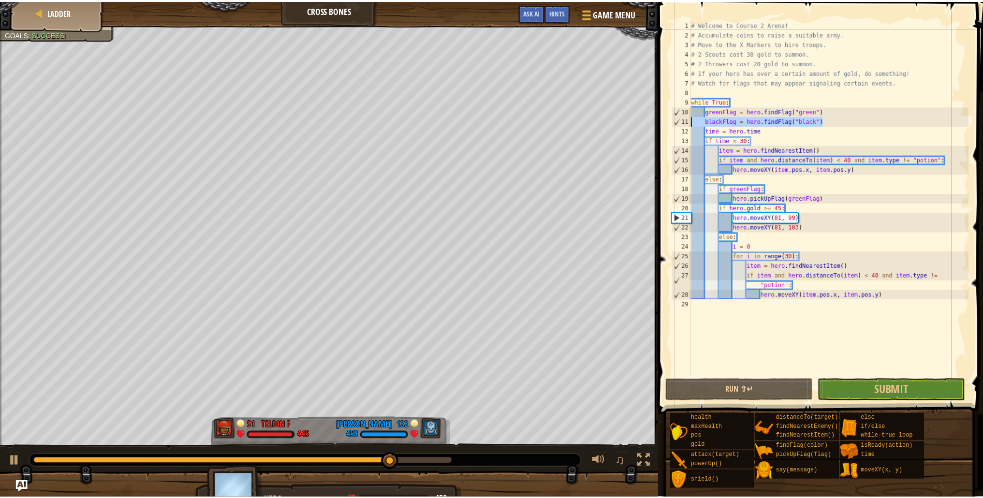
scroll to position [4, 0]
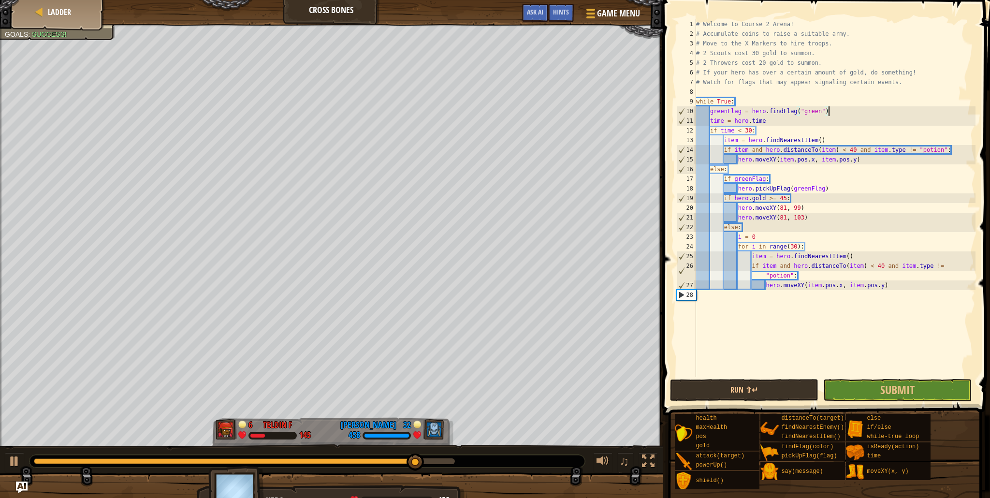
click at [723, 131] on div "# Welcome to Course 2 Arena! # Accumulate coins to raise a suitable army. # Mov…" at bounding box center [834, 207] width 281 height 377
type textarea "if time < 30:"
click at [804, 315] on div "# Welcome to Course 2 Arena! # Accumulate coins to raise a suitable army. # Mov…" at bounding box center [834, 207] width 281 height 377
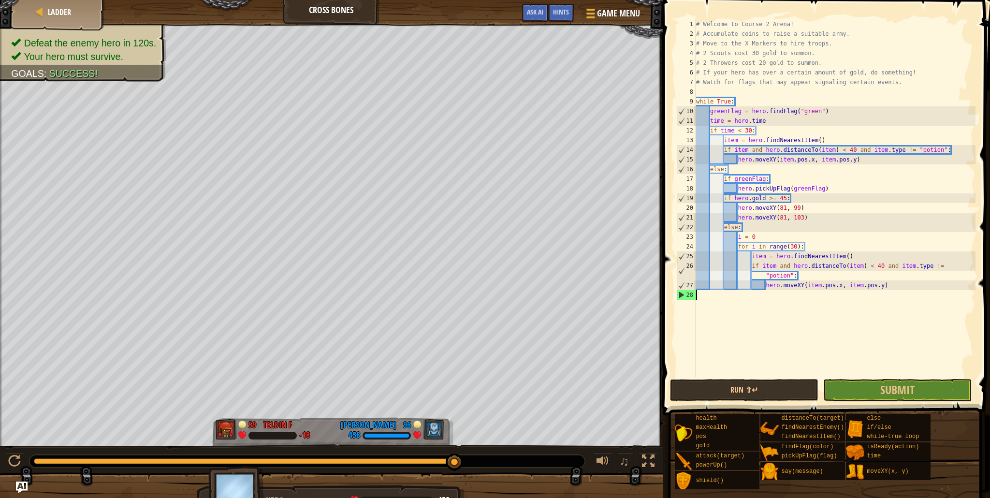
click at [765, 366] on div "# Welcome to Course 2 Arena! # Accumulate coins to raise a suitable army. # Mov…" at bounding box center [834, 207] width 281 height 377
click at [764, 388] on button "Run ⇧↵" at bounding box center [744, 390] width 148 height 22
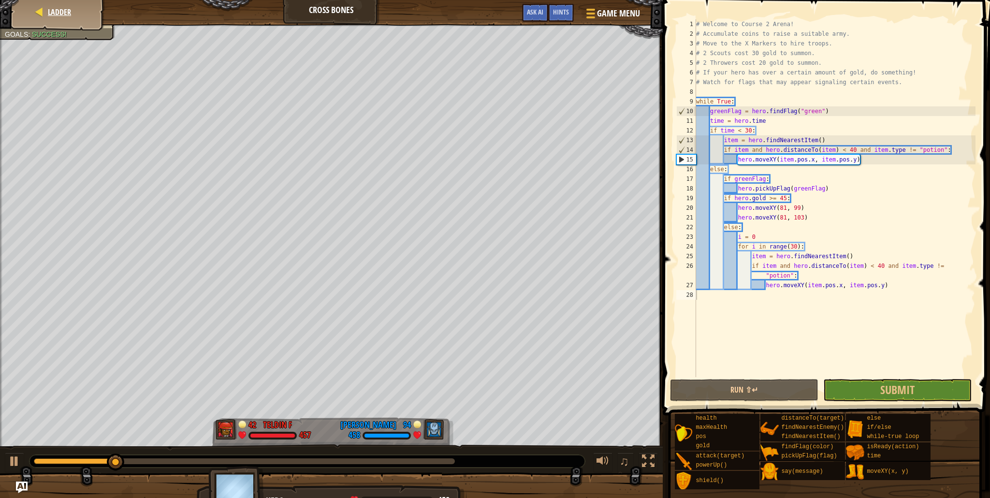
click at [71, 17] on div "Ladder" at bounding box center [57, 12] width 77 height 24
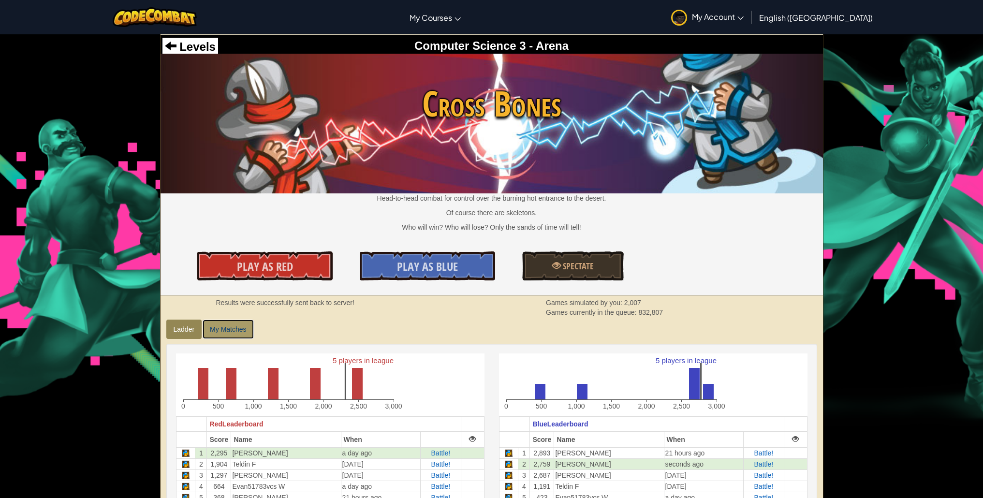
click at [225, 327] on link "My Matches" at bounding box center [227, 328] width 51 height 19
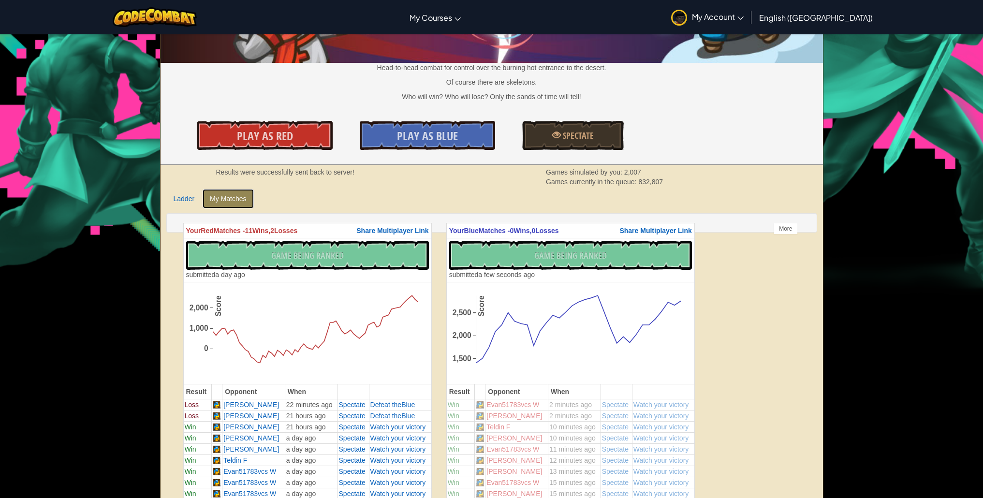
scroll to position [197, 0]
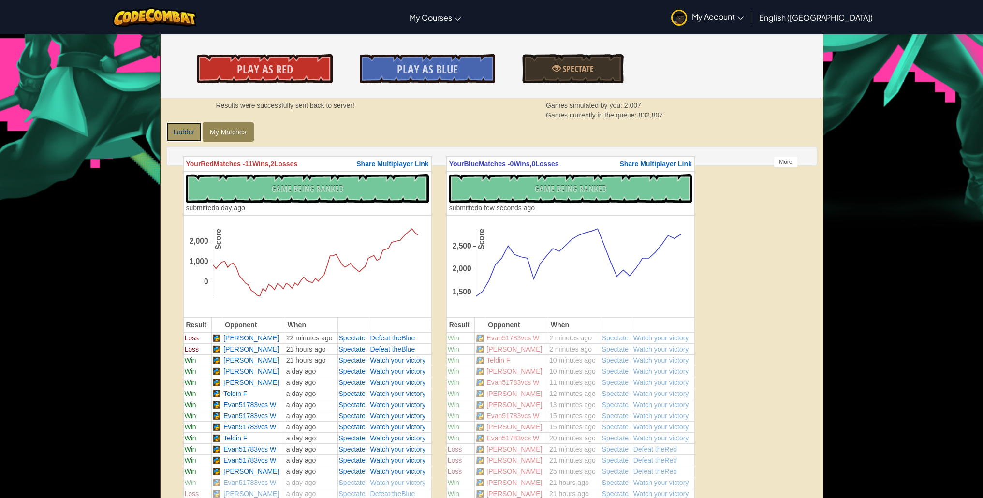
click at [185, 137] on link "Ladder" at bounding box center [184, 131] width 36 height 19
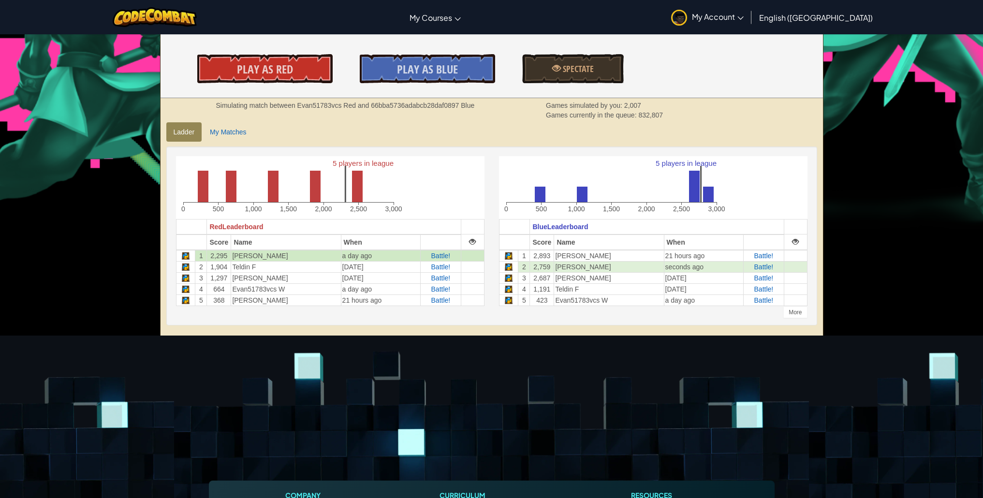
click at [443, 250] on td "Battle!" at bounding box center [440, 256] width 41 height 12
click at [443, 253] on span "Battle!" at bounding box center [440, 256] width 19 height 8
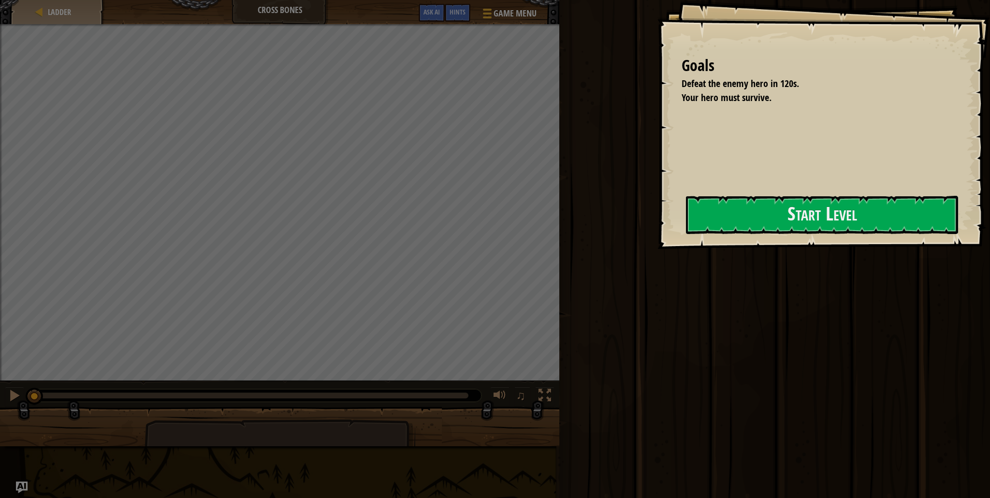
click at [856, 260] on div at bounding box center [822, 255] width 272 height 22
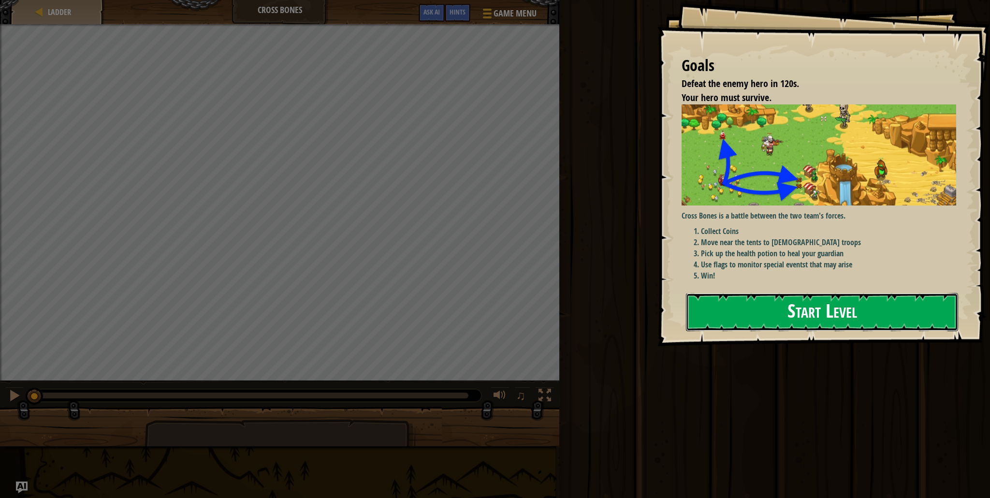
click at [856, 293] on button "Start Level" at bounding box center [822, 312] width 272 height 38
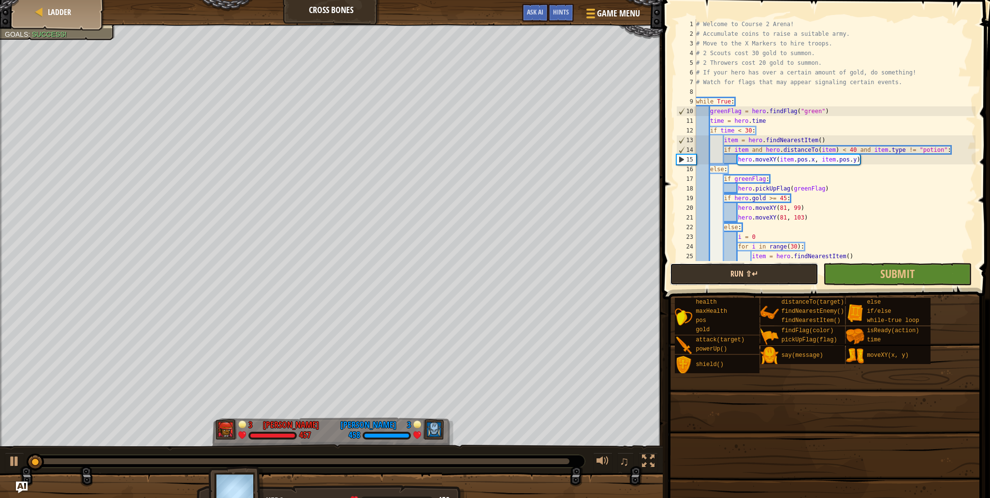
click at [727, 278] on button "Run ⇧↵" at bounding box center [744, 274] width 148 height 22
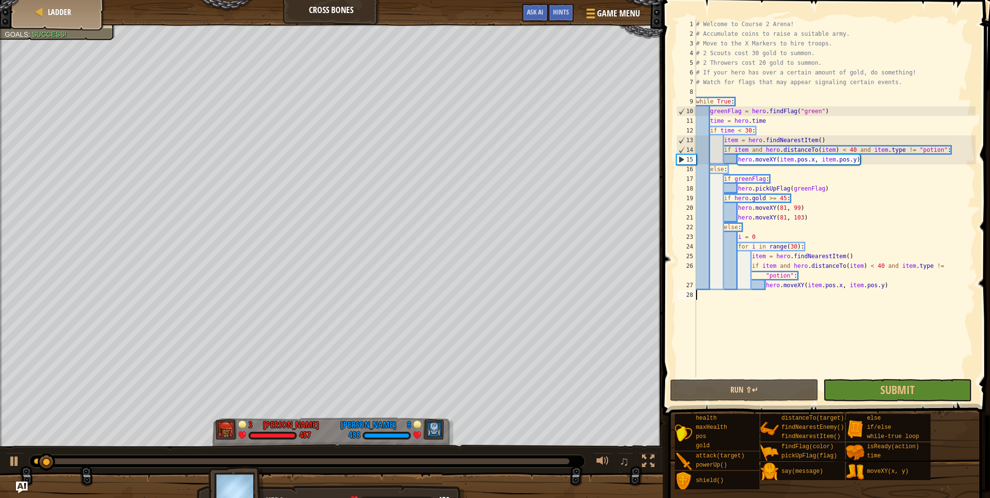
type textarea "hero.moveXY(item.pos.x, item.pos.y)"
click at [754, 298] on div "# Welcome to Course 2 Arena! # Accumulate coins to raise a suitable army. # Mov…" at bounding box center [834, 207] width 281 height 377
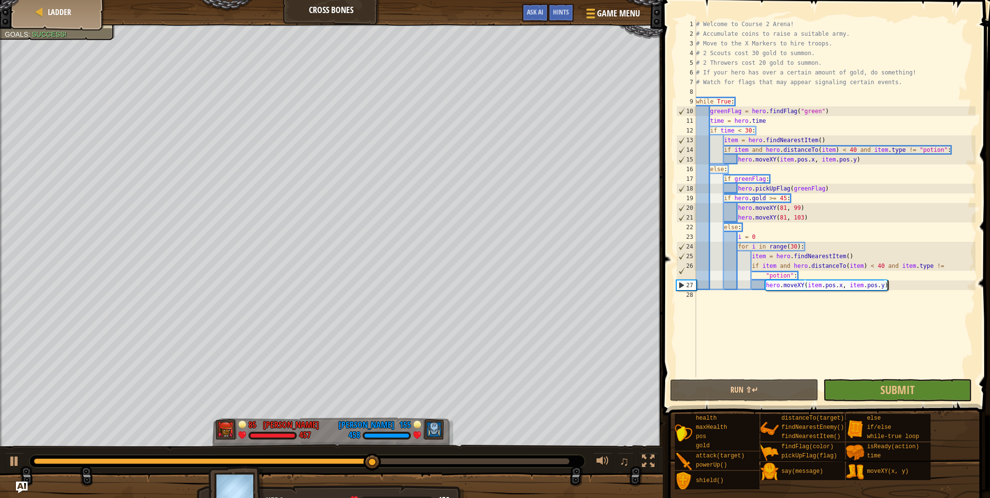
click at [805, 218] on div "# Welcome to Course 2 Arena! # Accumulate coins to raise a suitable army. # Mov…" at bounding box center [834, 207] width 281 height 377
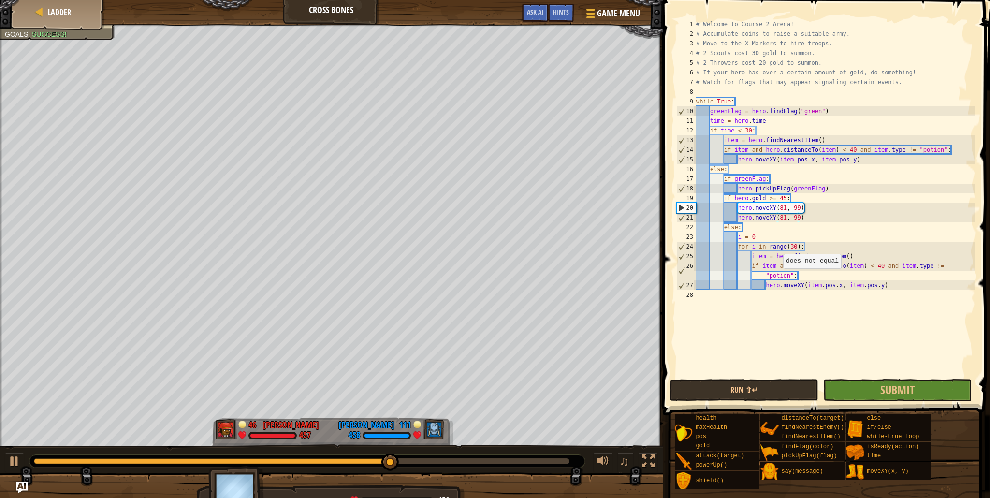
scroll to position [4, 8]
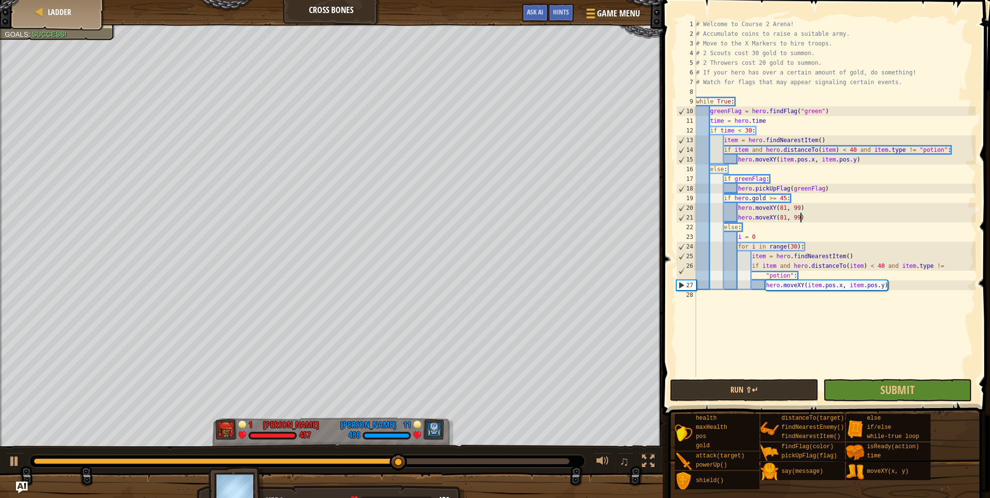
click at [787, 217] on div "# Welcome to Course 2 Arena! # Accumulate coins to raise a suitable army. # Mov…" at bounding box center [834, 207] width 281 height 377
type textarea "hero.moveXY(83, 99)"
click at [768, 365] on div "# Welcome to Course 2 Arena! # Accumulate coins to raise a suitable army. # Mov…" at bounding box center [834, 207] width 281 height 377
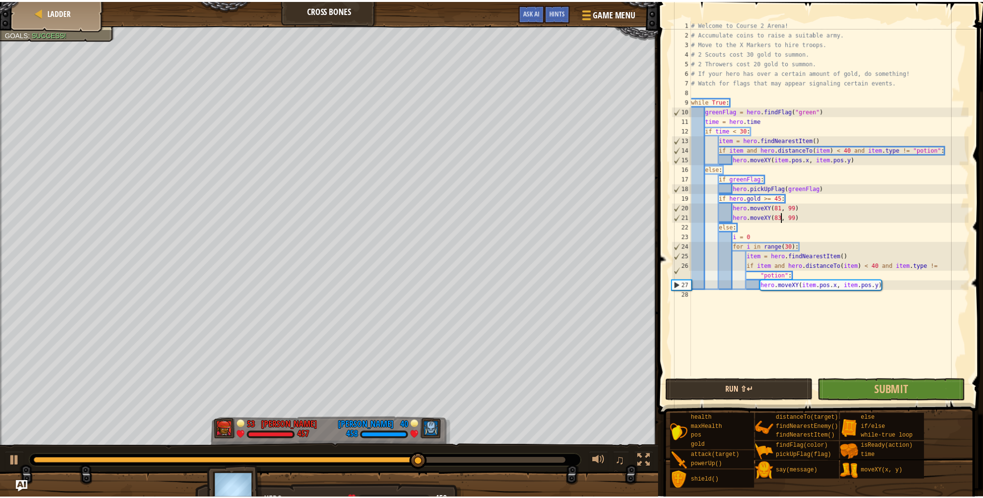
scroll to position [4, 0]
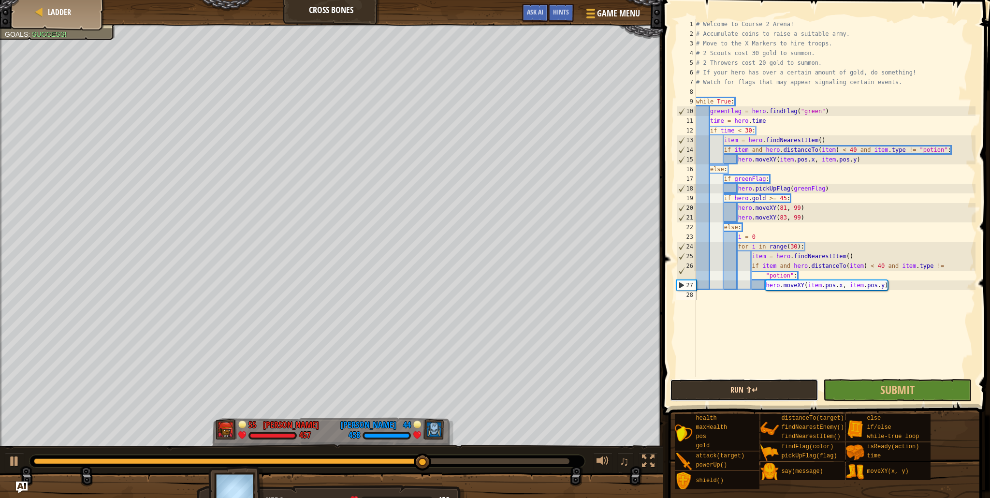
click at [768, 388] on button "Run ⇧↵" at bounding box center [744, 390] width 148 height 22
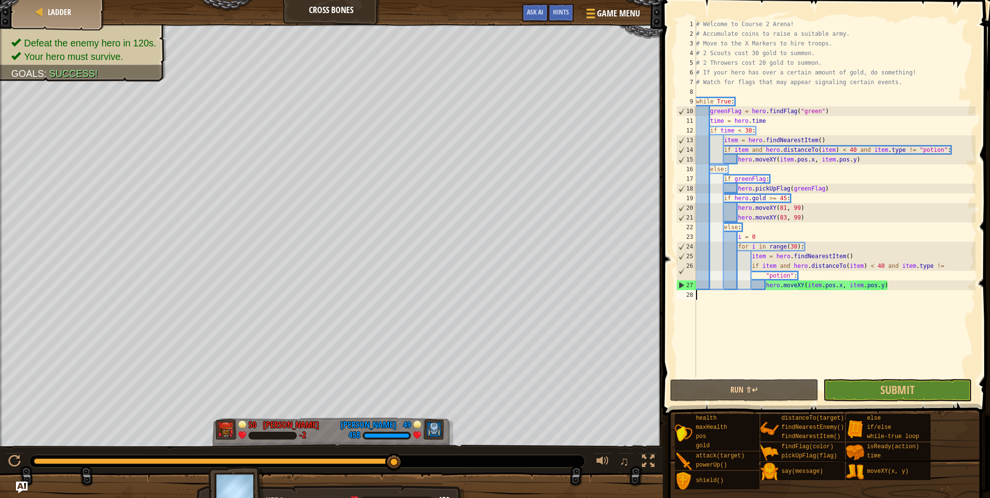
click at [785, 305] on div "# Welcome to Course 2 Arena! # Accumulate coins to raise a suitable army. # Mov…" at bounding box center [834, 207] width 281 height 377
type textarea "hero.moveXY(item.pos.x, item.pos.y)"
click at [51, 8] on span "Ladder" at bounding box center [59, 12] width 23 height 11
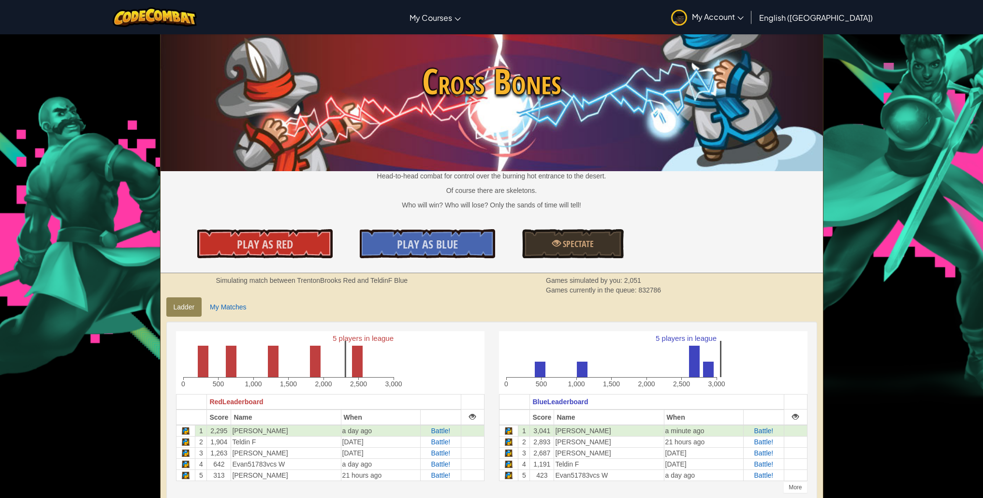
scroll to position [23, 0]
click at [445, 441] on span "Battle!" at bounding box center [440, 441] width 19 height 8
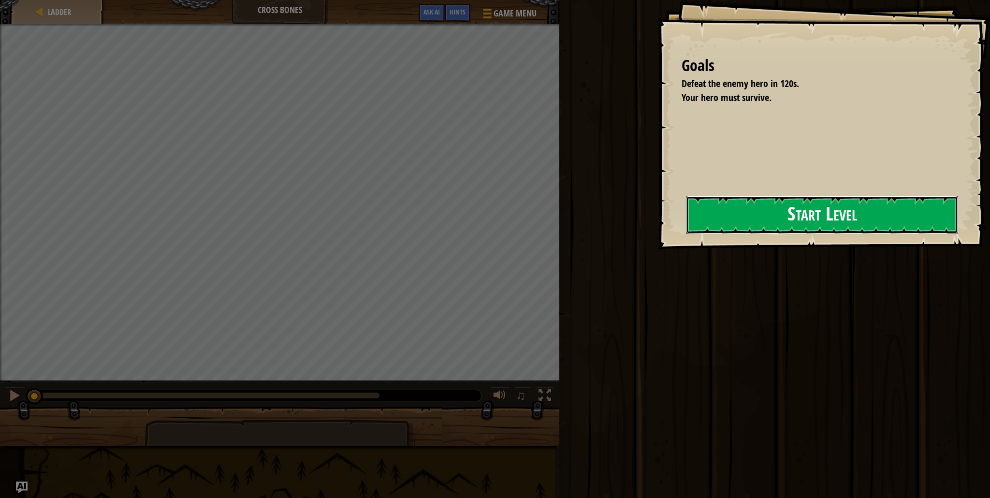
click at [721, 247] on div "Goals Defeat the enemy hero in 120s. Your hero must survive. Start Level Error …" at bounding box center [823, 124] width 333 height 249
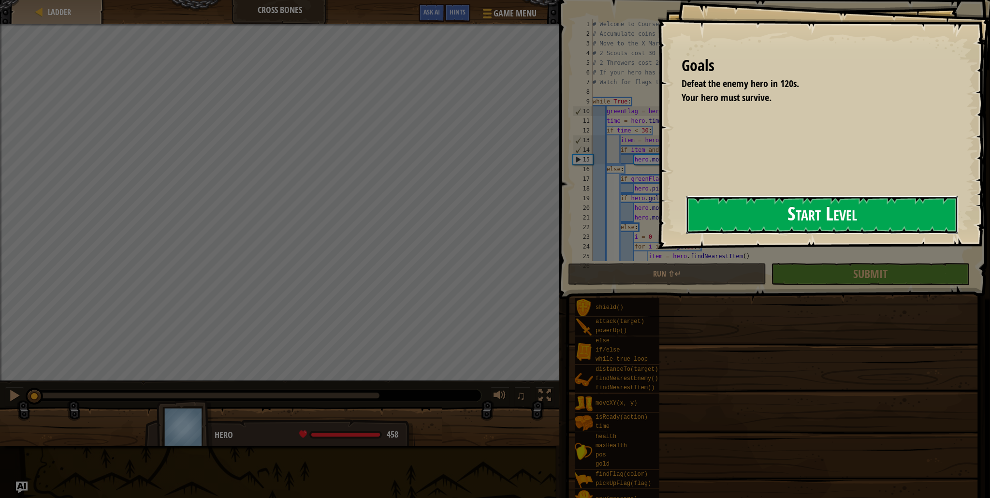
click at [733, 225] on button "Start Level" at bounding box center [822, 215] width 272 height 38
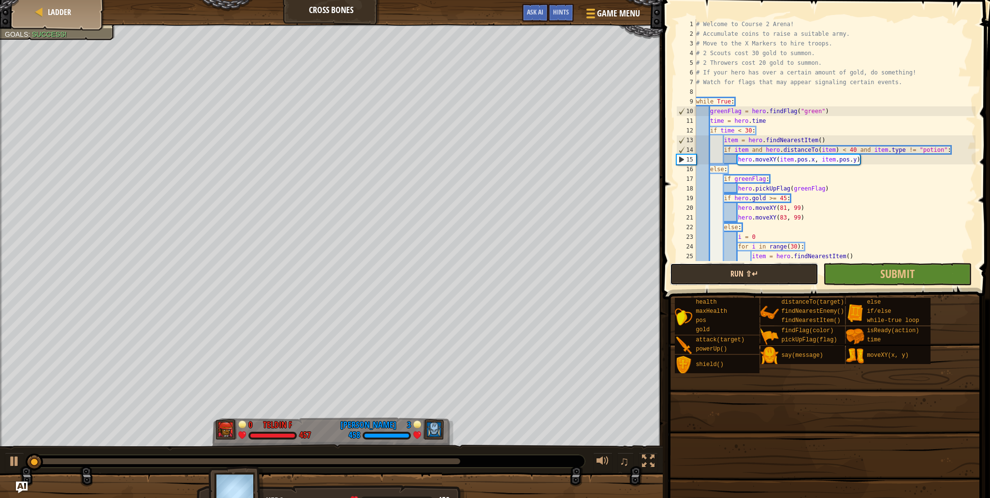
click at [723, 282] on button "Run ⇧↵" at bounding box center [744, 274] width 148 height 22
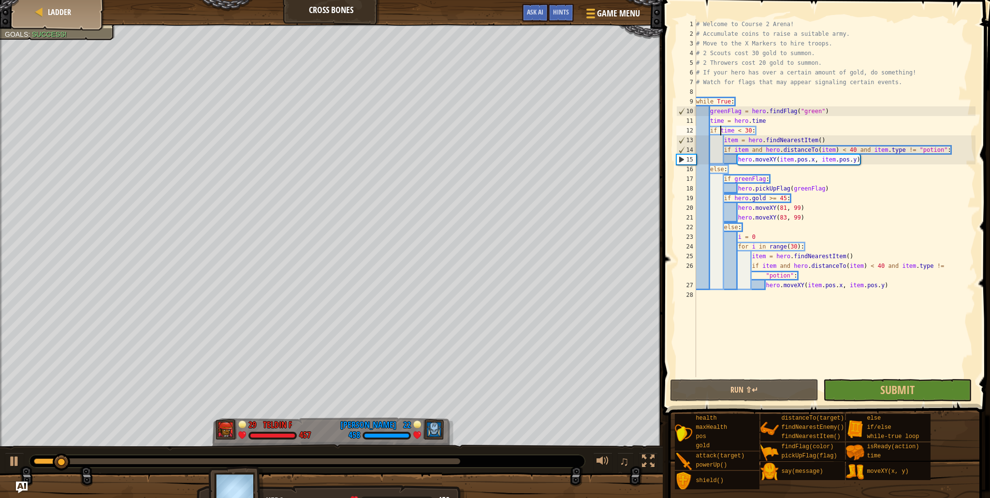
click at [720, 132] on div "# Welcome to Course 2 Arena! # Accumulate coins to raise a suitable army. # Mov…" at bounding box center [834, 207] width 281 height 377
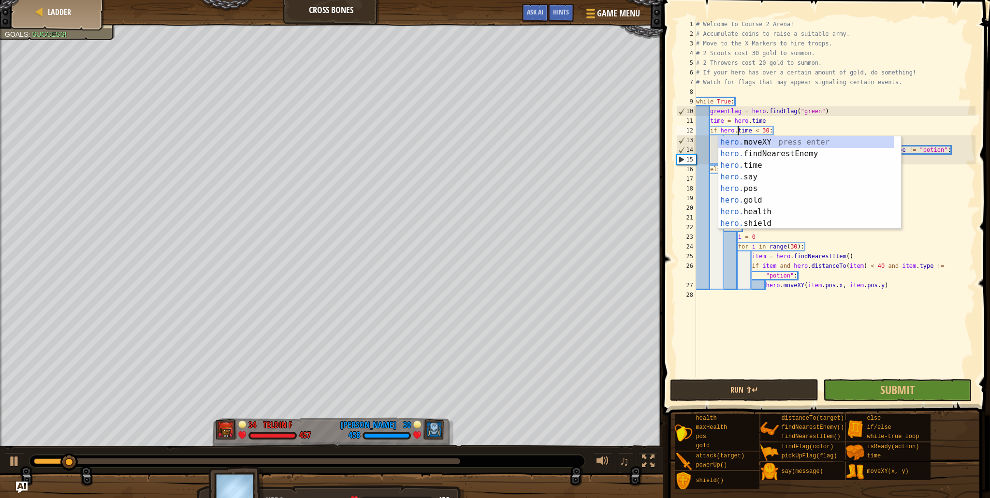
scroll to position [4, 3]
click at [781, 390] on button "Run ⇧↵" at bounding box center [744, 390] width 148 height 22
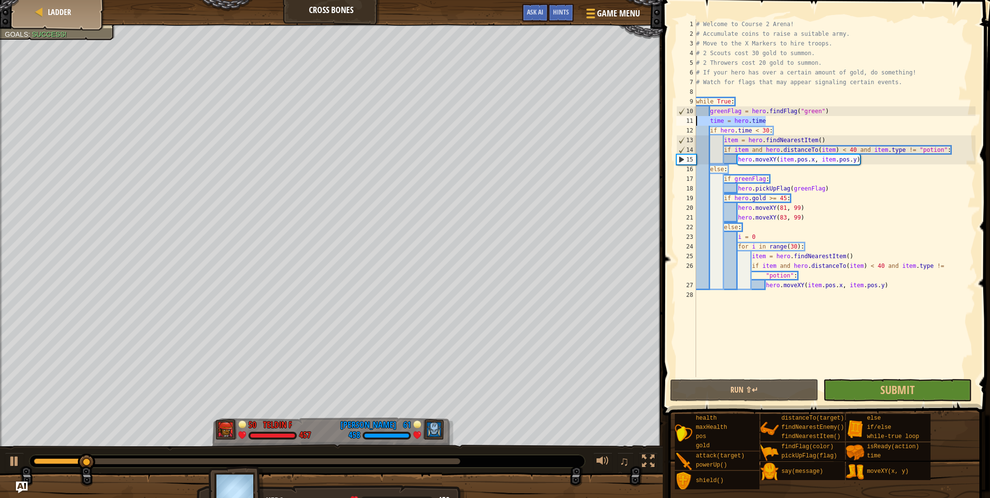
drag, startPoint x: 771, startPoint y: 120, endPoint x: 693, endPoint y: 123, distance: 78.3
click at [693, 123] on div "if hero.time < 30: 1 2 3 4 5 6 7 8 9 10 11 12 13 14 15 16 17 18 19 20 21 22 23 …" at bounding box center [824, 198] width 301 height 358
type textarea "time = hero.time"
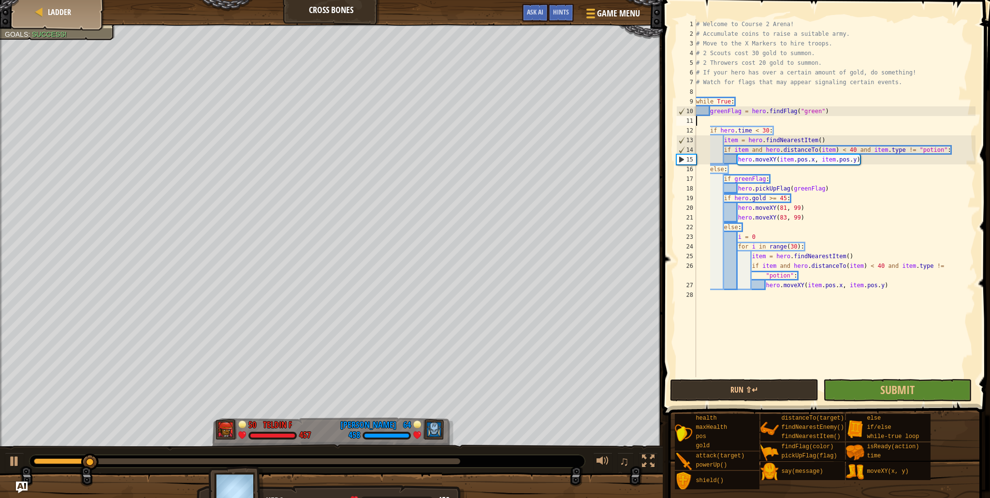
scroll to position [4, 0]
type textarea "greenFlag = hero.findFlag("green")"
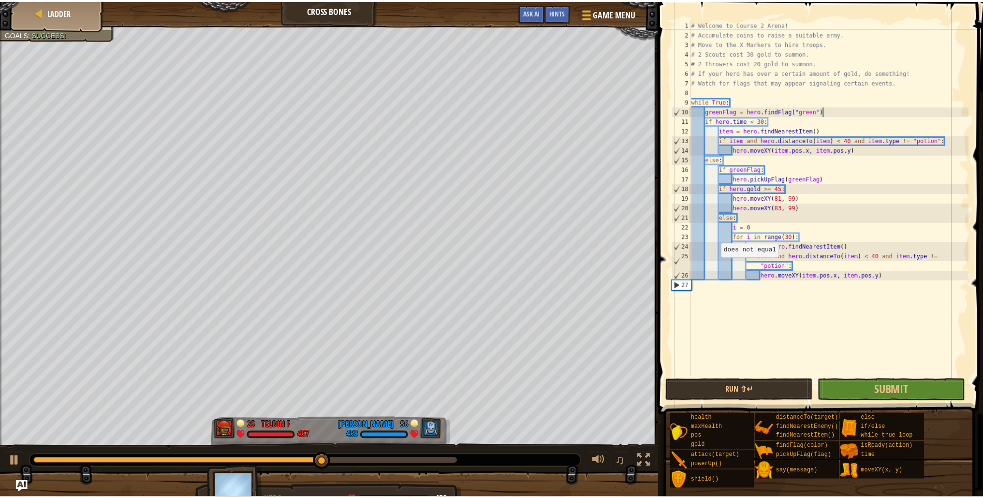
scroll to position [4, 0]
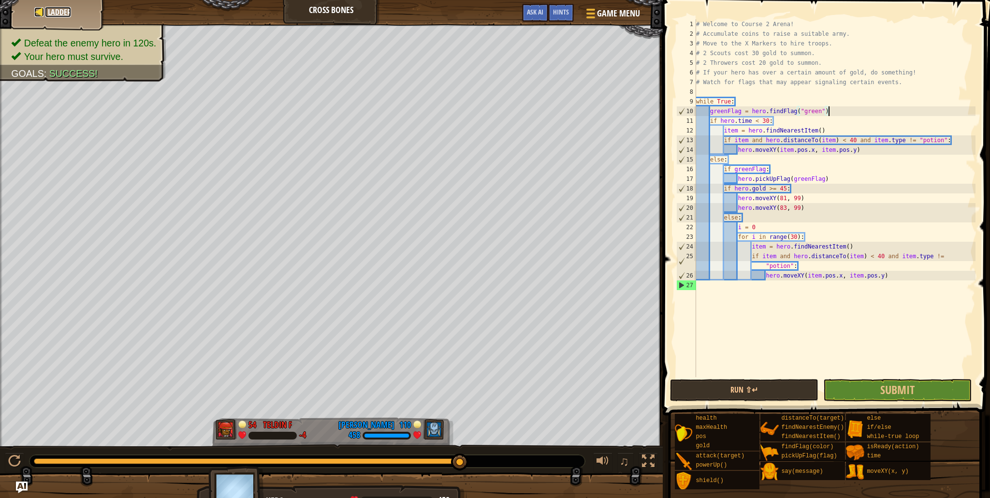
click at [67, 7] on span "Ladder" at bounding box center [59, 12] width 23 height 11
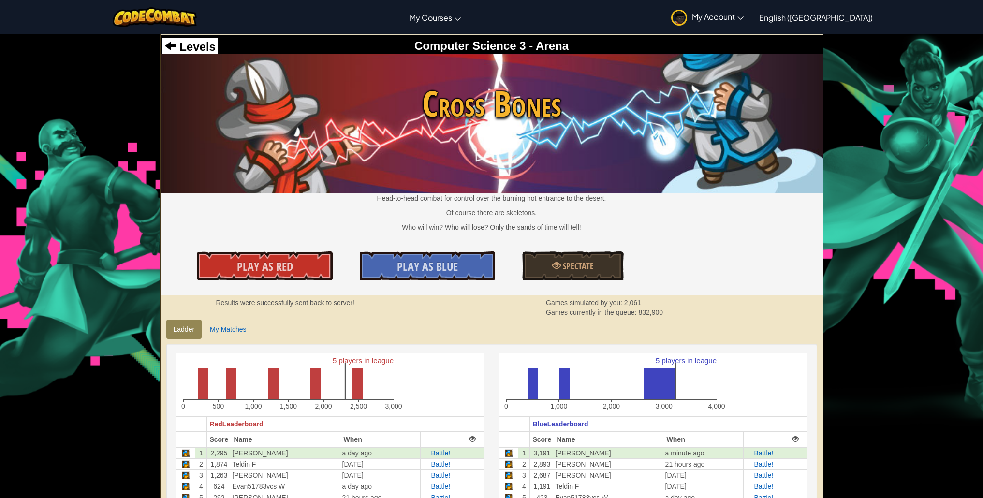
scroll to position [174, 0]
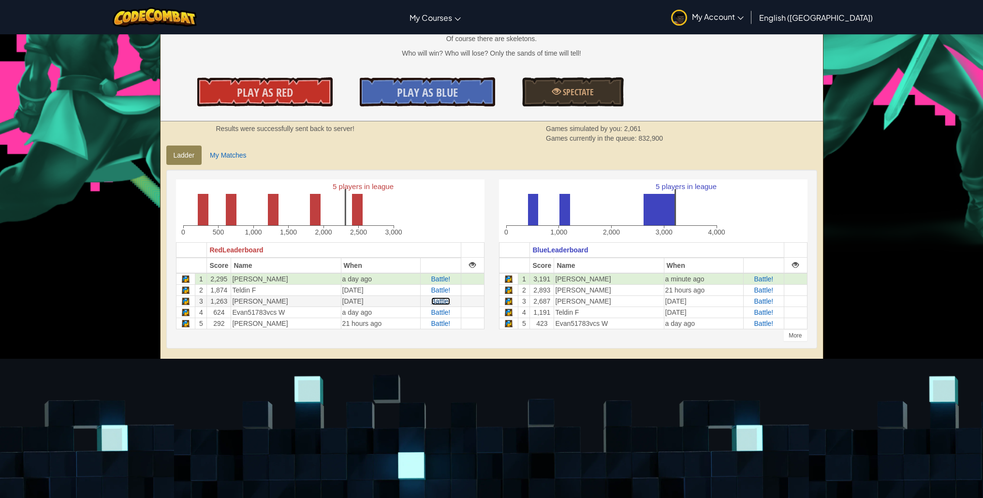
click at [446, 302] on span "Battle!" at bounding box center [440, 301] width 19 height 8
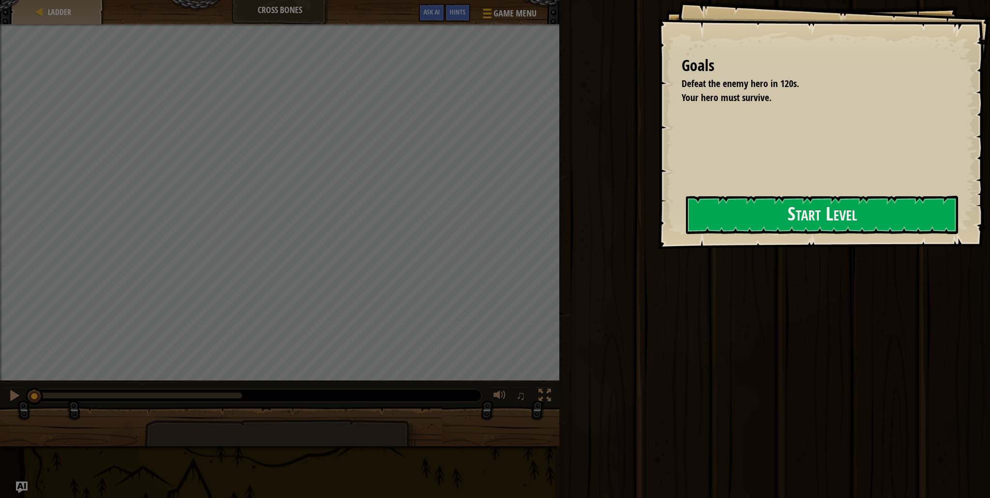
click at [676, 236] on div "Goals Defeat the enemy hero in 120s. Your hero must survive. Start Level Error …" at bounding box center [823, 124] width 333 height 249
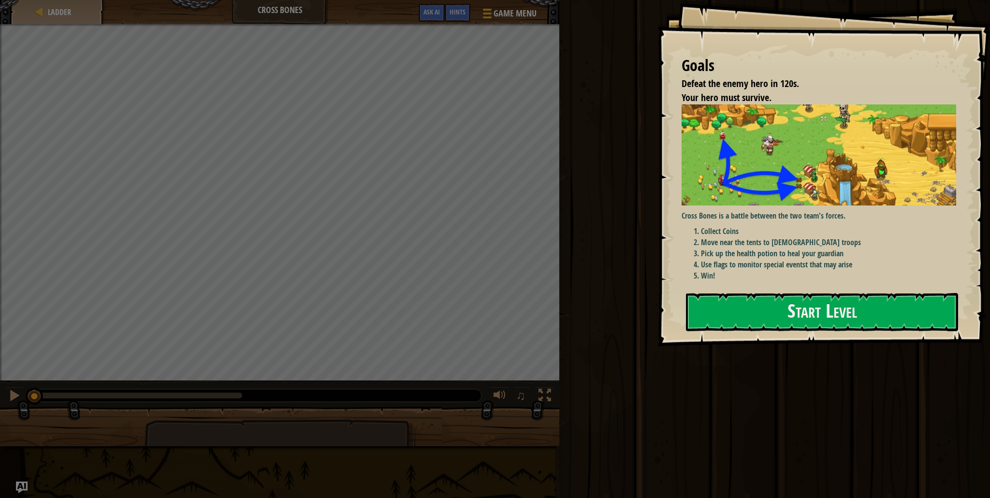
click at [832, 253] on div "Goals Defeat the enemy hero in 120s. Your hero must survive. Cross Bones is a b…" at bounding box center [823, 173] width 333 height 346
click at [821, 297] on button "Start Level" at bounding box center [822, 312] width 272 height 38
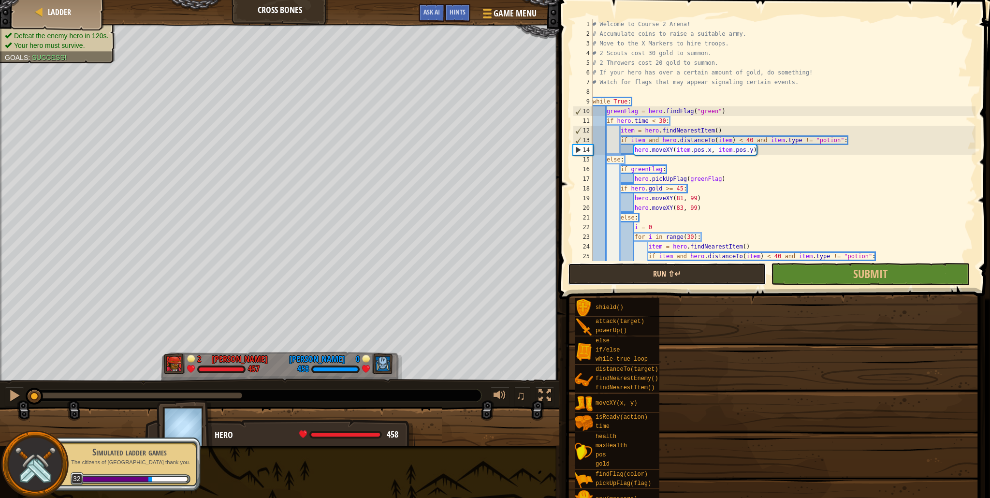
click at [637, 283] on div "Ladder Cross Bones Game Menu Done Hints Ask AI 1 הההההההההההההההההההההההההההההה…" at bounding box center [495, 249] width 990 height 498
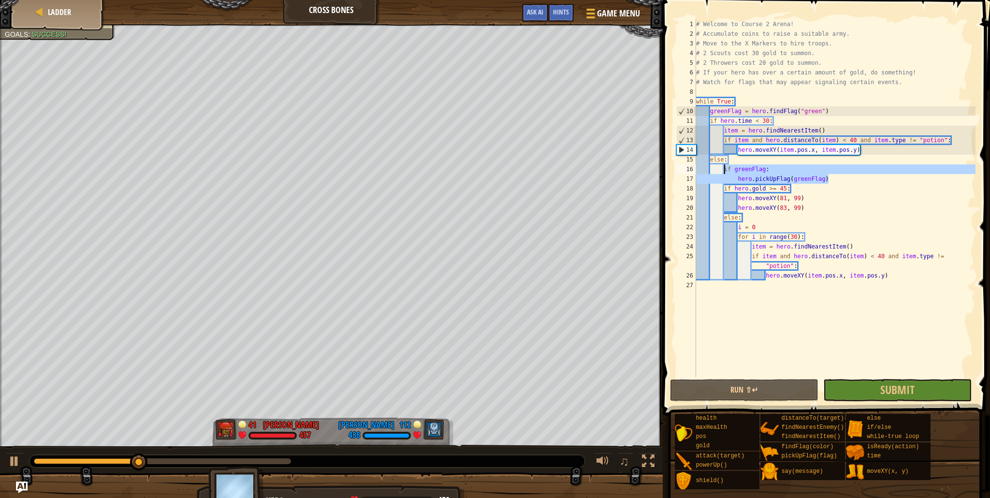
drag, startPoint x: 836, startPoint y: 178, endPoint x: 723, endPoint y: 171, distance: 112.8
click at [723, 171] on div "# Welcome to Course 2 Arena! # Accumulate coins to raise a suitable army. # Mov…" at bounding box center [834, 207] width 281 height 377
type textarea "if greenFlag: hero.pickUpFlag(greenFlag)"
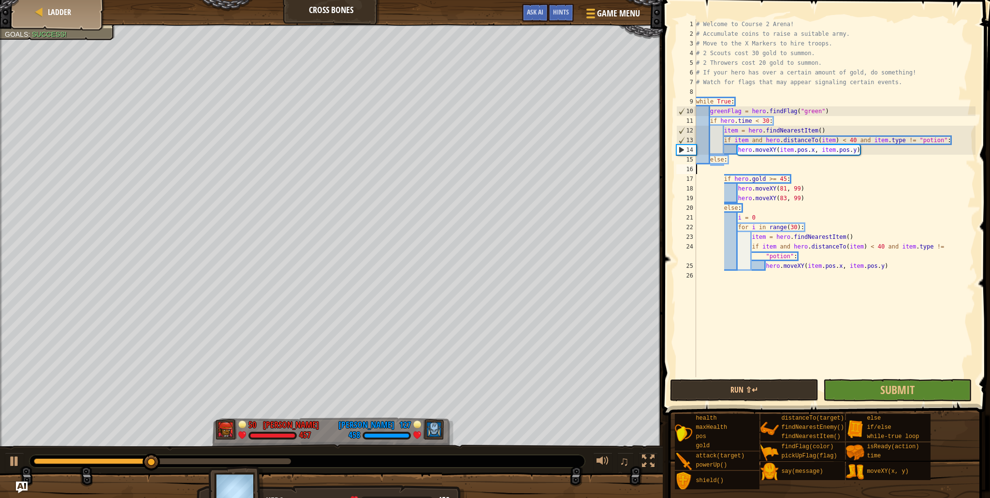
type textarea "else:"
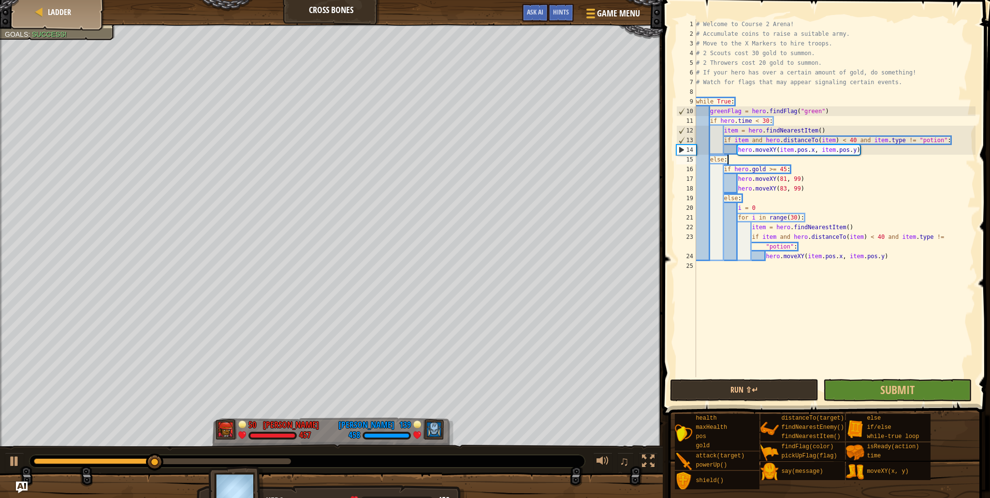
click at [905, 261] on div "# Welcome to Course 2 Arena! # Accumulate coins to raise a suitable army. # Mov…" at bounding box center [834, 207] width 281 height 377
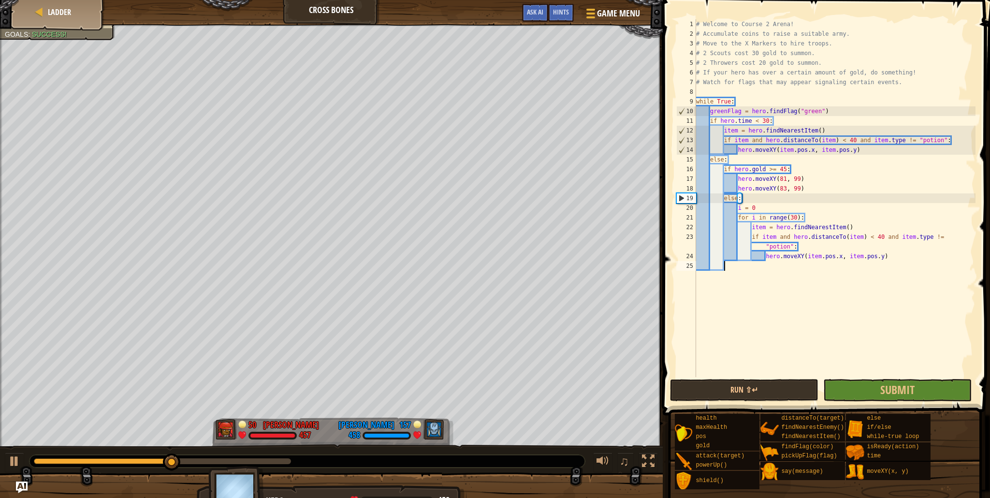
paste textarea "hero.pickUpFlag(greenFlag)"
type textarea "hero.pickUpFlag(greenFlag)"
click at [784, 390] on button "Run ⇧↵" at bounding box center [744, 390] width 148 height 22
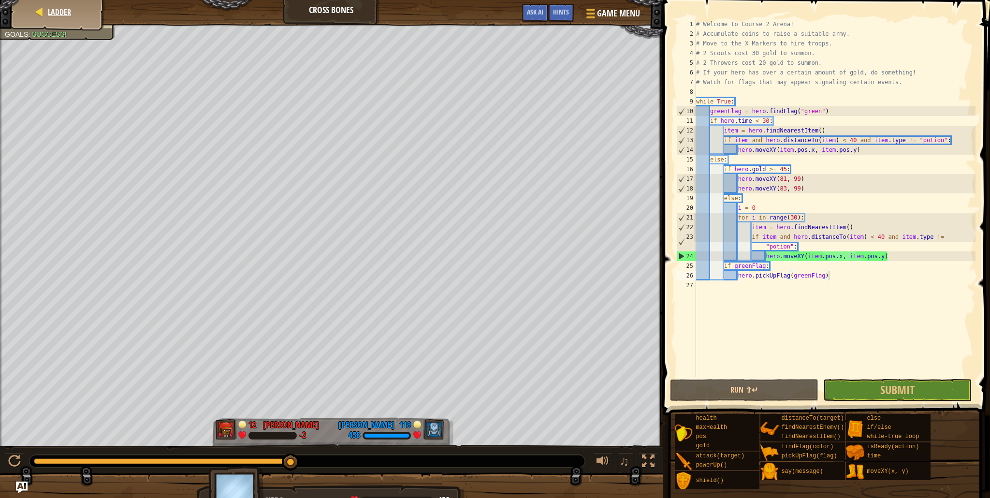
click at [76, 16] on div "Ladder" at bounding box center [57, 12] width 77 height 24
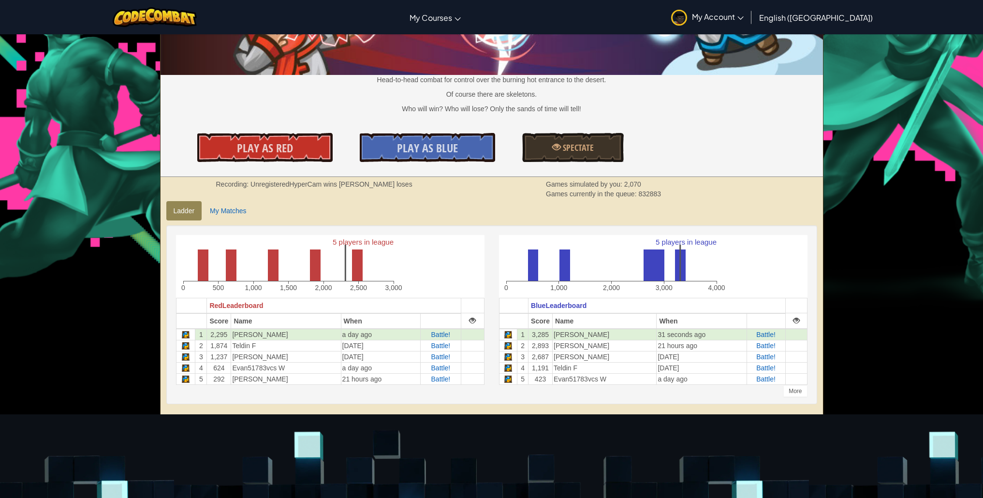
scroll to position [123, 0]
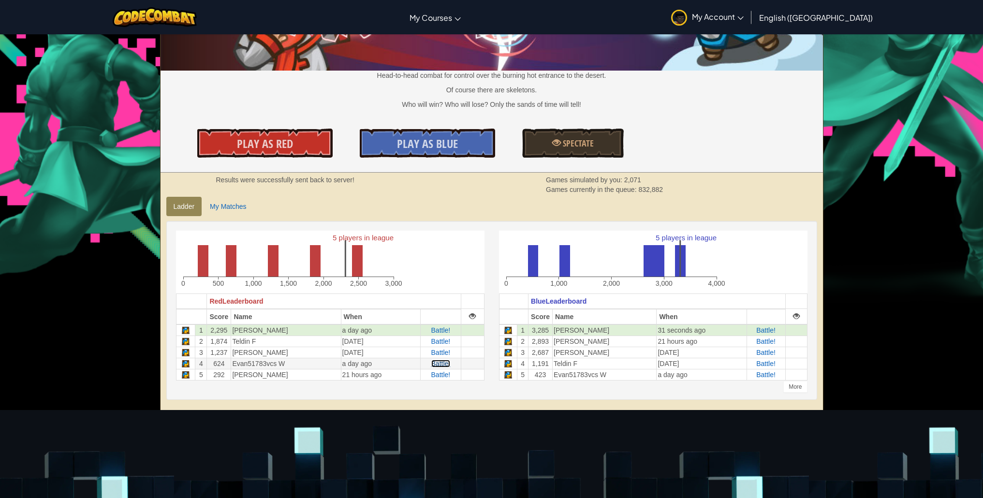
click at [442, 363] on span "Battle!" at bounding box center [440, 364] width 19 height 8
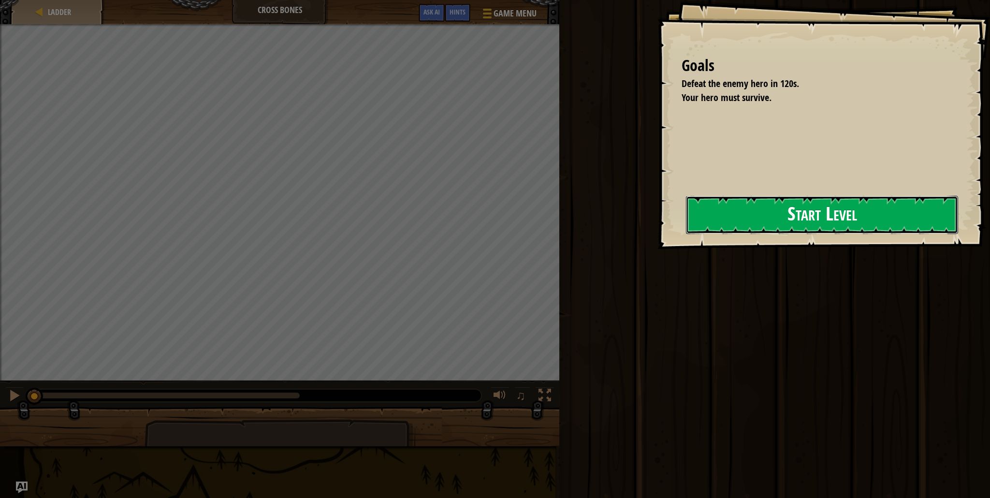
click at [702, 199] on button "Start Level" at bounding box center [822, 215] width 272 height 38
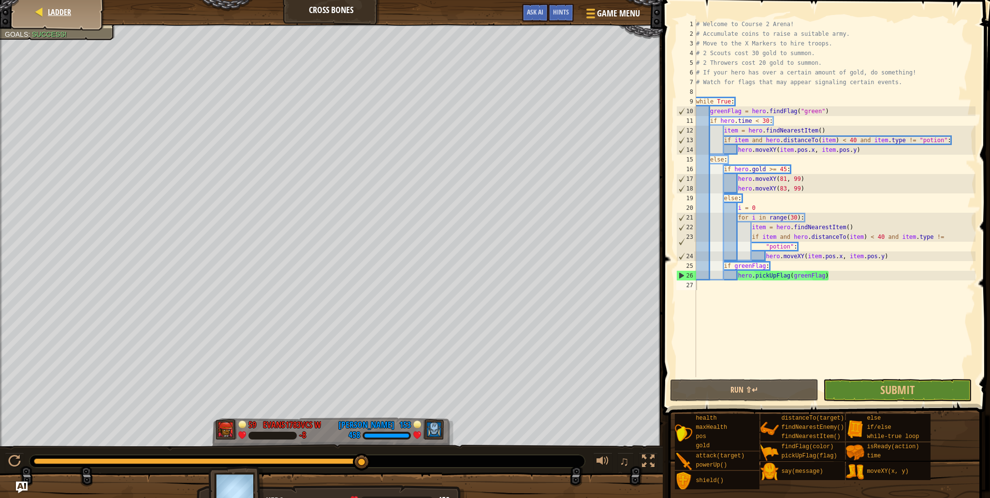
click at [49, 19] on div "Ladder" at bounding box center [57, 12] width 77 height 24
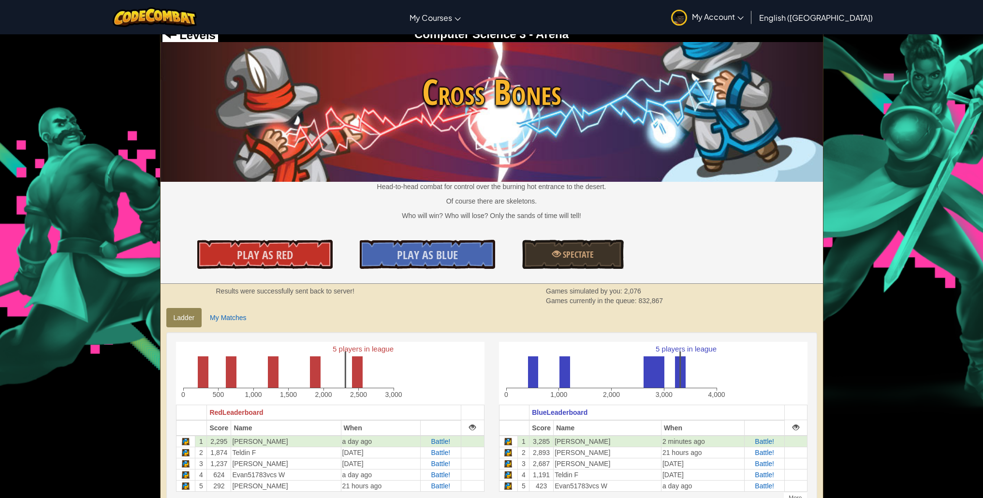
scroll to position [17, 0]
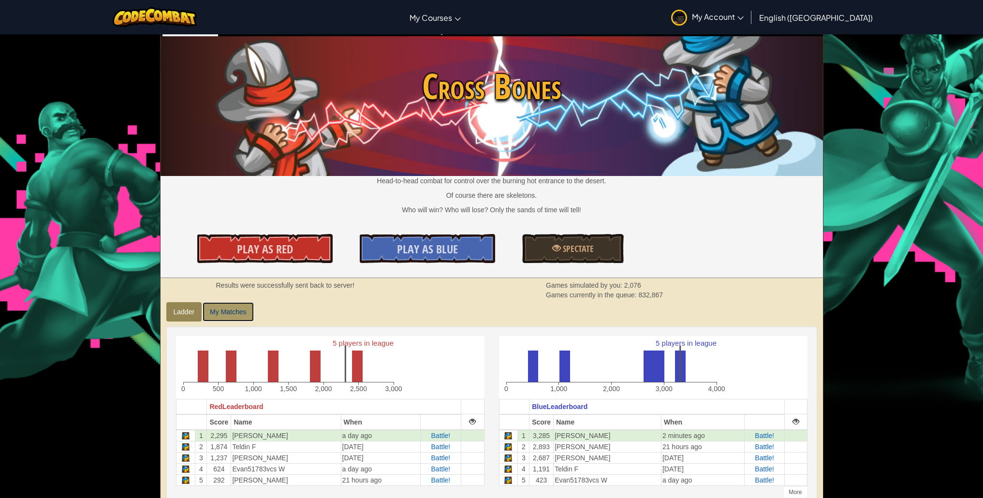
click at [225, 313] on link "My Matches" at bounding box center [227, 311] width 51 height 19
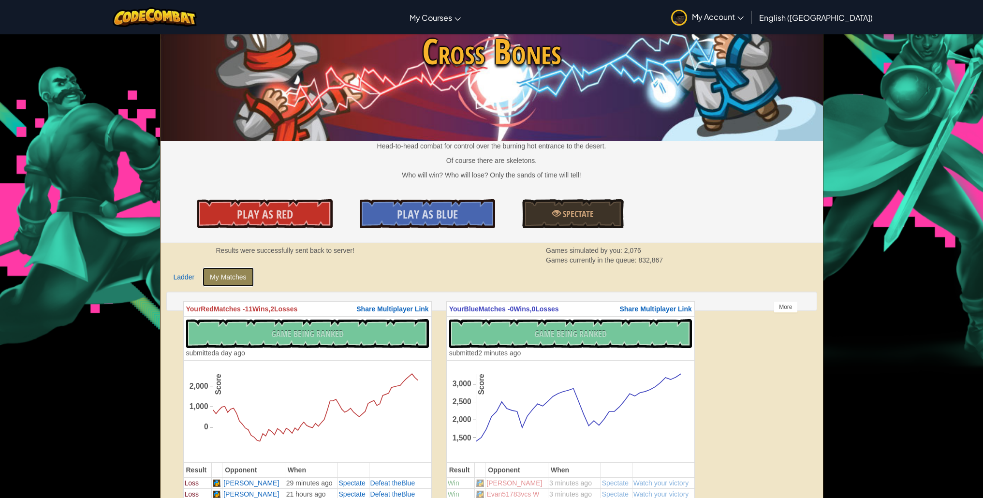
scroll to position [173, 0]
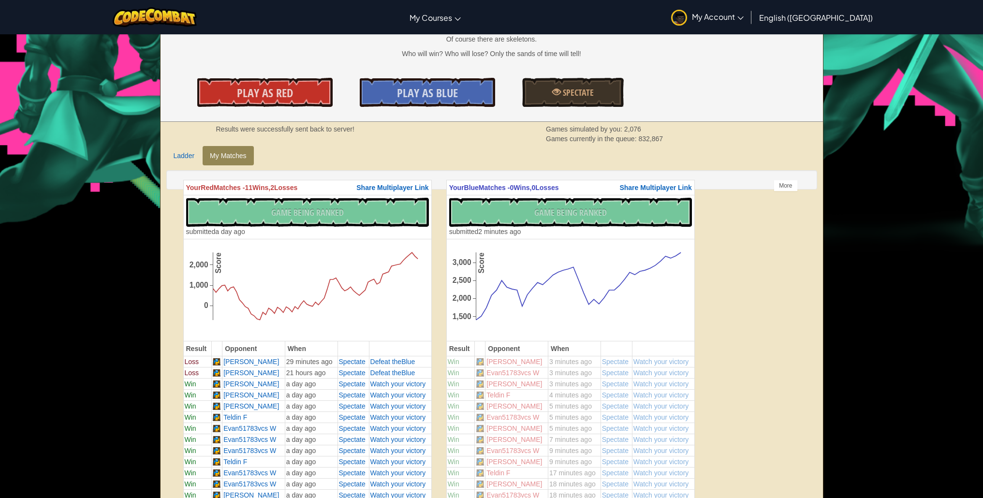
click at [187, 160] on link "Ladder" at bounding box center [184, 155] width 36 height 19
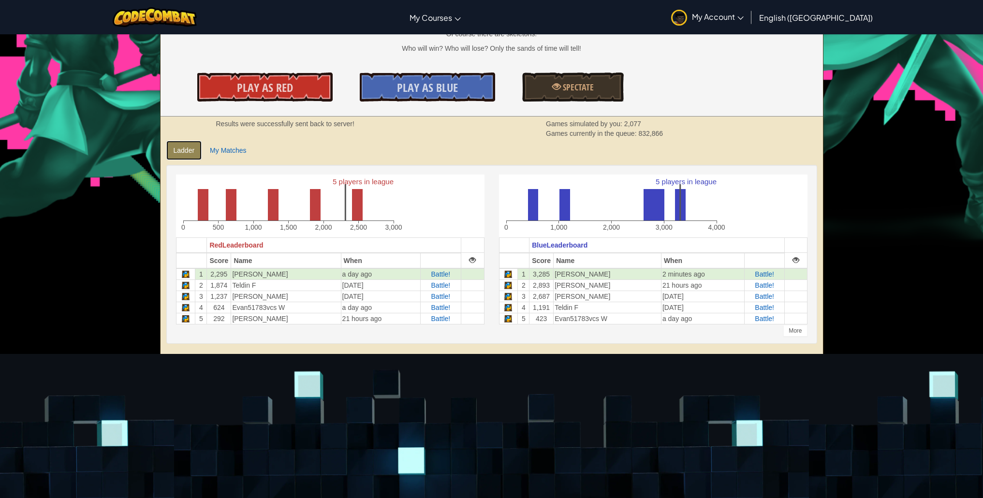
scroll to position [179, 0]
click at [442, 316] on span "Battle!" at bounding box center [440, 318] width 19 height 8
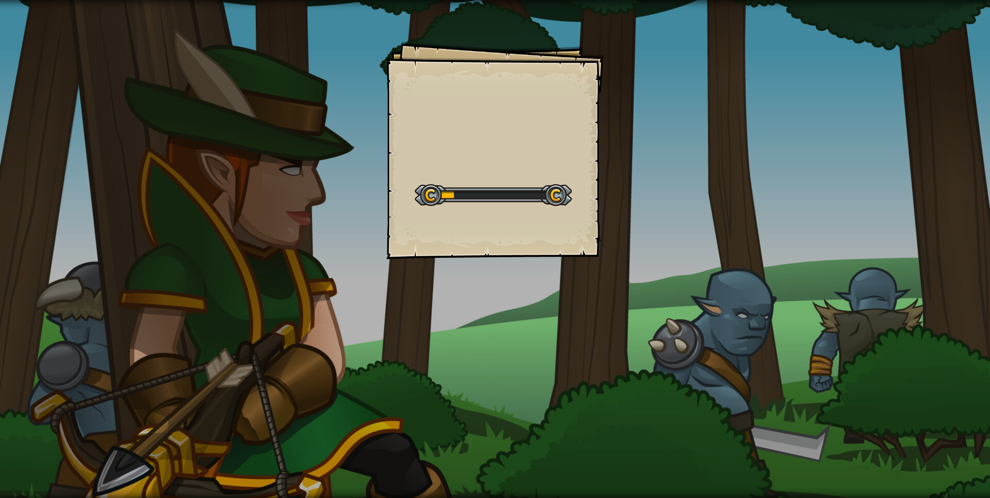
click at [445, 298] on div "Goals Start Level Error loading from server. Try refreshing the page. You'll ne…" at bounding box center [495, 249] width 990 height 498
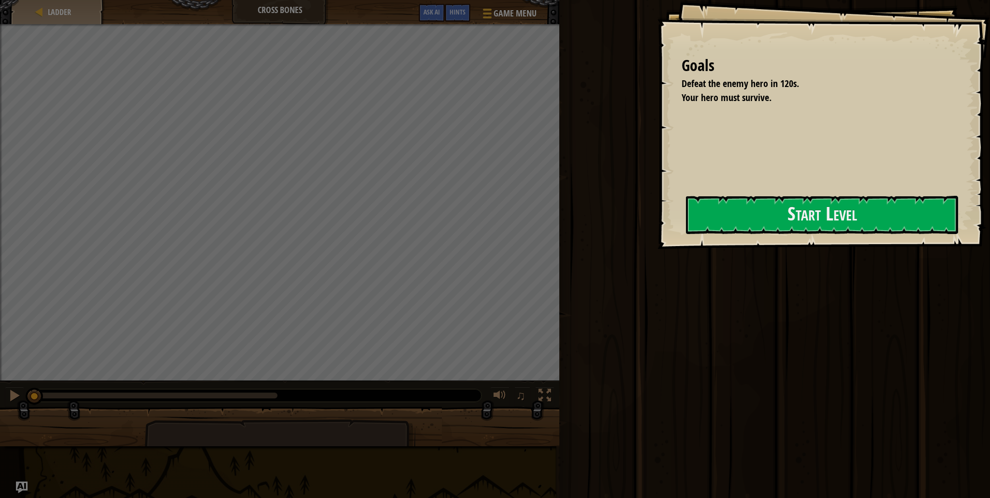
click at [688, 247] on div at bounding box center [822, 255] width 272 height 22
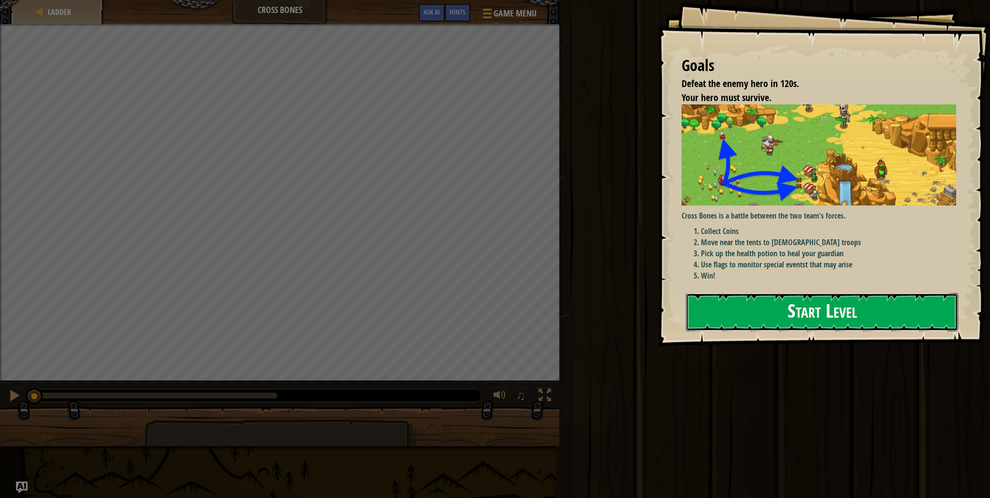
click at [725, 293] on button "Start Level" at bounding box center [822, 312] width 272 height 38
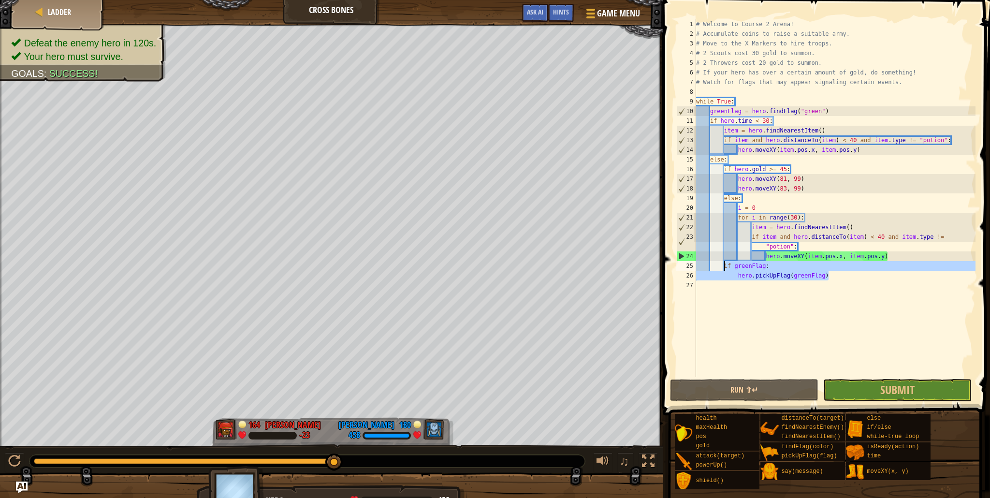
drag, startPoint x: 835, startPoint y: 273, endPoint x: 724, endPoint y: 262, distance: 111.7
click at [724, 262] on div "# Welcome to Course 2 Arena! # Accumulate coins to raise a suitable army. # Mov…" at bounding box center [834, 207] width 281 height 377
click at [748, 267] on div "# Welcome to Course 2 Arena! # Accumulate coins to raise a suitable army. # Mov…" at bounding box center [834, 207] width 281 height 377
click at [728, 267] on div "# Welcome to Course 2 Arena! # Accumulate coins to raise a suitable army. # Mov…" at bounding box center [834, 207] width 281 height 377
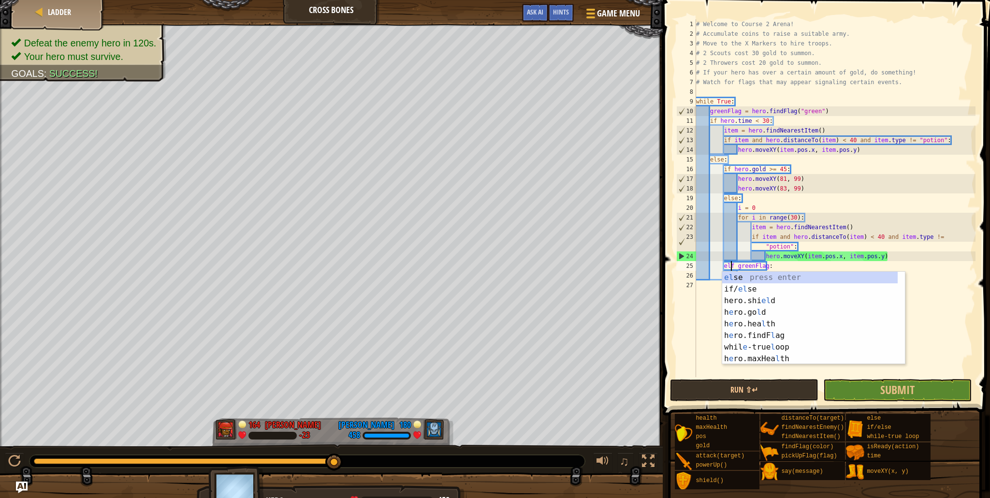
scroll to position [4, 3]
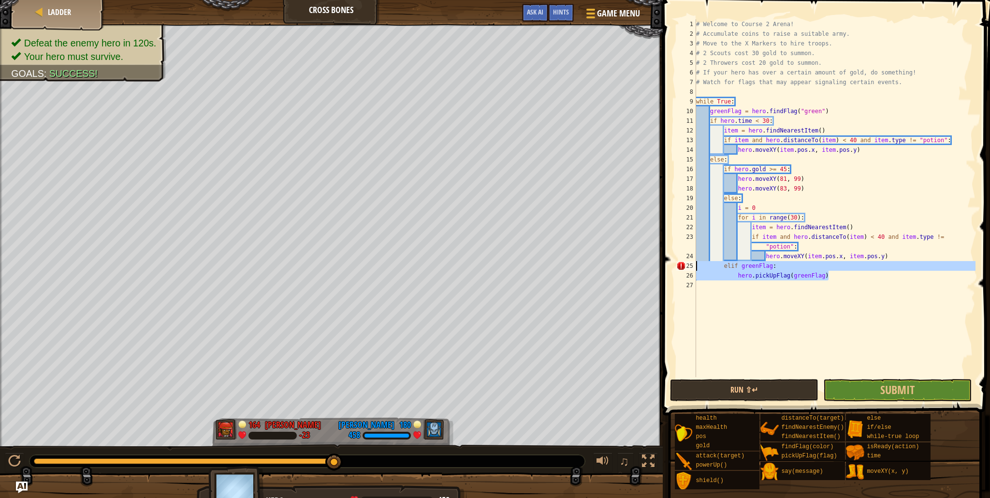
drag, startPoint x: 843, startPoint y: 278, endPoint x: 686, endPoint y: 266, distance: 157.1
click at [686, 266] on div "elif greenFlag: 1 2 3 4 5 6 7 8 9 10 11 12 13 14 15 16 17 18 19 20 21 22 23 24 …" at bounding box center [824, 198] width 301 height 358
type textarea "elif greenFlag: hero.pickUpFlag(greenFlag)"
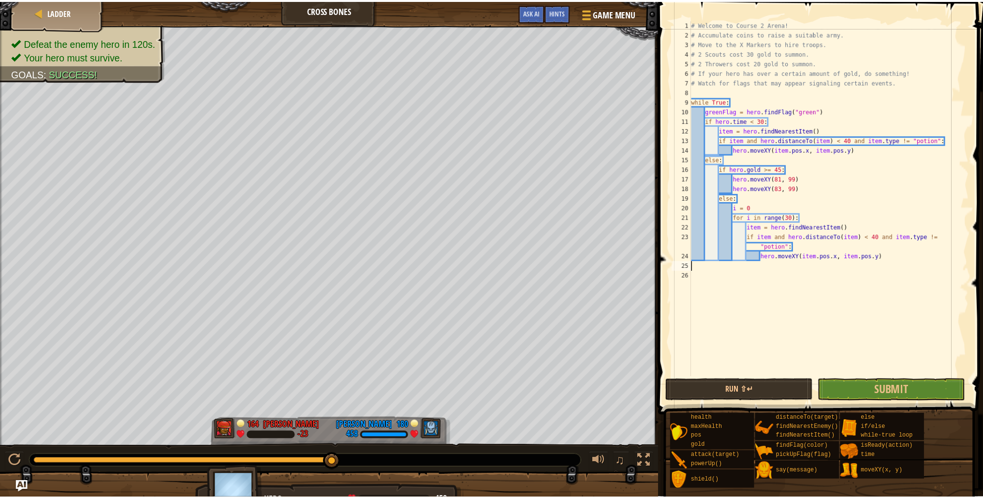
scroll to position [4, 0]
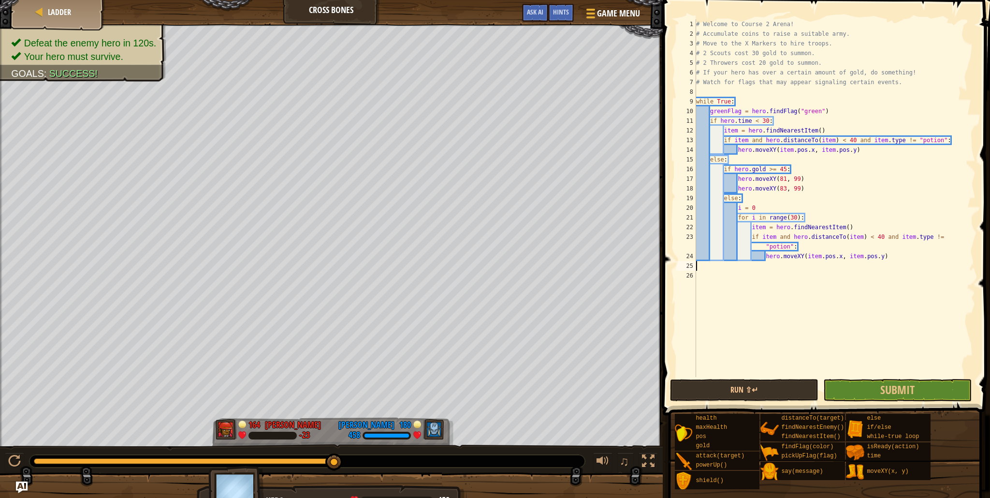
click at [808, 182] on div "# Welcome to Course 2 Arena! # Accumulate coins to raise a suitable army. # Mov…" at bounding box center [834, 207] width 281 height 377
click at [810, 186] on div "# Welcome to Course 2 Arena! # Accumulate coins to raise a suitable army. # Mov…" at bounding box center [834, 207] width 281 height 377
type textarea "hero.moveXY(83, 99)"
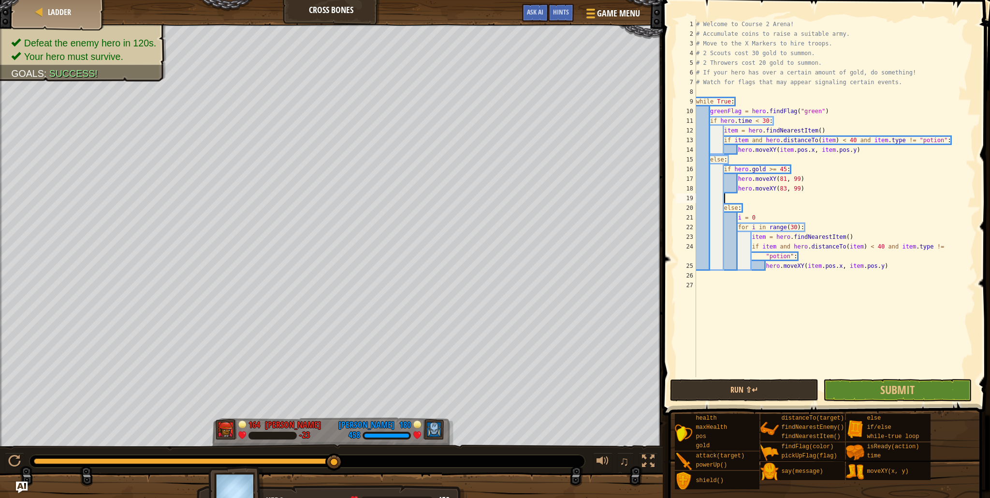
paste textarea "hero.pickUpFlag(greenFlag)"
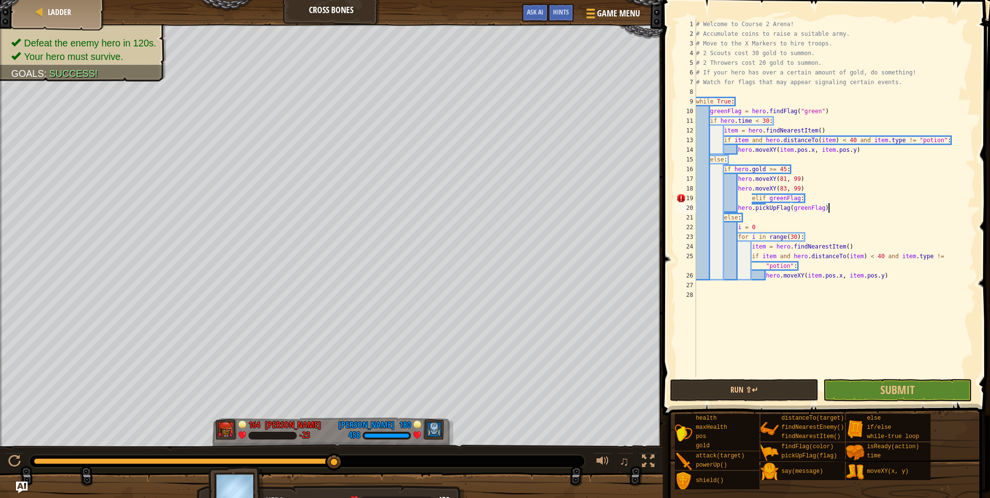
click at [749, 197] on div "# Welcome to Course 2 Arena! # Accumulate coins to raise a suitable army. # Mov…" at bounding box center [834, 207] width 281 height 377
click at [752, 196] on div "# Welcome to Course 2 Arena! # Accumulate coins to raise a suitable army. # Mov…" at bounding box center [834, 207] width 281 height 377
type textarea "elif greenFlag:"
drag, startPoint x: 755, startPoint y: 373, endPoint x: 754, endPoint y: 383, distance: 10.6
click at [755, 373] on div "# Welcome to Course 2 Arena! # Accumulate coins to raise a suitable army. # Mov…" at bounding box center [834, 207] width 281 height 377
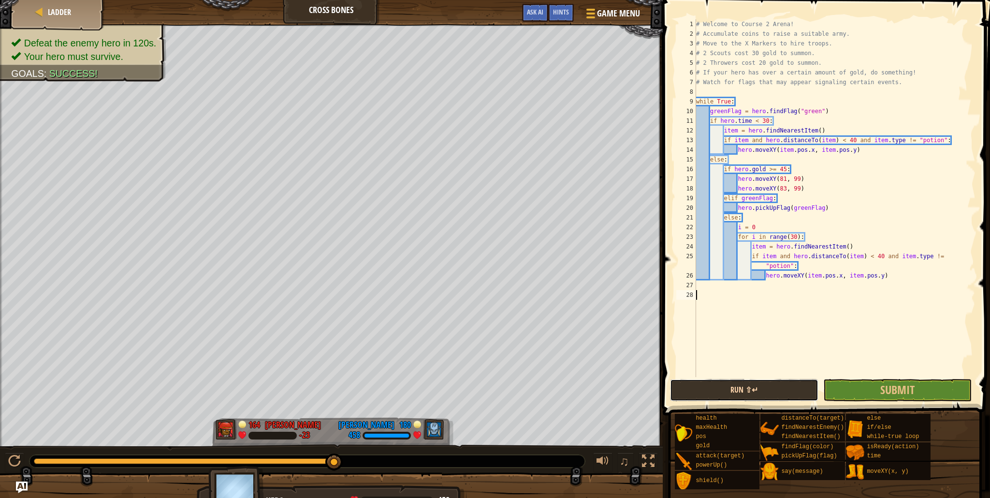
click at [758, 400] on button "Run ⇧↵" at bounding box center [744, 390] width 148 height 22
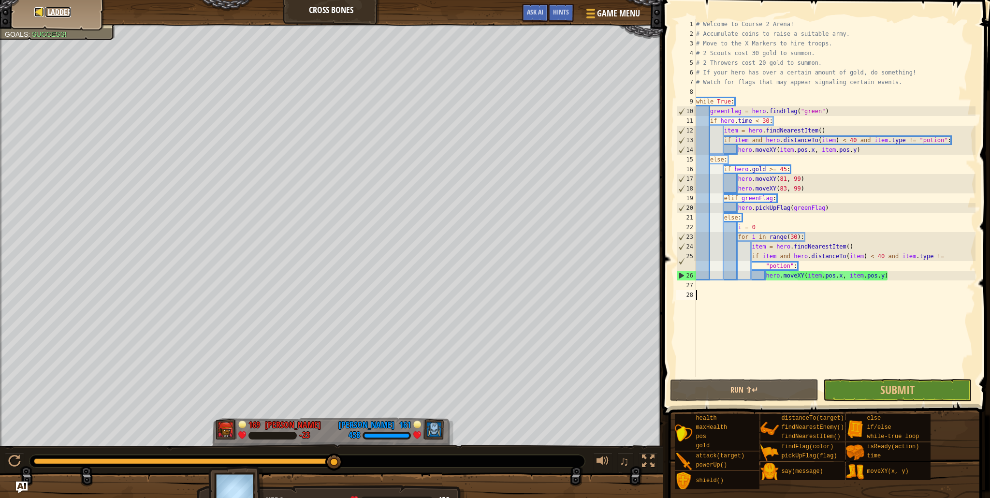
click at [65, 14] on span "Ladder" at bounding box center [59, 12] width 23 height 11
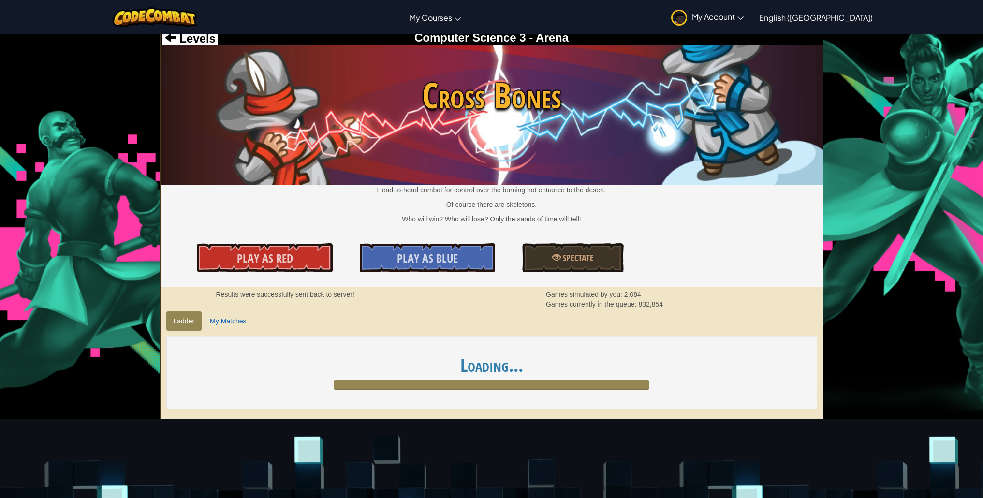
scroll to position [8, 0]
click at [235, 324] on link "My Matches" at bounding box center [227, 320] width 51 height 19
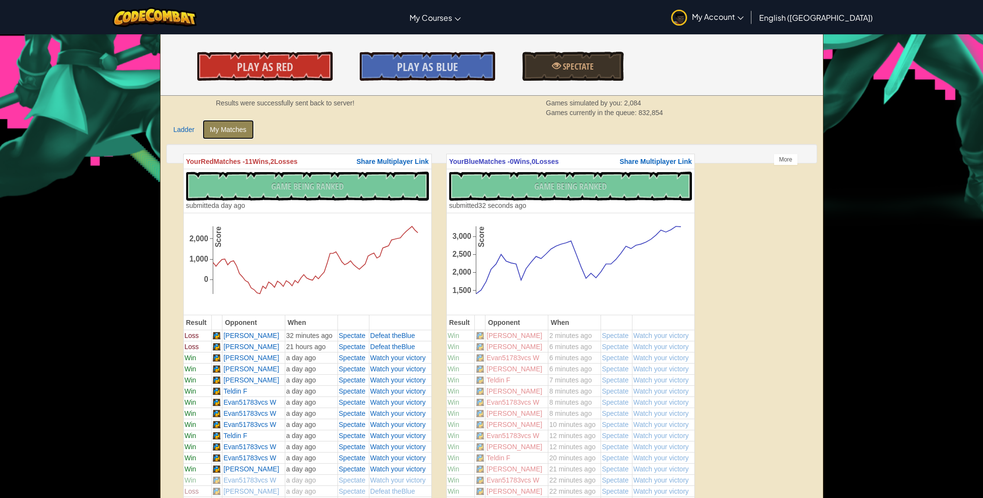
scroll to position [188, 0]
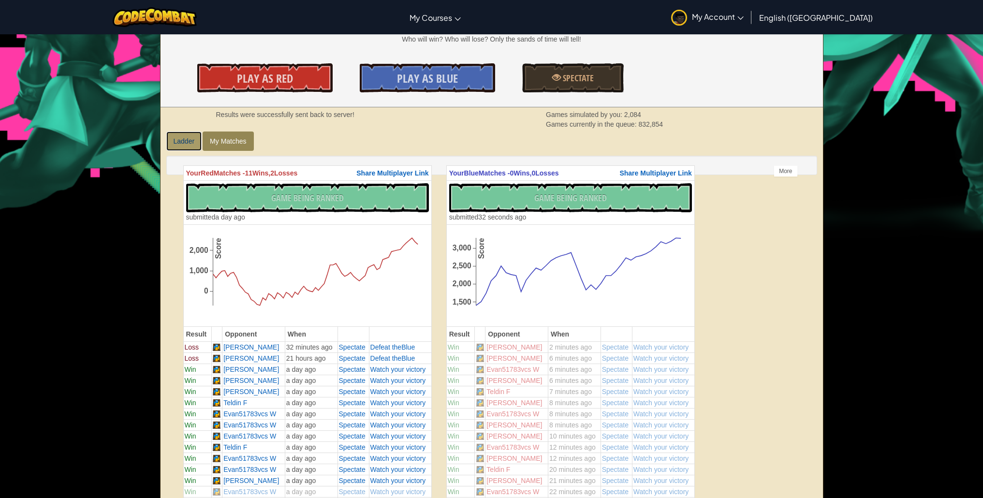
click at [183, 141] on link "Ladder" at bounding box center [184, 140] width 36 height 19
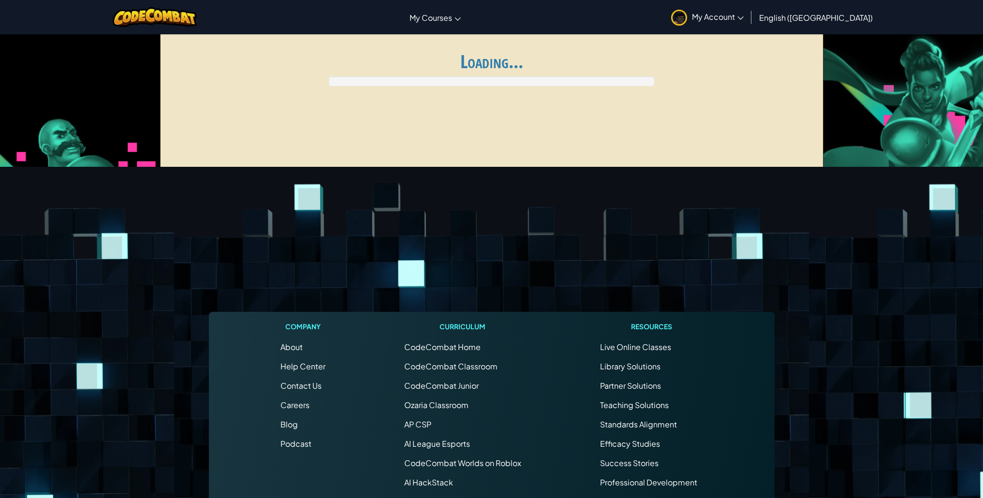
scroll to position [188, 0]
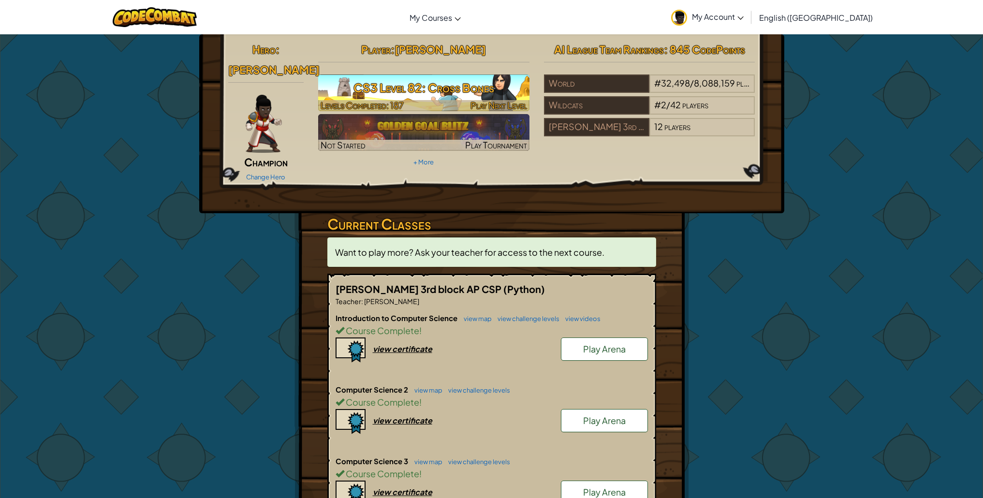
click at [493, 106] on span "Play Next Level" at bounding box center [498, 105] width 57 height 11
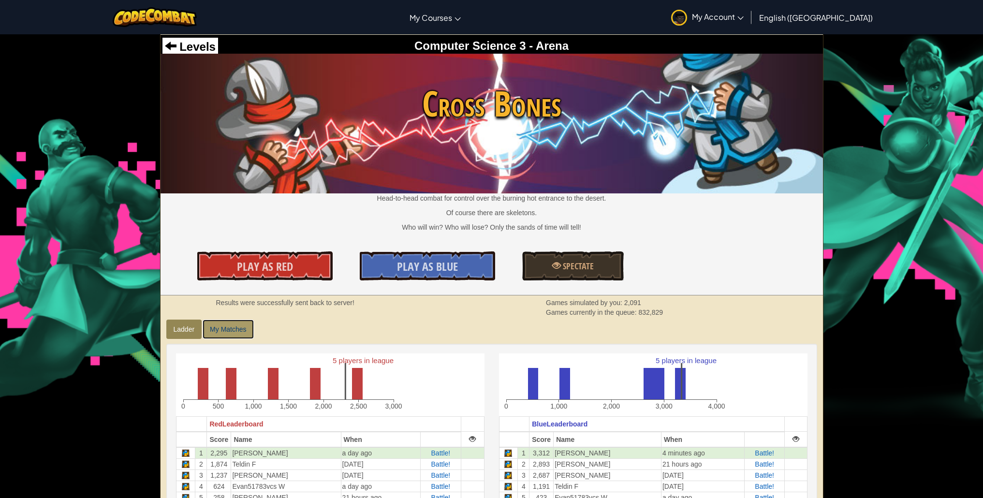
click at [228, 336] on link "My Matches" at bounding box center [227, 328] width 51 height 19
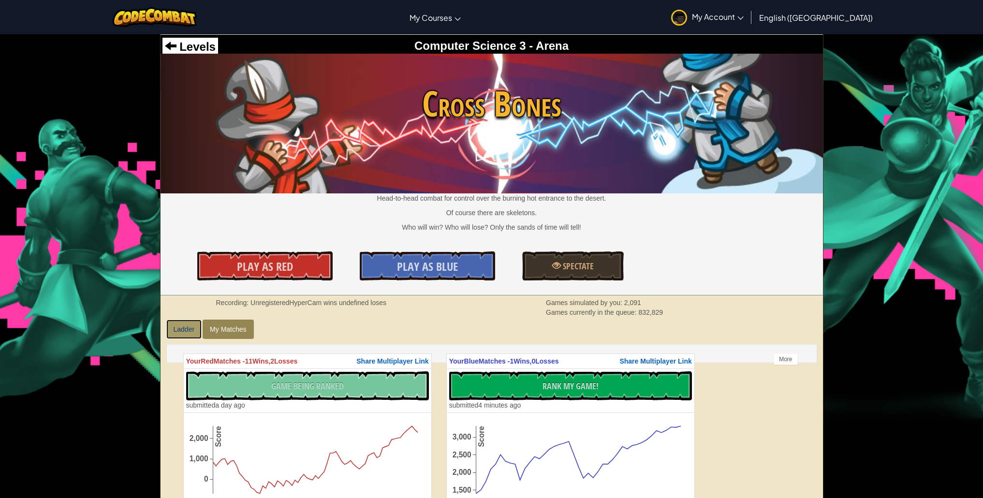
click at [173, 321] on link "Ladder" at bounding box center [184, 328] width 36 height 19
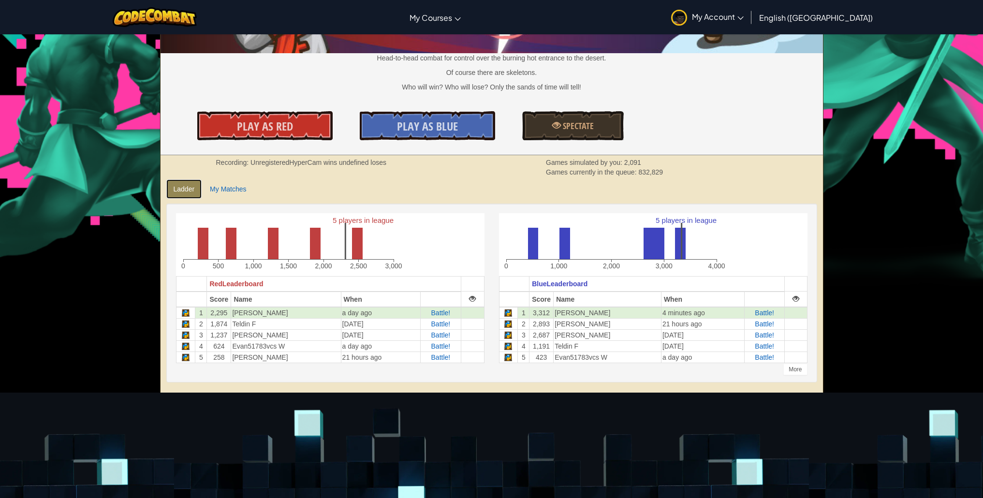
scroll to position [143, 0]
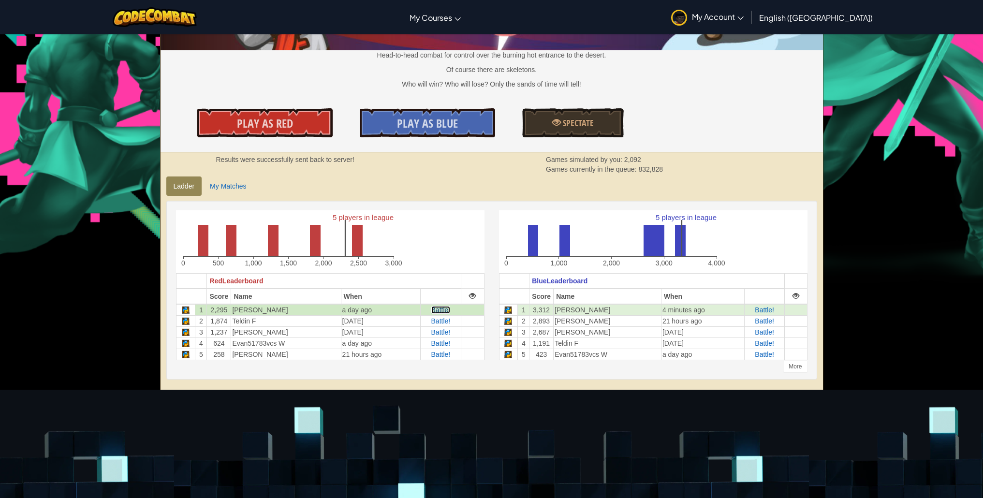
click at [432, 312] on span "Battle!" at bounding box center [440, 310] width 19 height 8
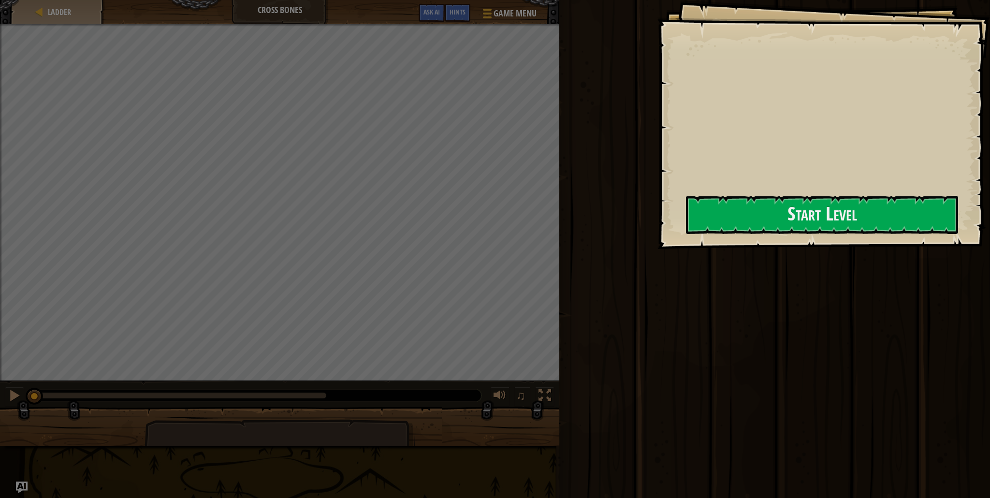
click at [710, 245] on div "Goals Start Level Error loading from server. Try refreshing the page. You'll ne…" at bounding box center [823, 124] width 333 height 249
click at [742, 211] on button "Start Level" at bounding box center [822, 215] width 272 height 38
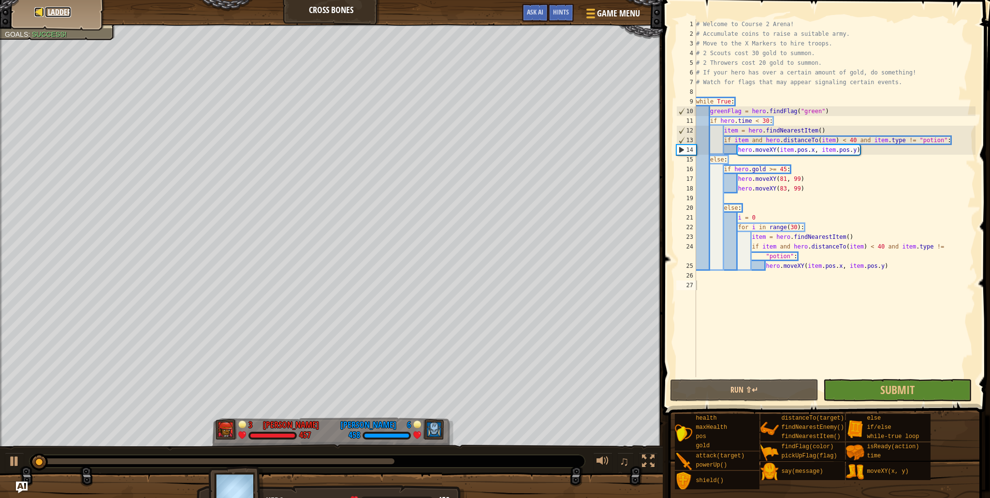
click at [42, 10] on div at bounding box center [39, 12] width 10 height 10
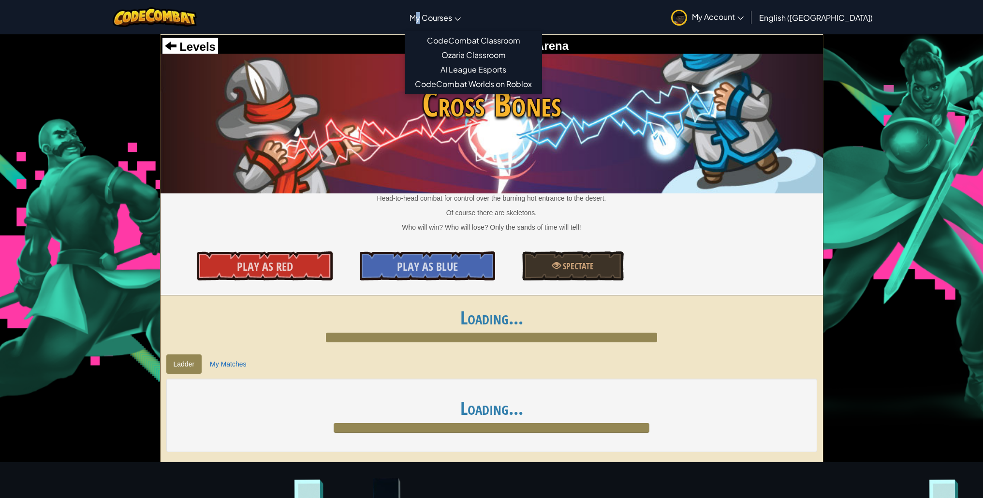
click at [452, 19] on span "My Courses" at bounding box center [430, 18] width 43 height 10
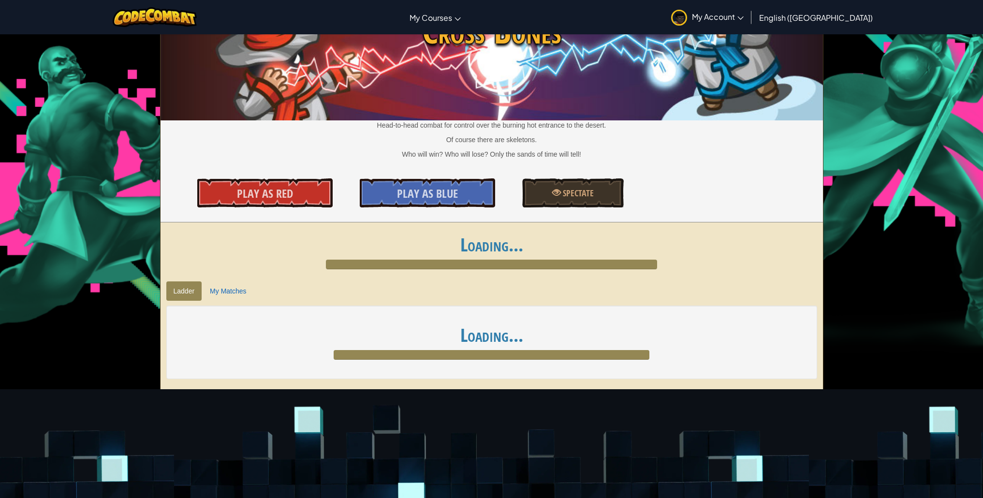
scroll to position [115, 0]
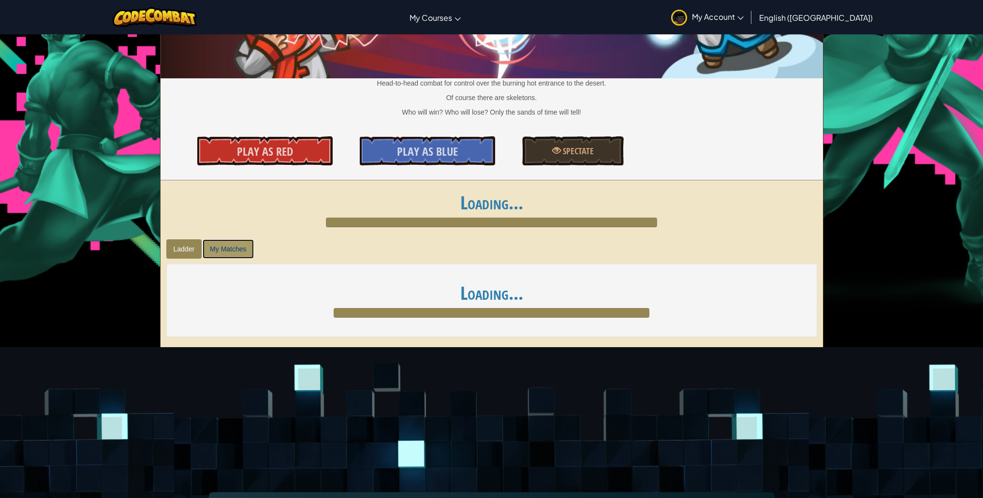
click at [207, 244] on link "My Matches" at bounding box center [227, 248] width 51 height 19
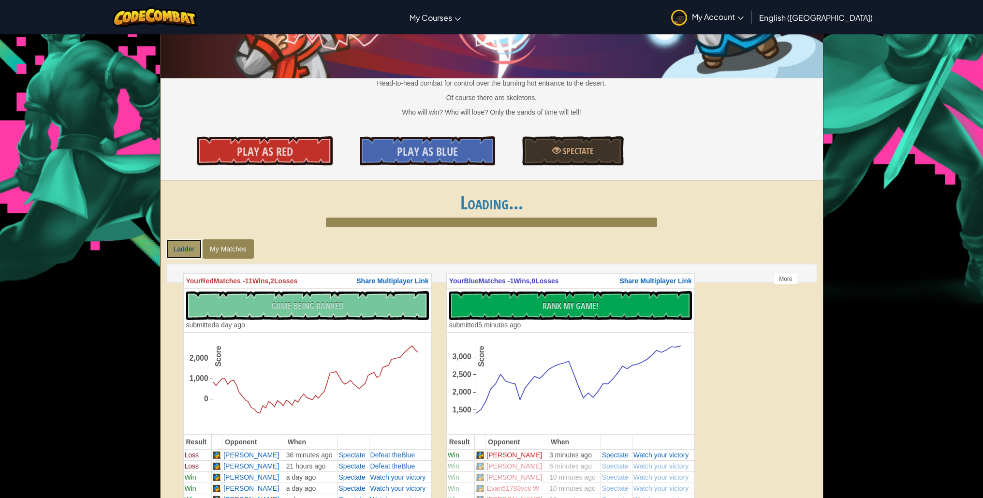
click at [185, 246] on link "Ladder" at bounding box center [184, 248] width 36 height 19
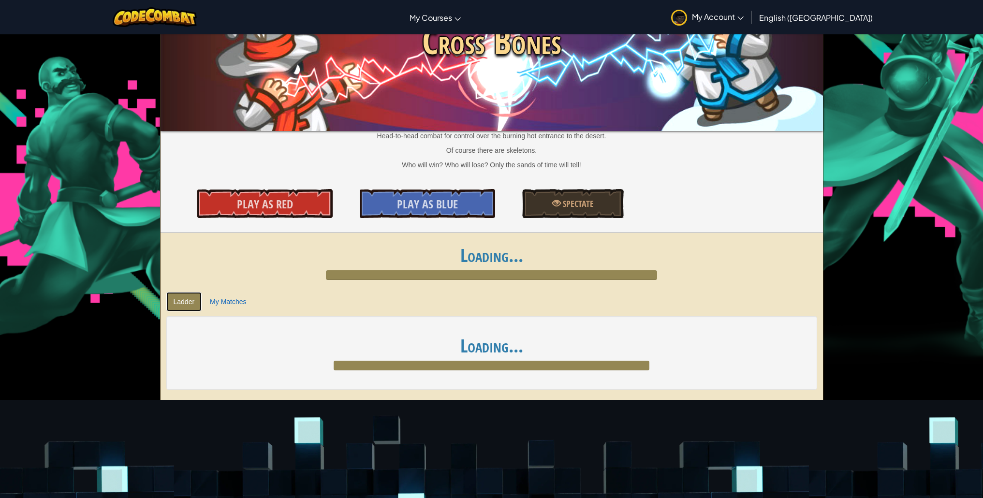
scroll to position [0, 0]
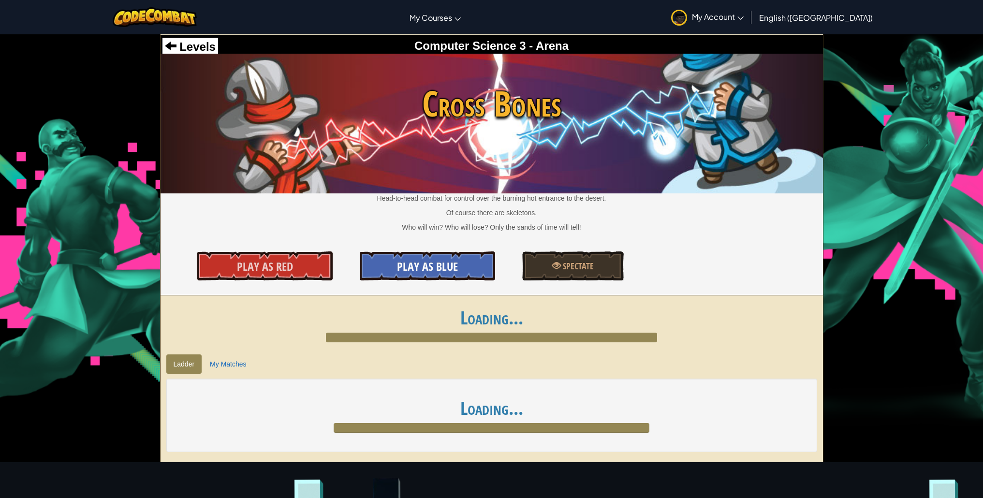
click at [387, 257] on link "Play As Blue" at bounding box center [427, 265] width 135 height 29
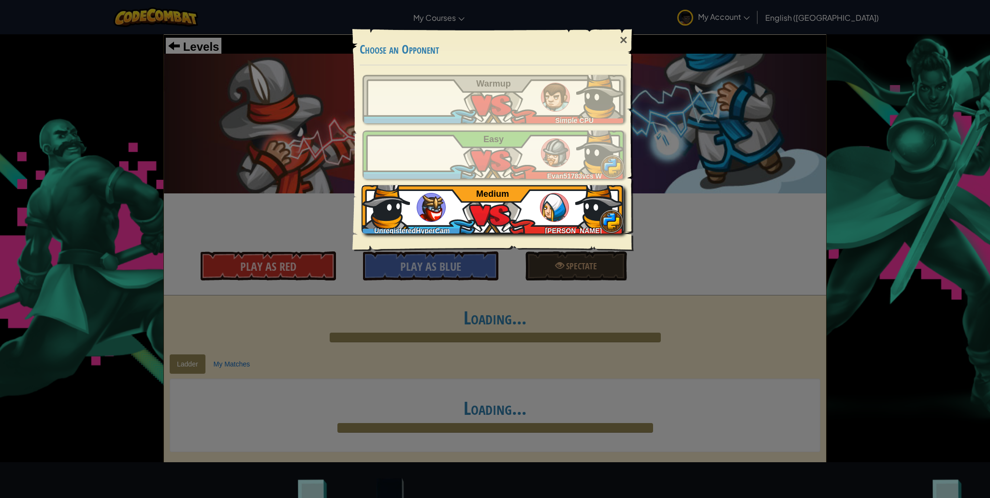
click at [415, 218] on div "UnregisteredHyperCam Isaiah F Medium" at bounding box center [492, 209] width 262 height 48
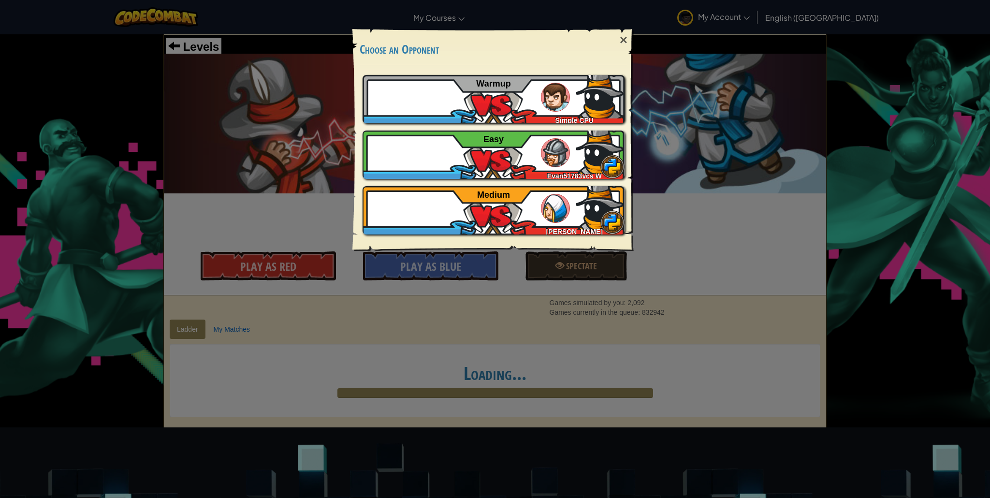
click at [184, 237] on div "× Choose an Opponent Play Tutorial Recommended if you've never played before Sk…" at bounding box center [495, 249] width 990 height 498
